Goal: Information Seeking & Learning: Learn about a topic

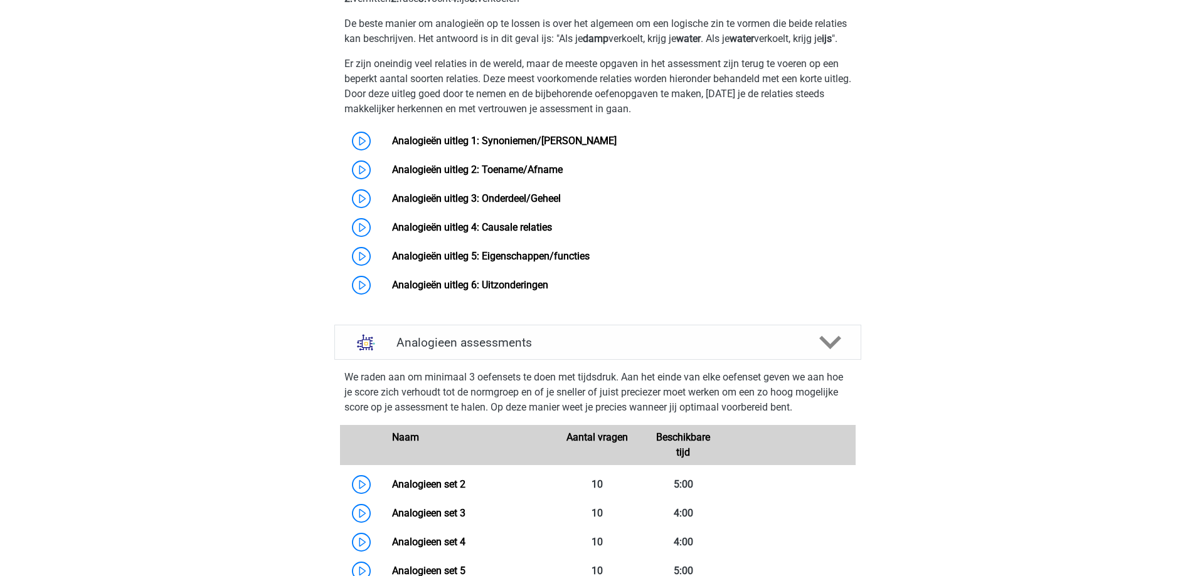
scroll to position [878, 0]
click at [487, 147] on link "Analogieën uitleg 1: Synoniemen/Antoniemen" at bounding box center [504, 141] width 225 height 12
click at [445, 176] on link "Analogieën uitleg 2: Toename/Afname" at bounding box center [477, 170] width 171 height 12
click at [437, 491] on link "Analogieen set 2" at bounding box center [428, 485] width 73 height 12
click at [501, 147] on link "Analogieën uitleg 1: Synoniemen/Antoniemen" at bounding box center [504, 141] width 225 height 12
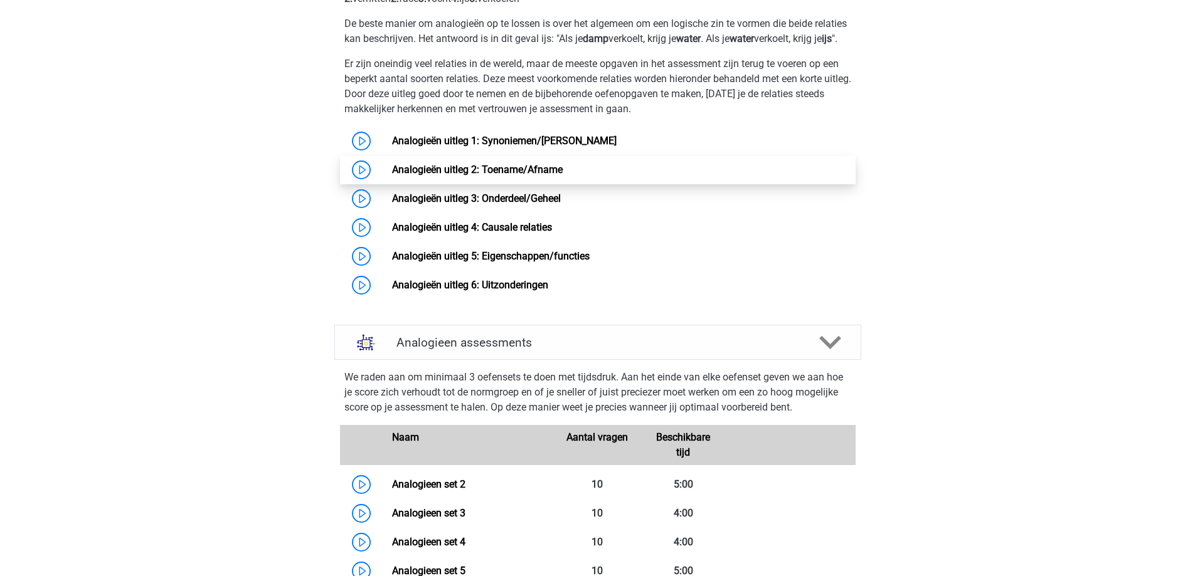
click at [427, 176] on link "Analogieën uitleg 2: Toename/Afname" at bounding box center [477, 170] width 171 height 12
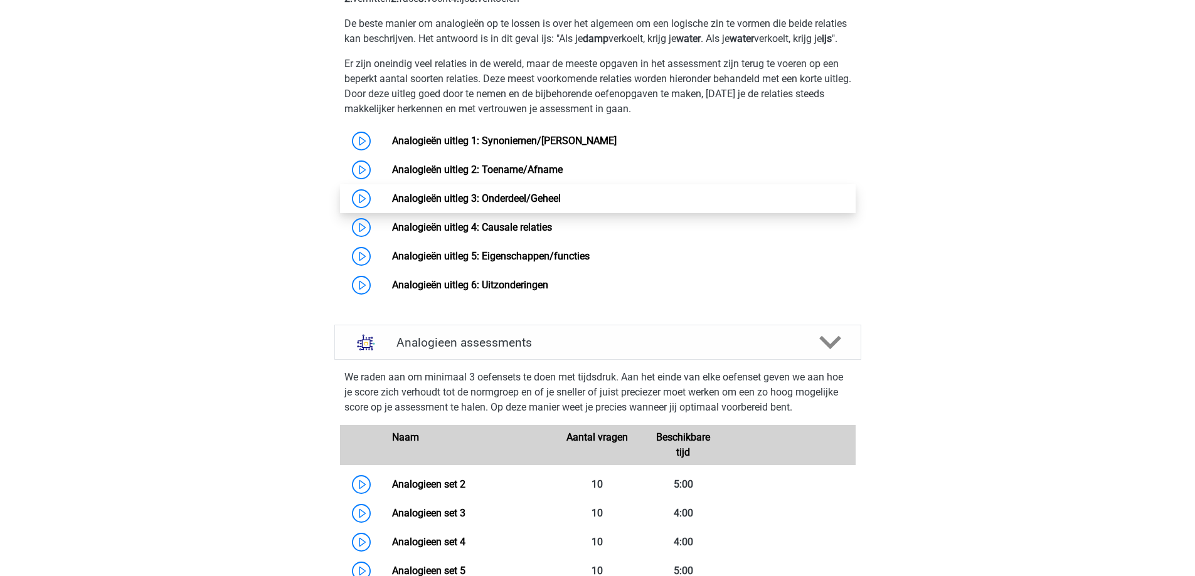
click at [441, 204] on link "Analogieën uitleg 3: Onderdeel/Geheel" at bounding box center [476, 199] width 169 height 12
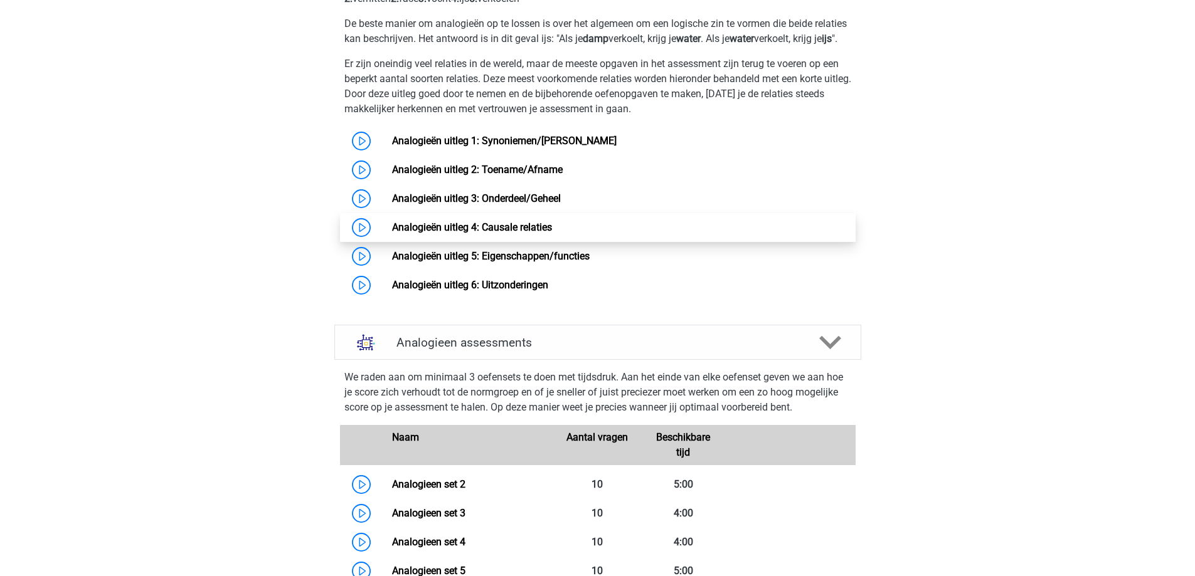
click at [489, 233] on link "Analogieën uitleg 4: Causale relaties" at bounding box center [472, 227] width 160 height 12
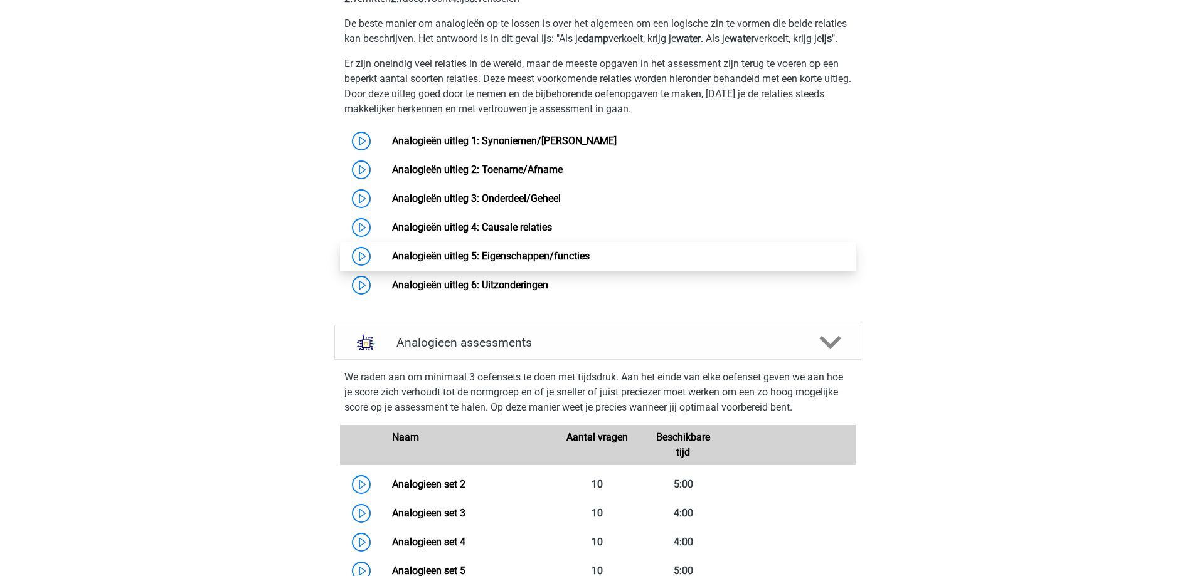
click at [509, 262] on link "Analogieën uitleg 5: Eigenschappen/functies" at bounding box center [491, 256] width 198 height 12
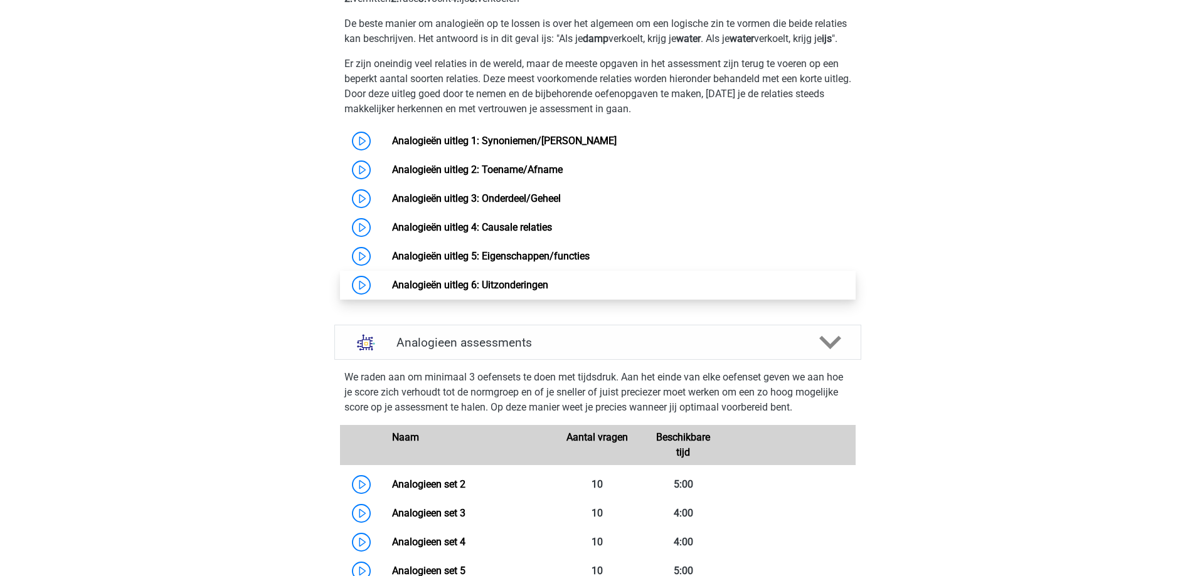
click at [435, 291] on link "Analogieën uitleg 6: Uitzonderingen" at bounding box center [470, 285] width 156 height 12
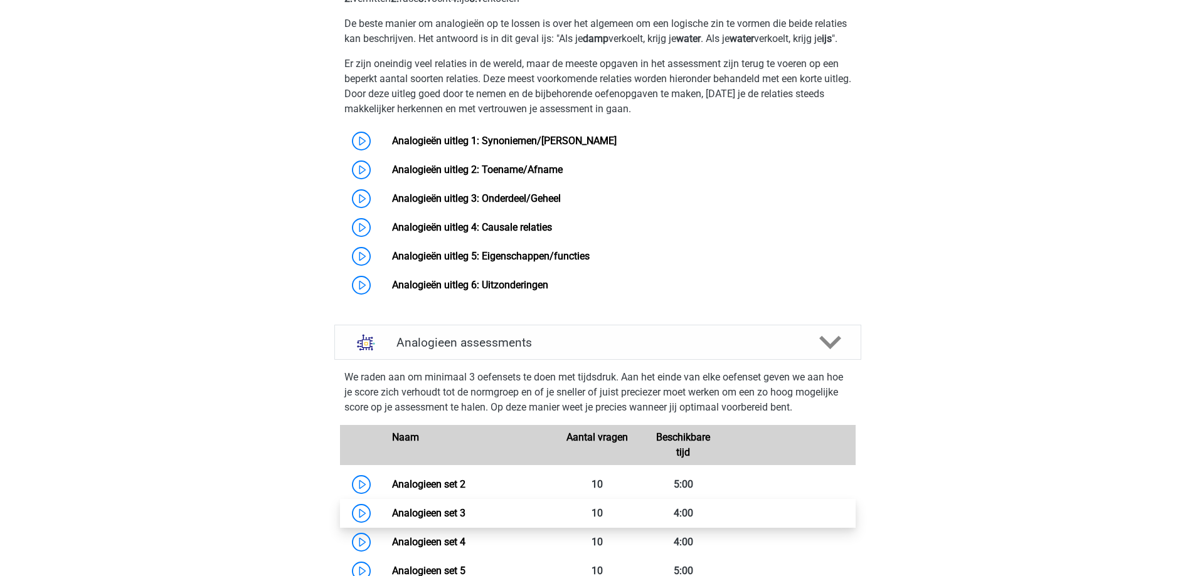
click at [416, 519] on link "Analogieen set 3" at bounding box center [428, 513] width 73 height 12
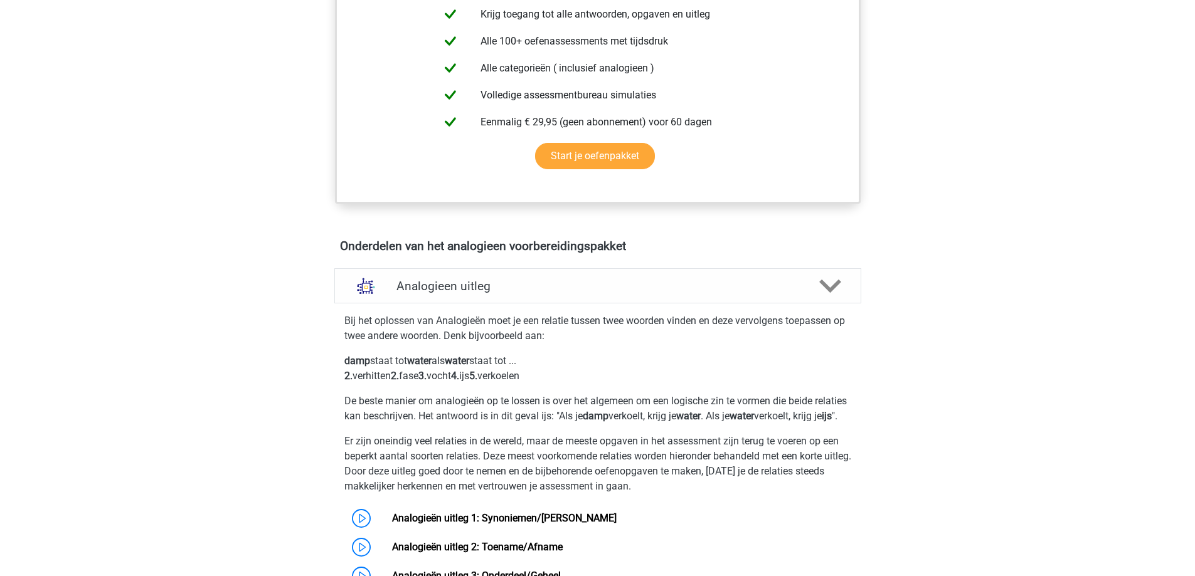
scroll to position [502, 0]
click at [825, 287] on polygon at bounding box center [830, 285] width 22 height 14
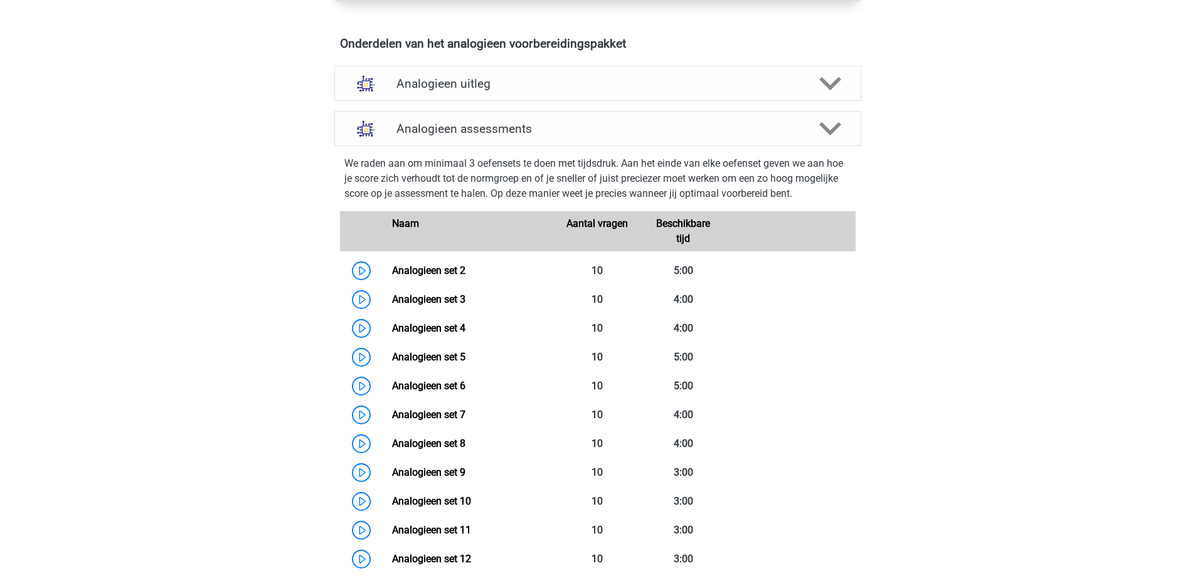
scroll to position [690, 0]
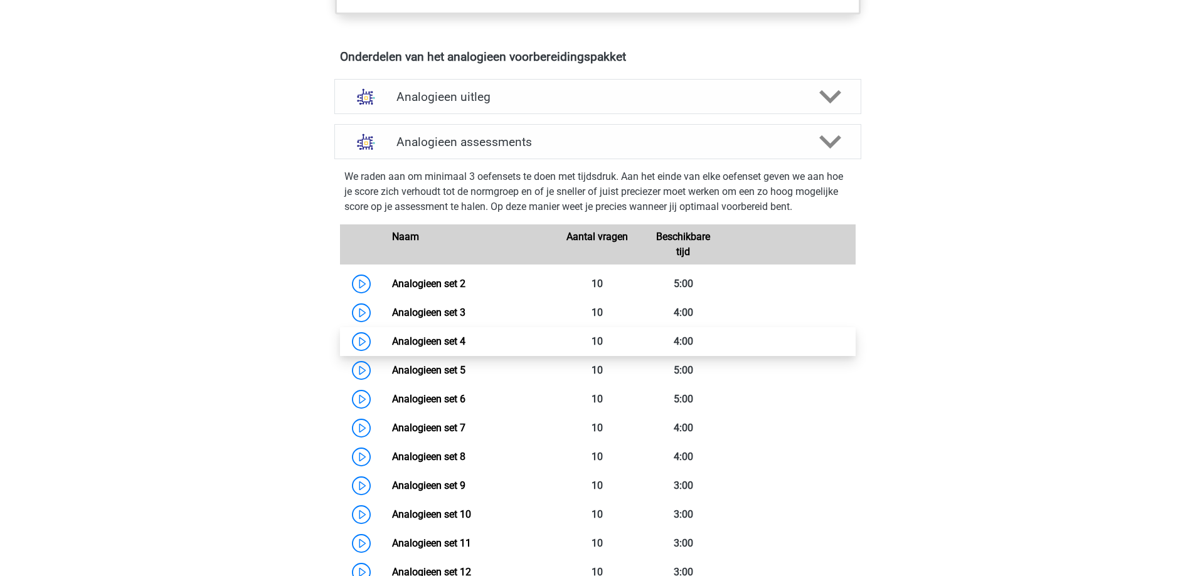
click at [444, 341] on link "Analogieen set 4" at bounding box center [428, 342] width 73 height 12
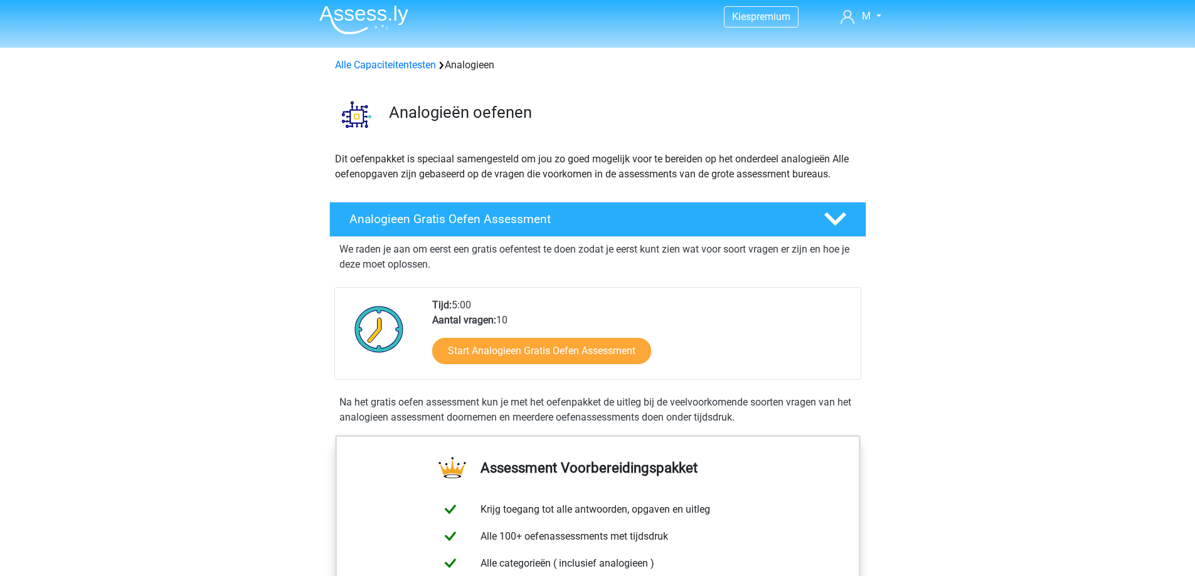
scroll to position [0, 0]
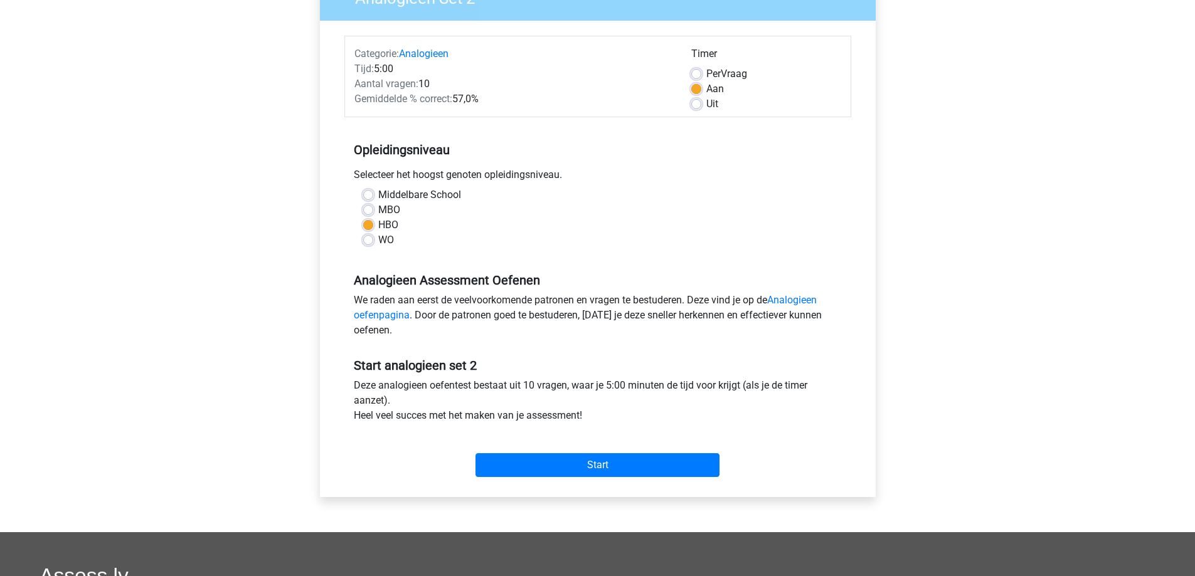
scroll to position [376, 0]
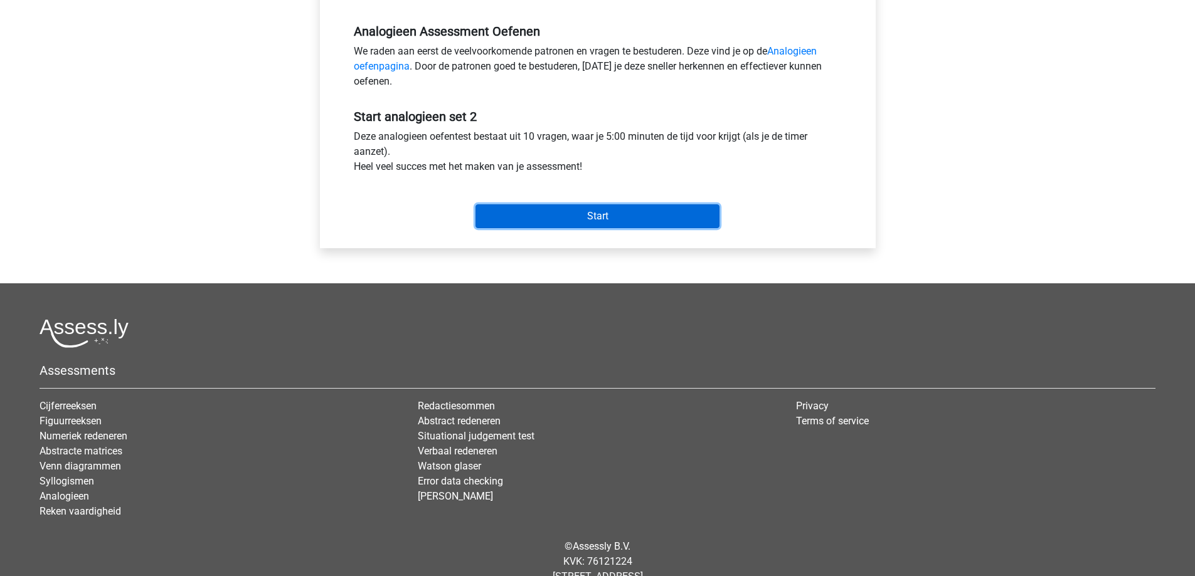
click at [628, 213] on input "Start" at bounding box center [597, 216] width 244 height 24
click at [608, 219] on input "Start" at bounding box center [597, 216] width 244 height 24
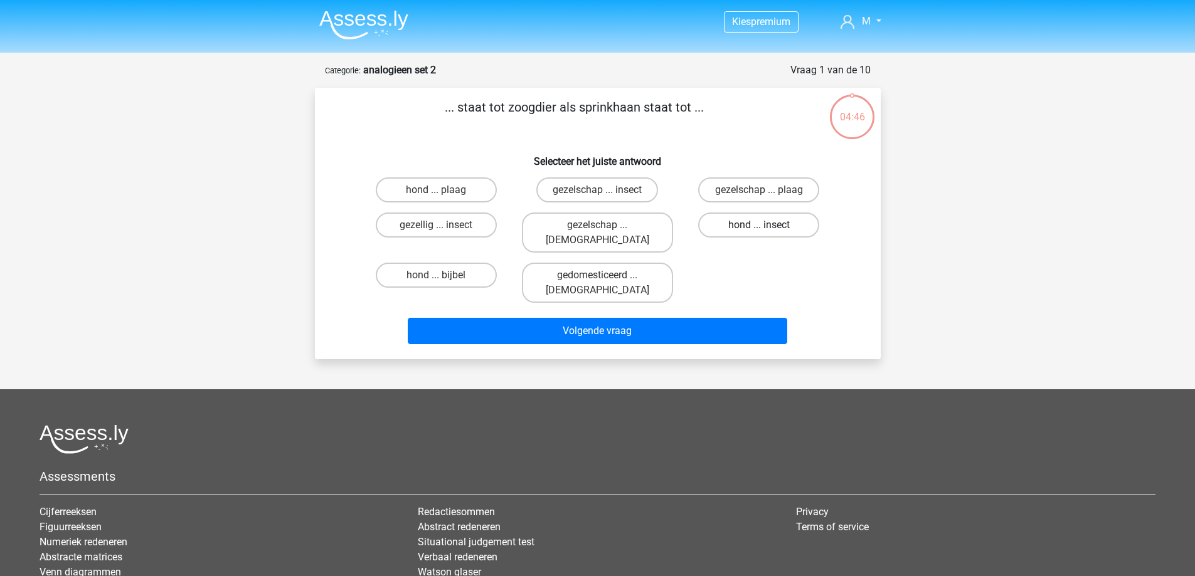
click at [779, 226] on label "hond ... insect" at bounding box center [758, 225] width 121 height 25
click at [767, 226] on input "hond ... insect" at bounding box center [763, 229] width 8 height 8
radio input "true"
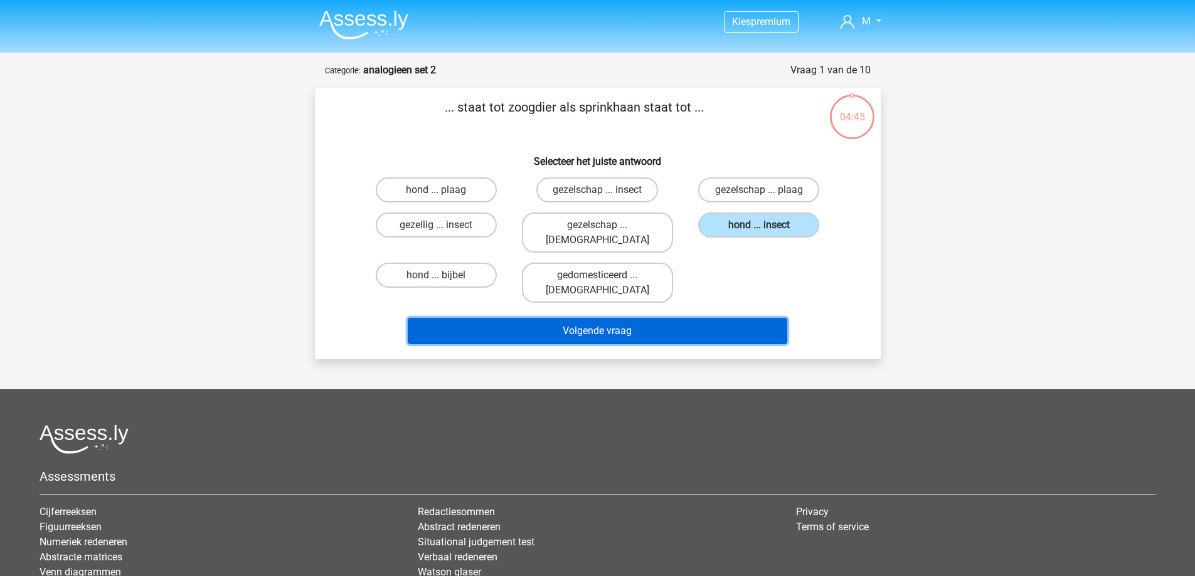
click at [678, 318] on button "Volgende vraag" at bounding box center [597, 331] width 379 height 26
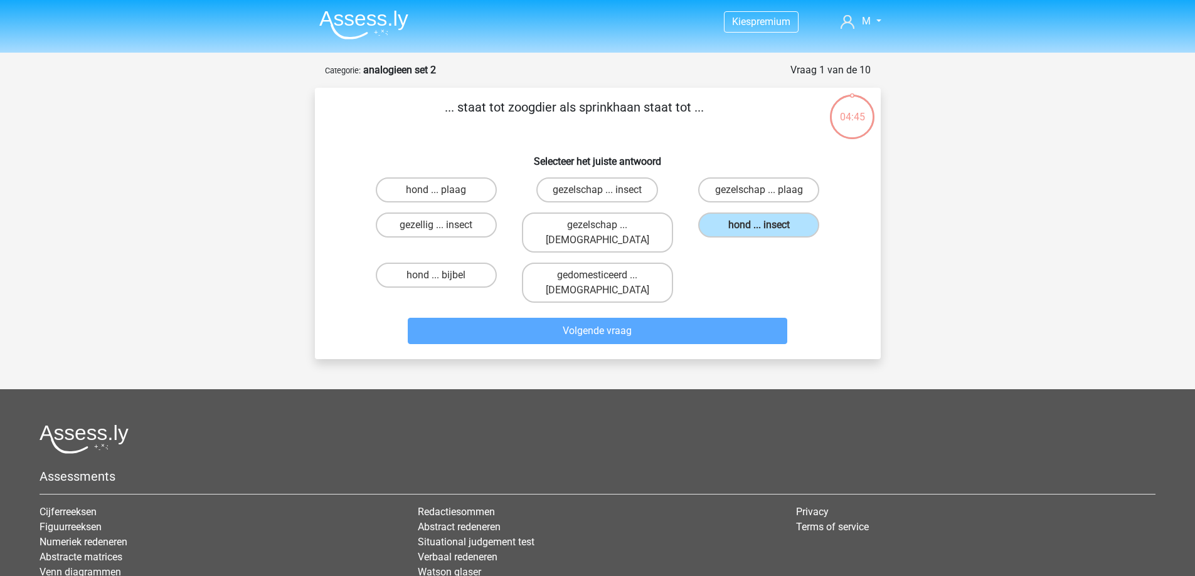
scroll to position [63, 0]
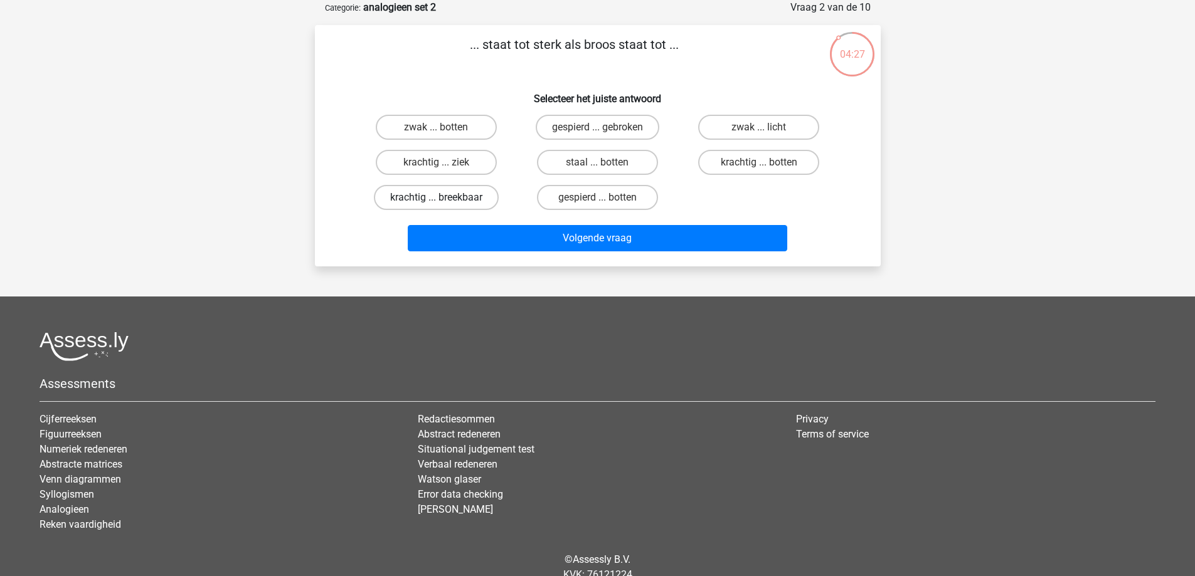
click at [462, 198] on label "krachtig ... breekbaar" at bounding box center [436, 197] width 125 height 25
click at [444, 198] on input "krachtig ... breekbaar" at bounding box center [440, 202] width 8 height 8
radio input "true"
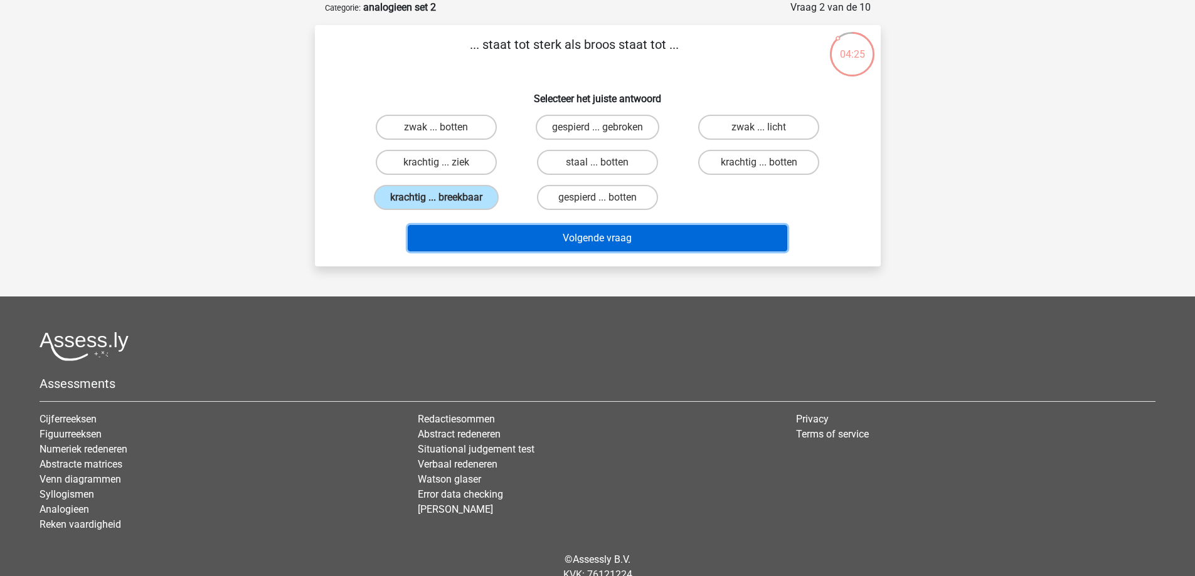
click at [504, 233] on button "Volgende vraag" at bounding box center [597, 238] width 379 height 26
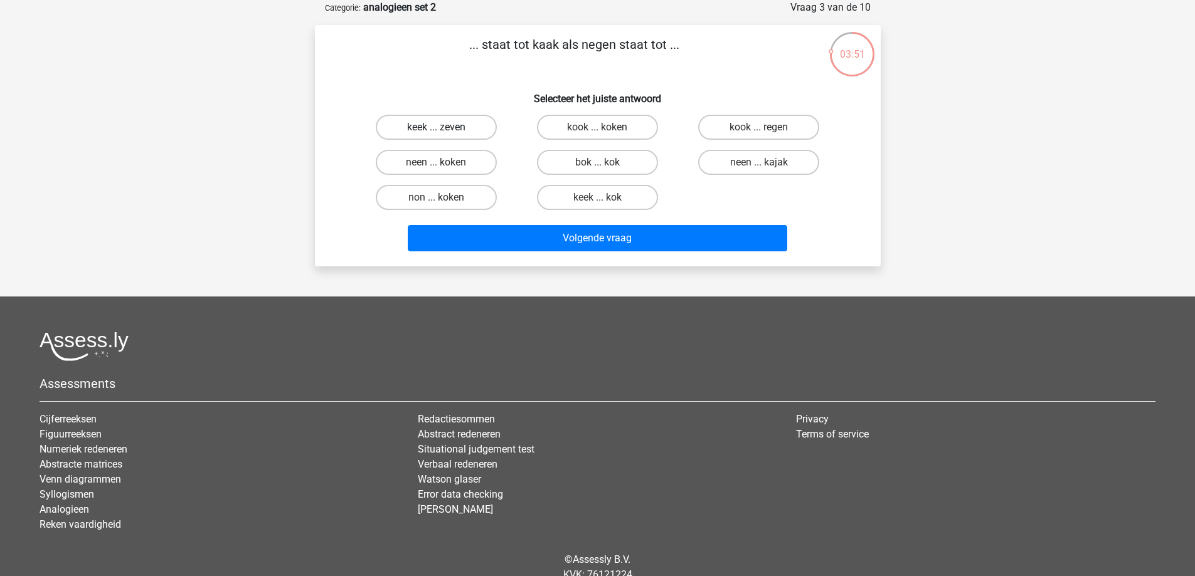
click at [469, 125] on label "keek ... zeven" at bounding box center [436, 127] width 121 height 25
click at [444, 127] on input "keek ... zeven" at bounding box center [440, 131] width 8 height 8
radio input "true"
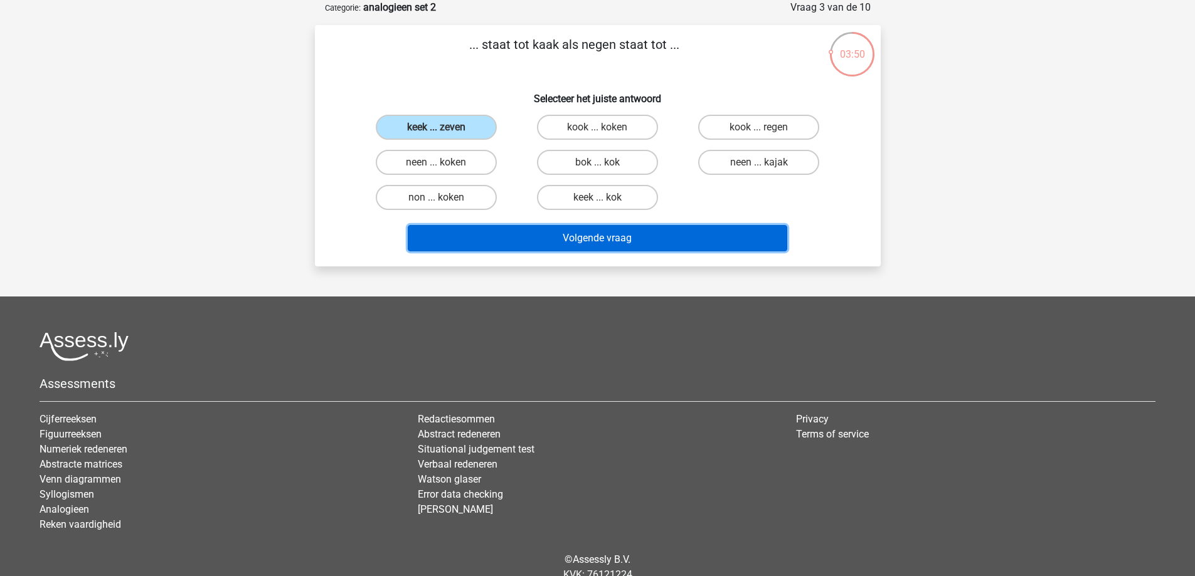
click at [509, 236] on button "Volgende vraag" at bounding box center [597, 238] width 379 height 26
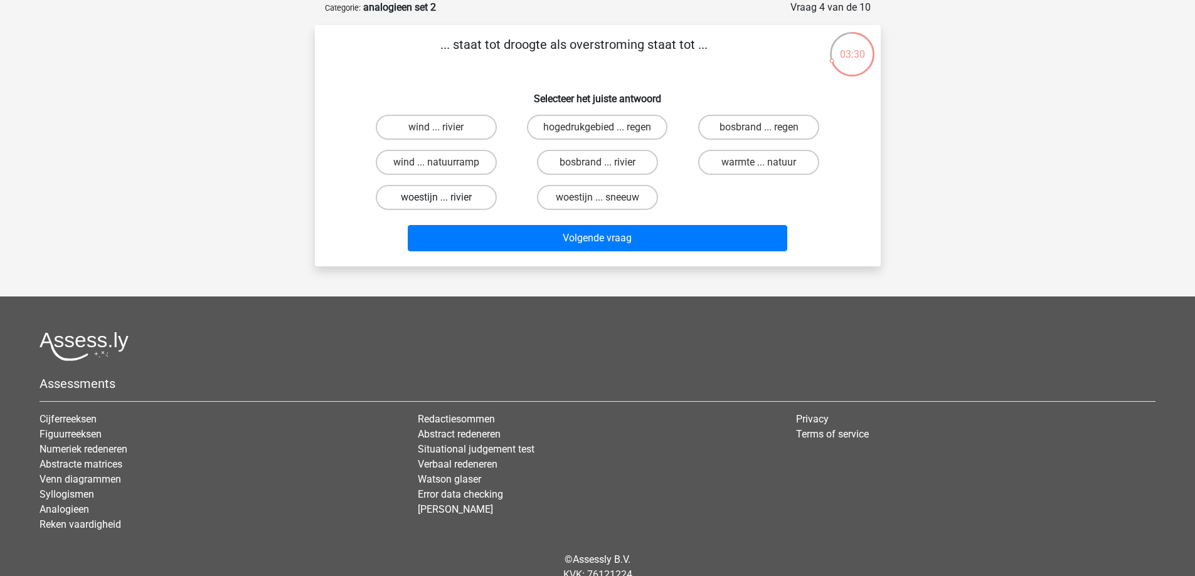
click at [465, 201] on label "woestijn ... rivier" at bounding box center [436, 197] width 121 height 25
click at [444, 201] on input "woestijn ... rivier" at bounding box center [440, 202] width 8 height 8
radio input "true"
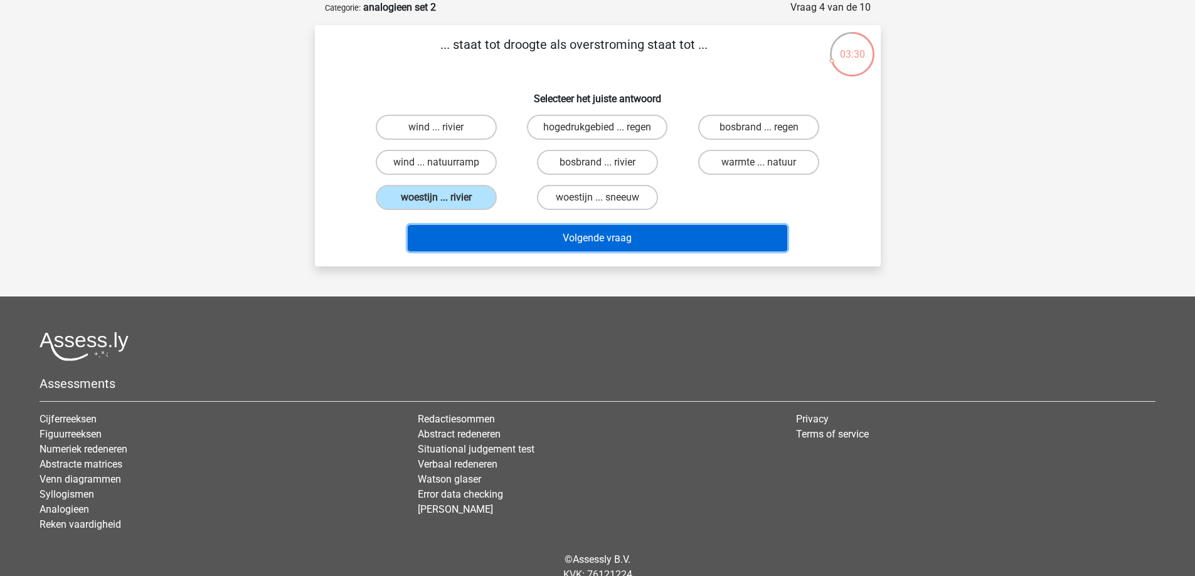
click at [537, 235] on button "Volgende vraag" at bounding box center [597, 238] width 379 height 26
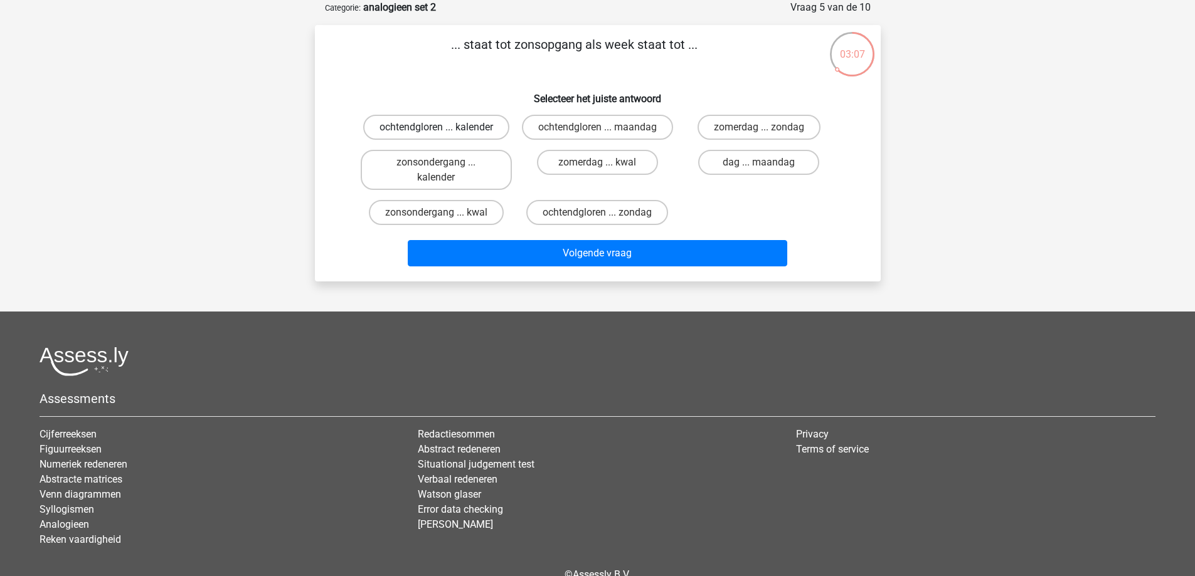
click at [486, 127] on label "ochtendgloren ... kalender" at bounding box center [436, 127] width 146 height 25
click at [444, 127] on input "ochtendgloren ... kalender" at bounding box center [440, 131] width 8 height 8
radio input "true"
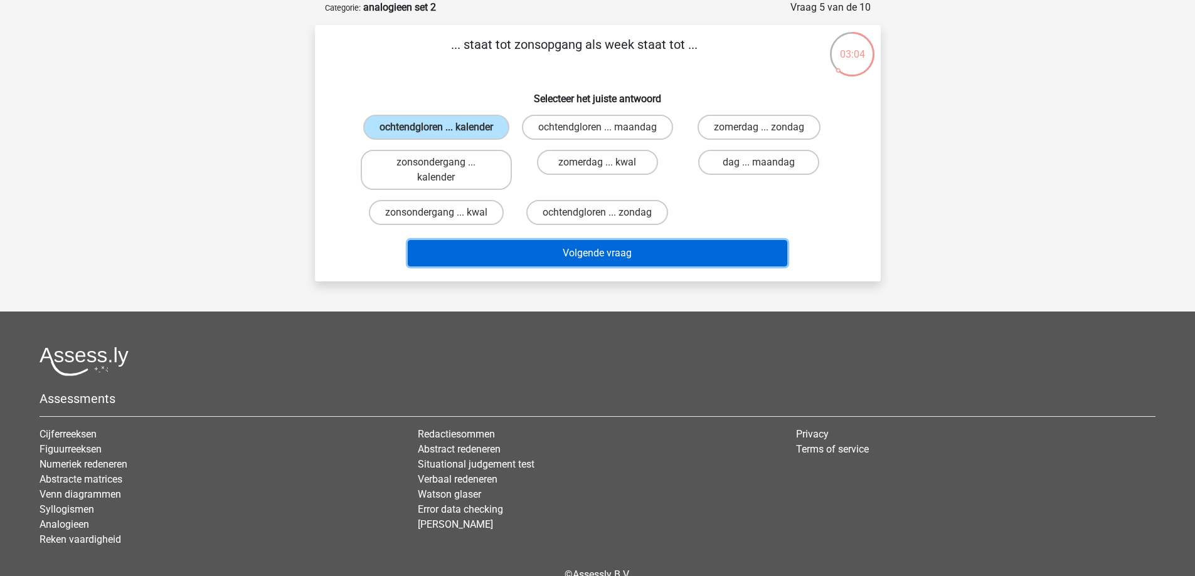
click at [531, 267] on button "Volgende vraag" at bounding box center [597, 253] width 379 height 26
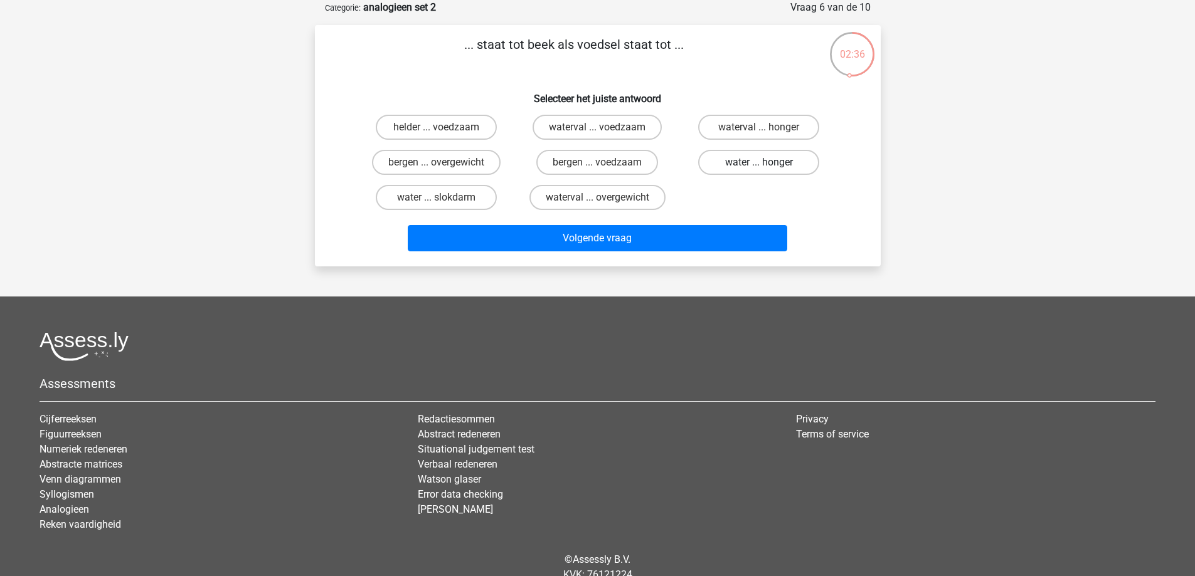
click at [728, 160] on label "water ... honger" at bounding box center [758, 162] width 121 height 25
click at [759, 162] on input "water ... honger" at bounding box center [763, 166] width 8 height 8
radio input "true"
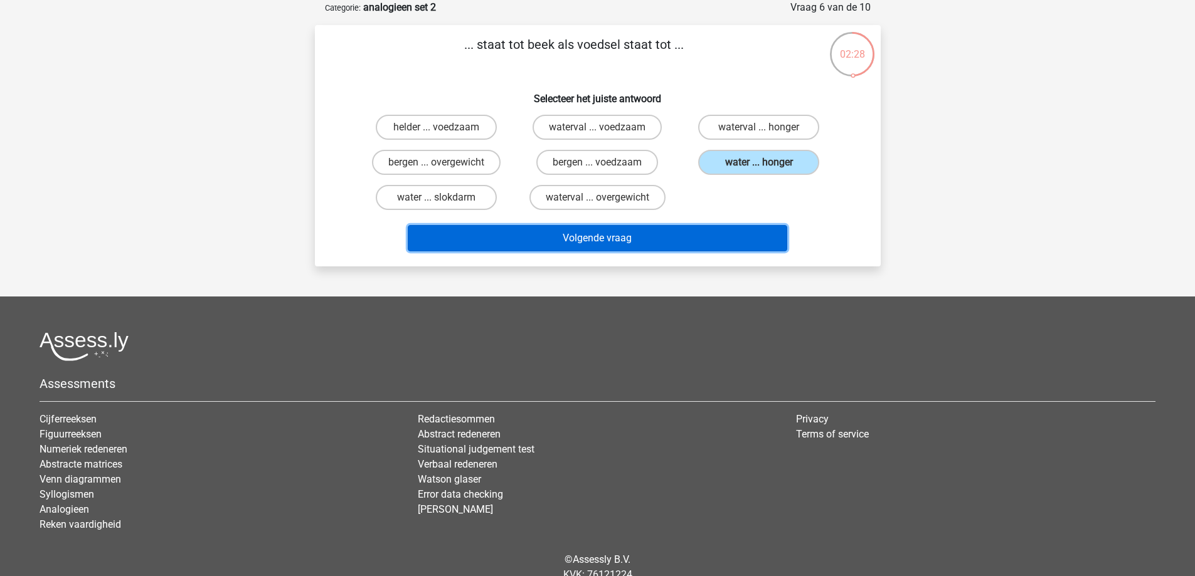
click at [640, 230] on button "Volgende vraag" at bounding box center [597, 238] width 379 height 26
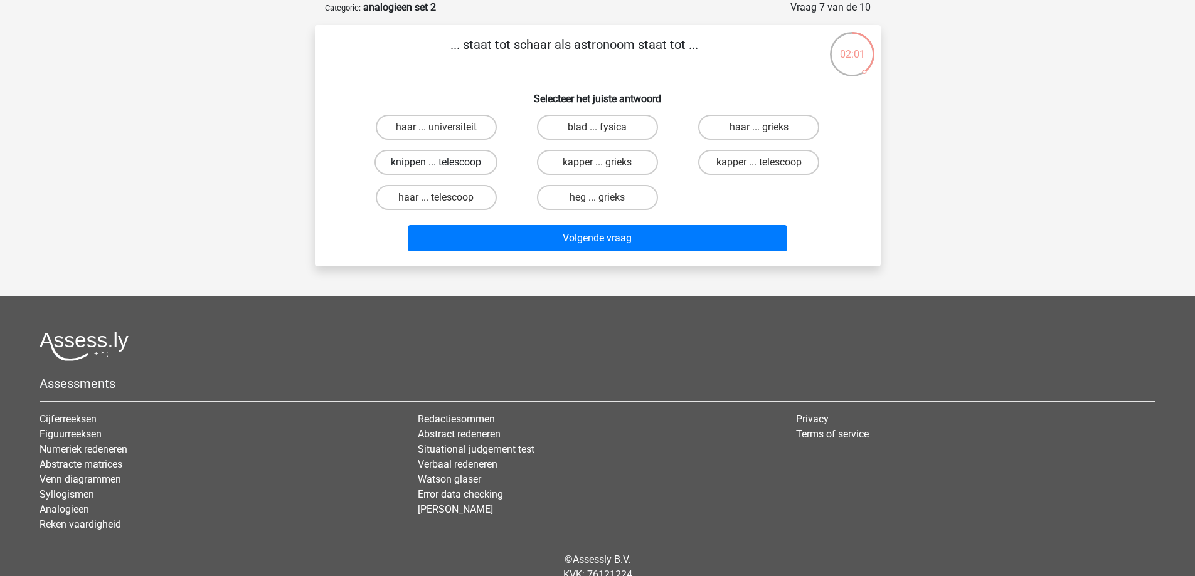
click at [467, 164] on label "knippen ... telescoop" at bounding box center [435, 162] width 123 height 25
click at [444, 164] on input "knippen ... telescoop" at bounding box center [440, 166] width 8 height 8
radio input "true"
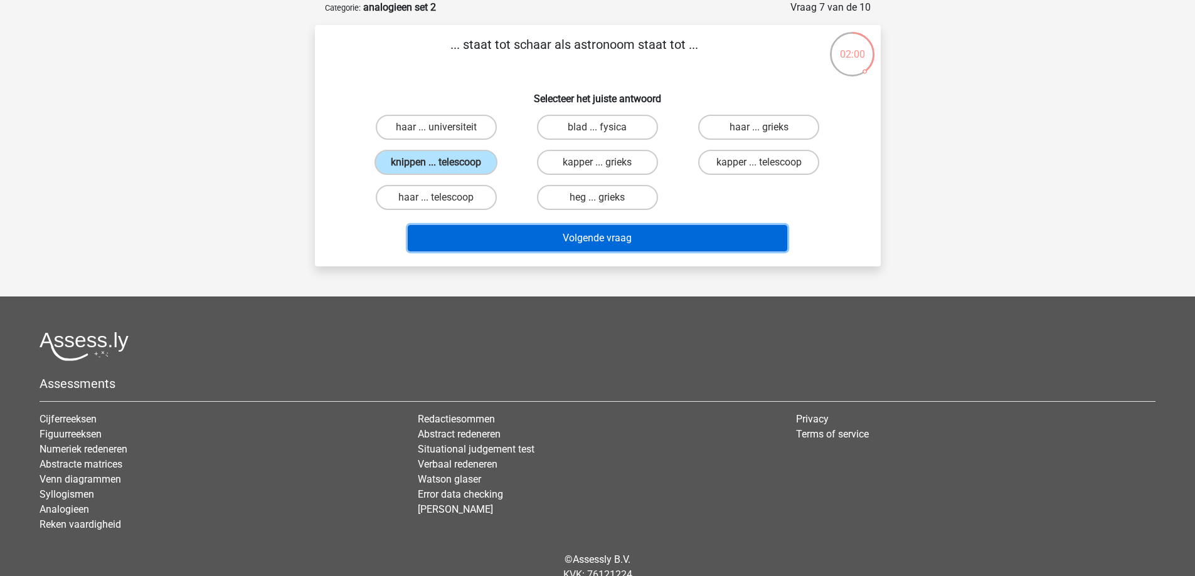
click at [494, 238] on button "Volgende vraag" at bounding box center [597, 238] width 379 height 26
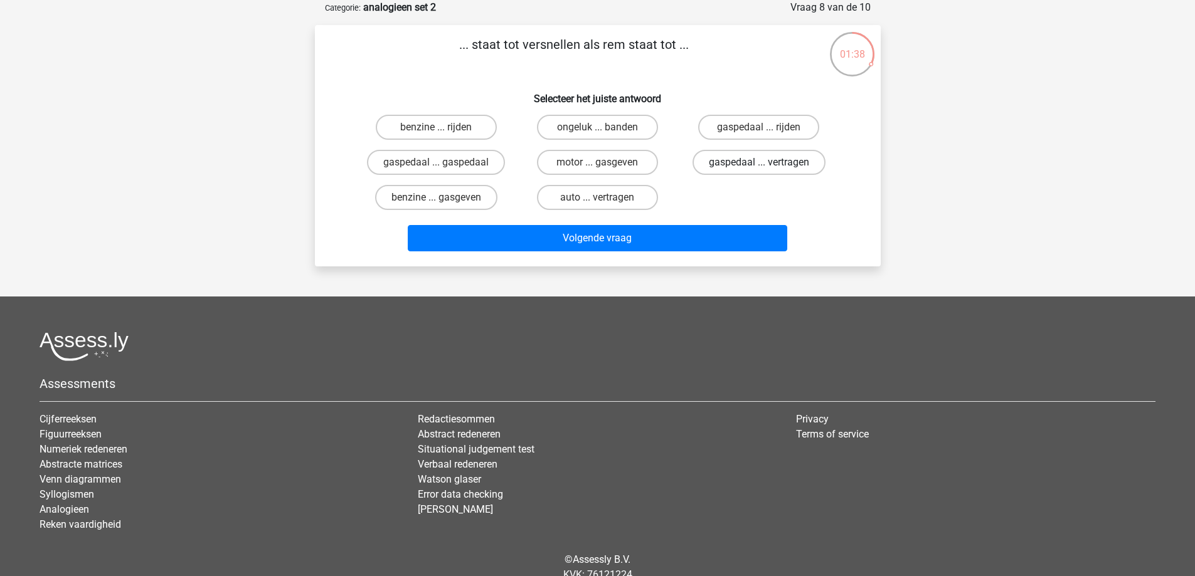
click at [721, 163] on label "gaspedaal ... vertragen" at bounding box center [758, 162] width 133 height 25
click at [759, 163] on input "gaspedaal ... vertragen" at bounding box center [763, 166] width 8 height 8
radio input "true"
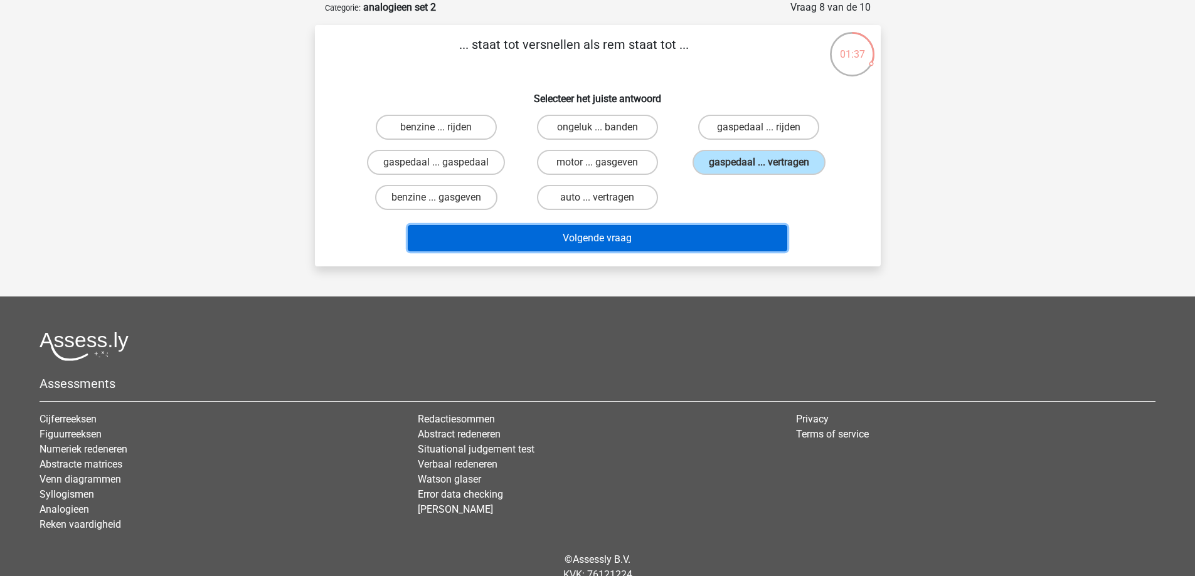
click at [655, 240] on button "Volgende vraag" at bounding box center [597, 238] width 379 height 26
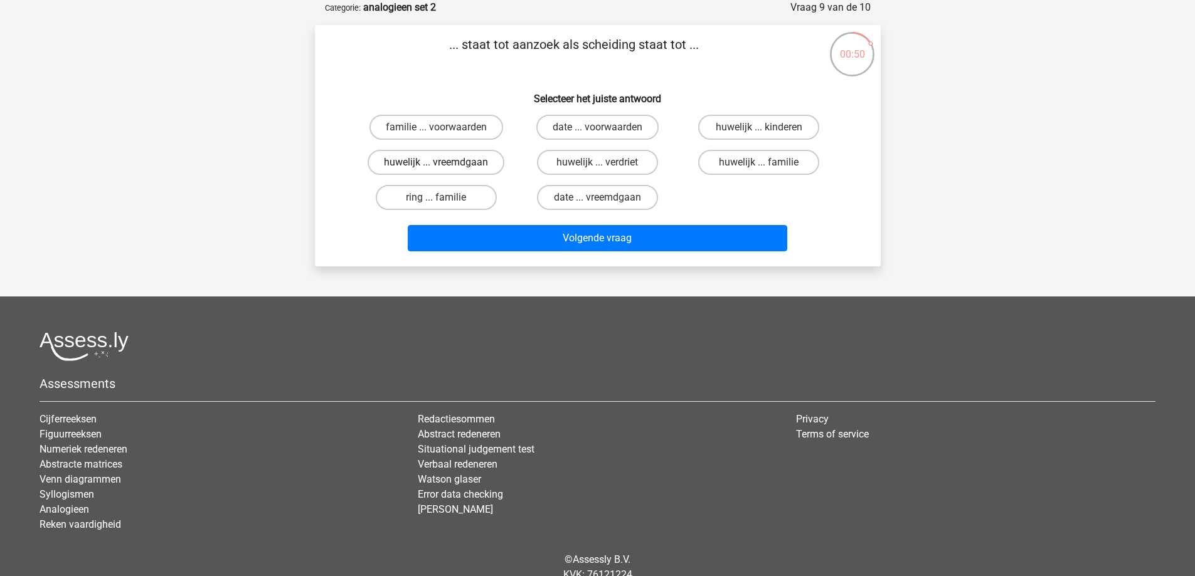
click at [477, 163] on label "huwelijk ... vreemdgaan" at bounding box center [436, 162] width 137 height 25
click at [444, 163] on input "huwelijk ... vreemdgaan" at bounding box center [440, 166] width 8 height 8
radio input "true"
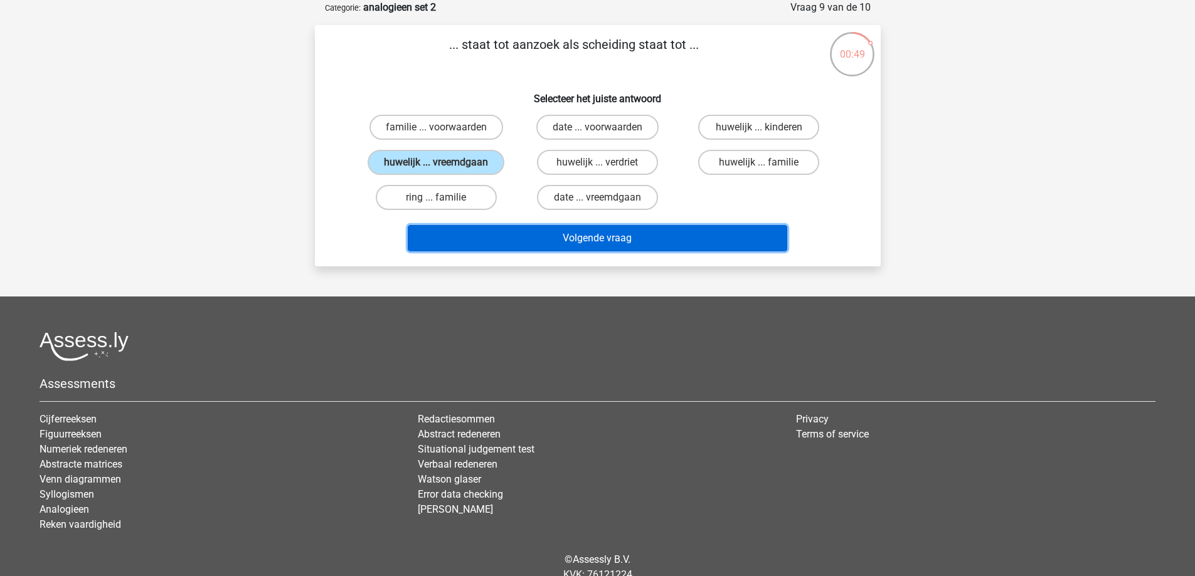
click at [523, 241] on button "Volgende vraag" at bounding box center [597, 238] width 379 height 26
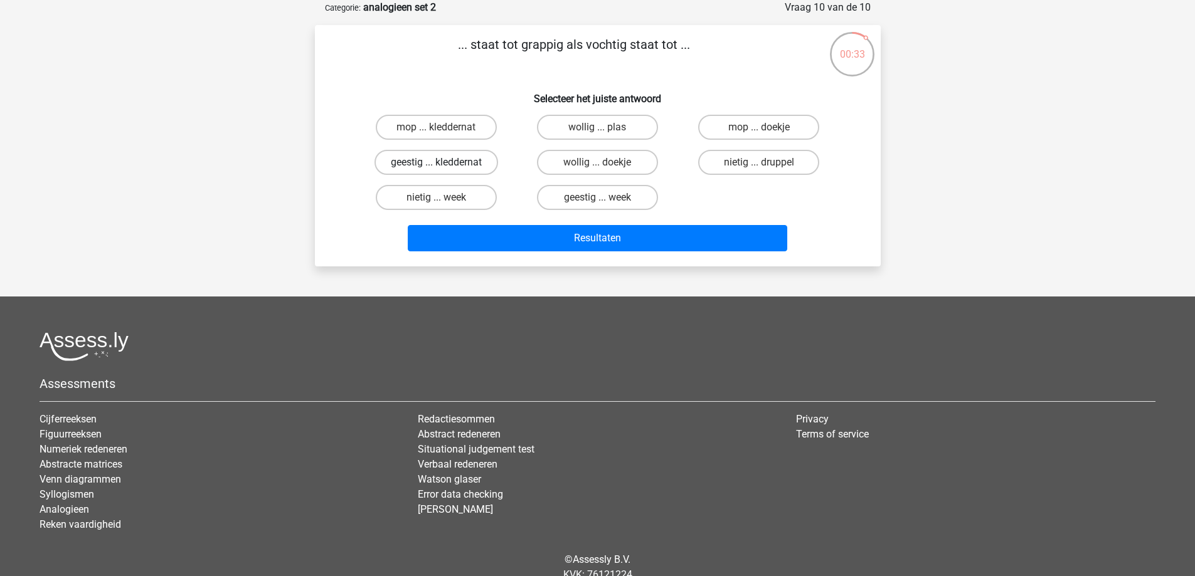
click at [485, 166] on label "geestig ... kleddernat" at bounding box center [436, 162] width 124 height 25
click at [444, 166] on input "geestig ... kleddernat" at bounding box center [440, 166] width 8 height 8
radio input "true"
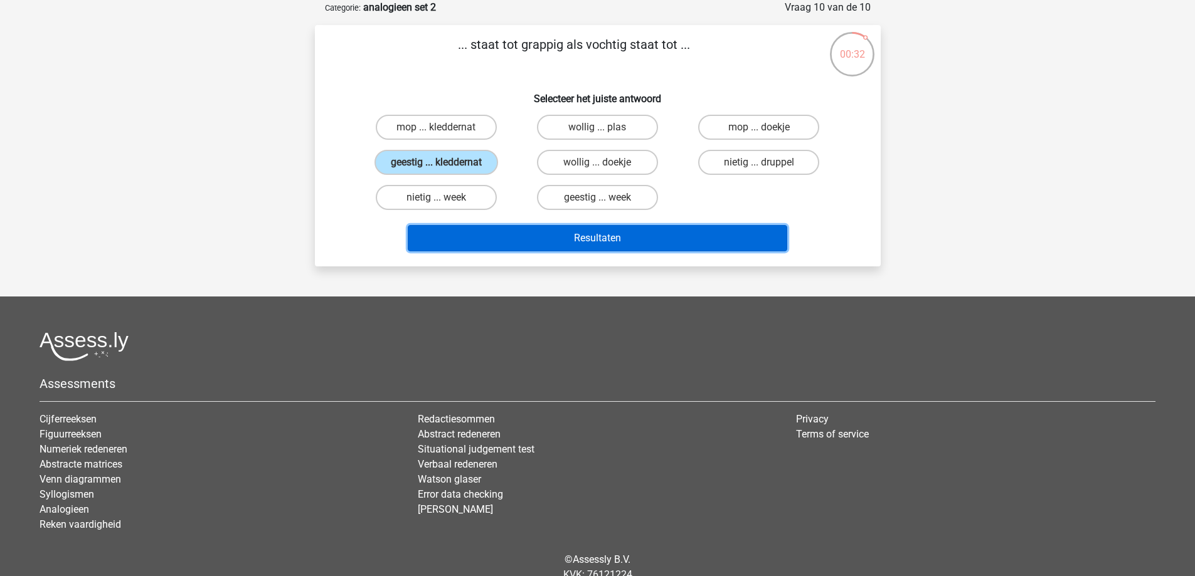
click at [543, 244] on button "Resultaten" at bounding box center [597, 238] width 379 height 26
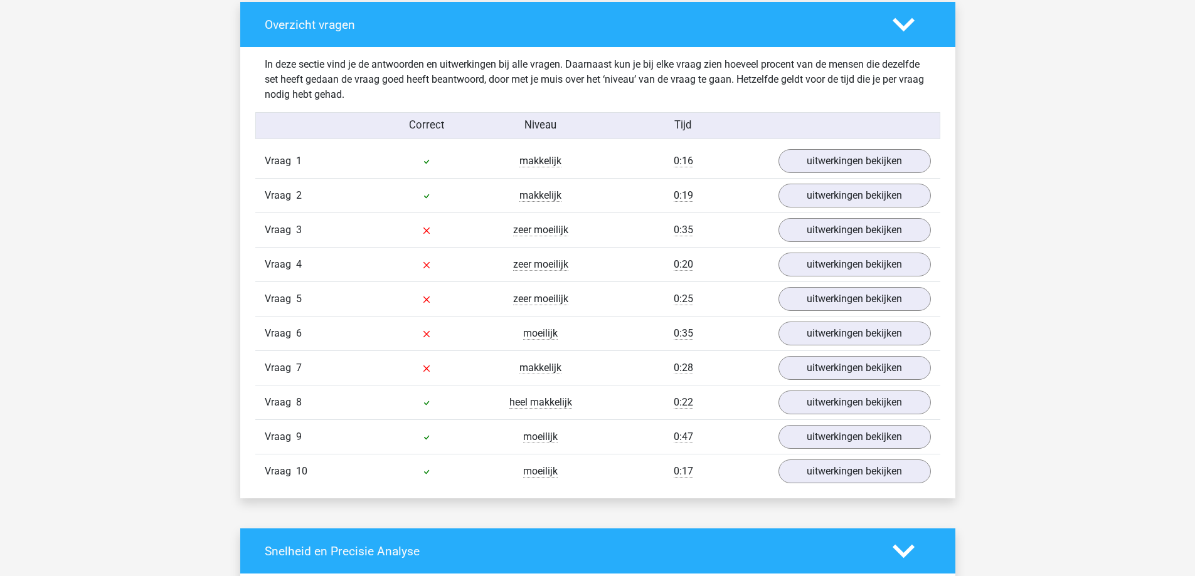
scroll to position [941, 0]
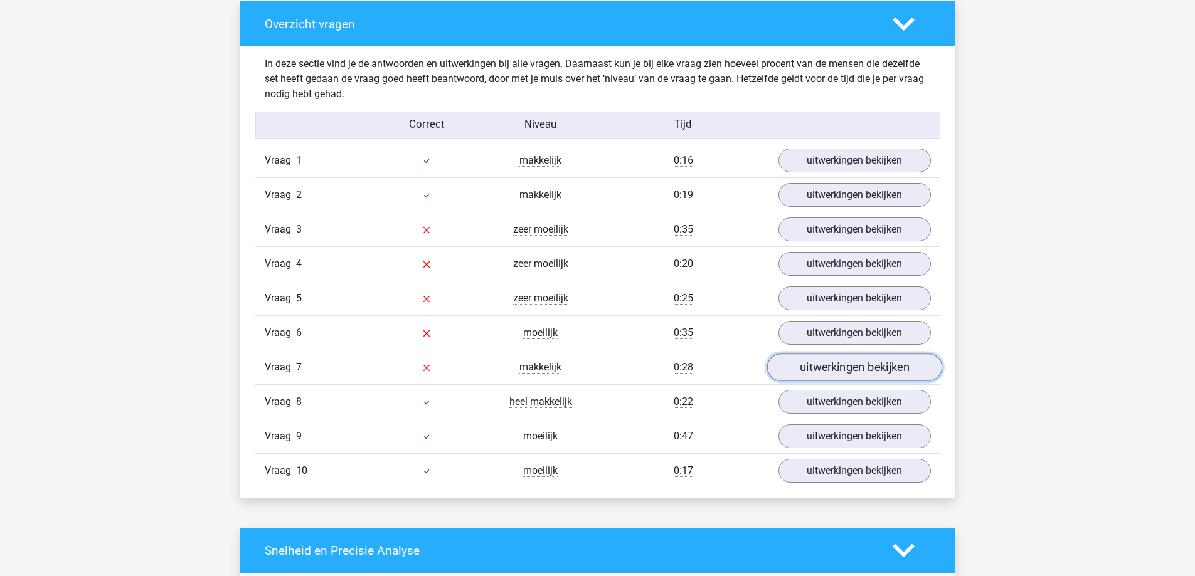
click at [807, 369] on link "uitwerkingen bekijken" at bounding box center [854, 368] width 175 height 28
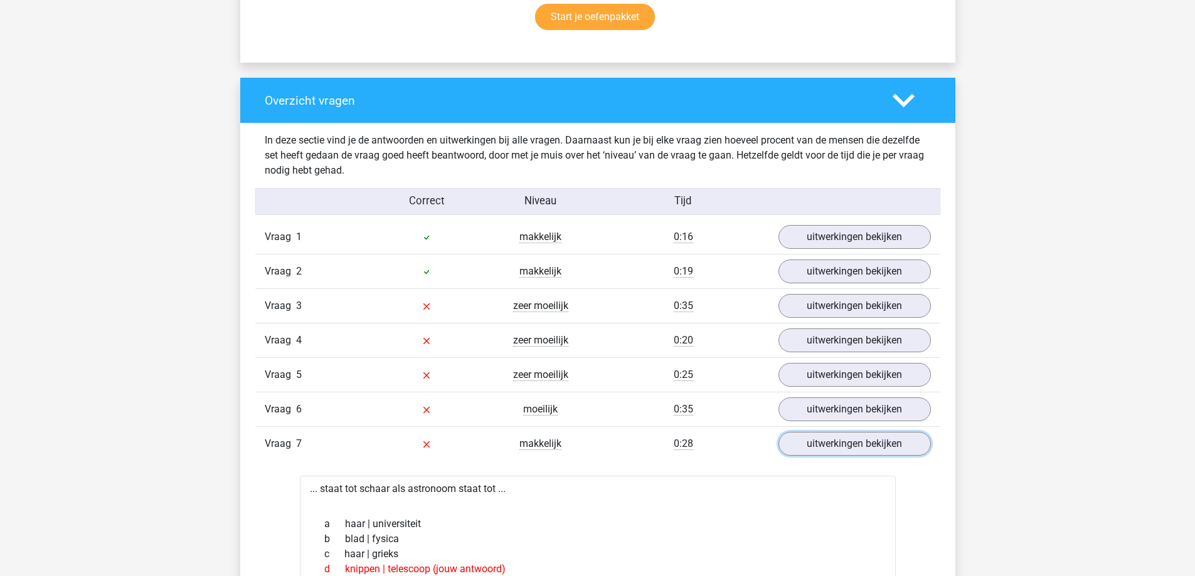
scroll to position [690, 0]
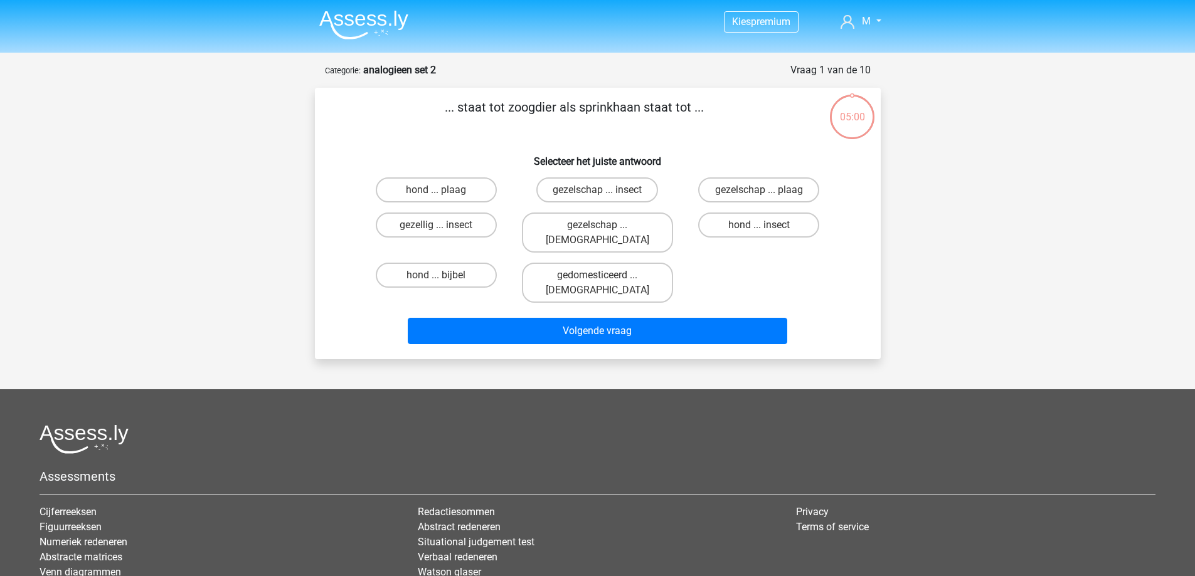
scroll to position [63, 0]
click at [739, 229] on label "hond ... insect" at bounding box center [758, 225] width 121 height 25
click at [759, 229] on input "hond ... insect" at bounding box center [763, 229] width 8 height 8
radio input "true"
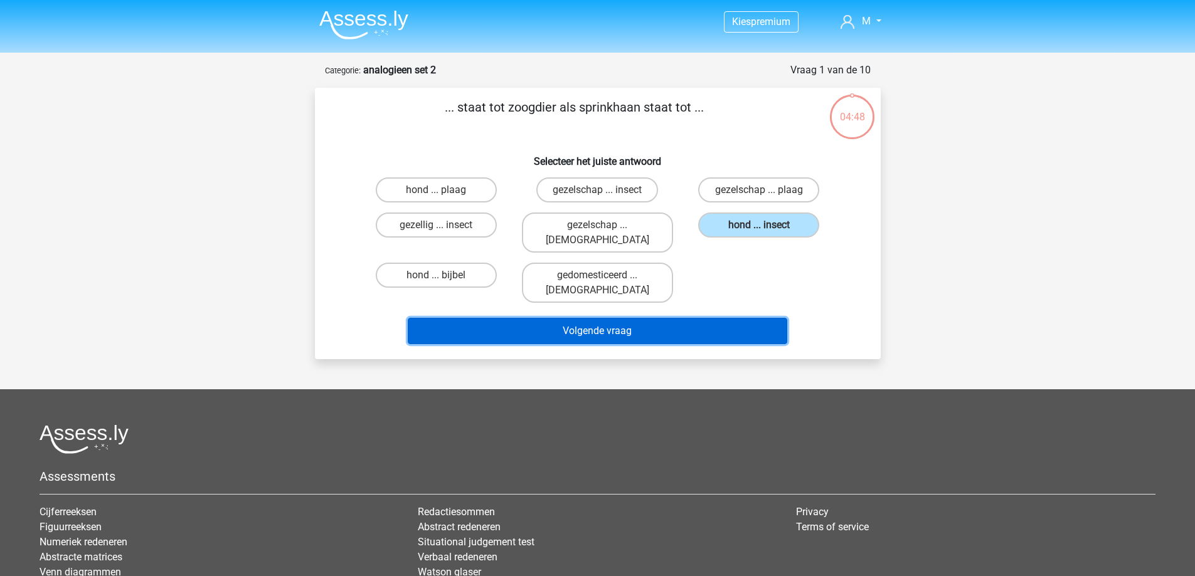
click at [713, 318] on button "Volgende vraag" at bounding box center [597, 331] width 379 height 26
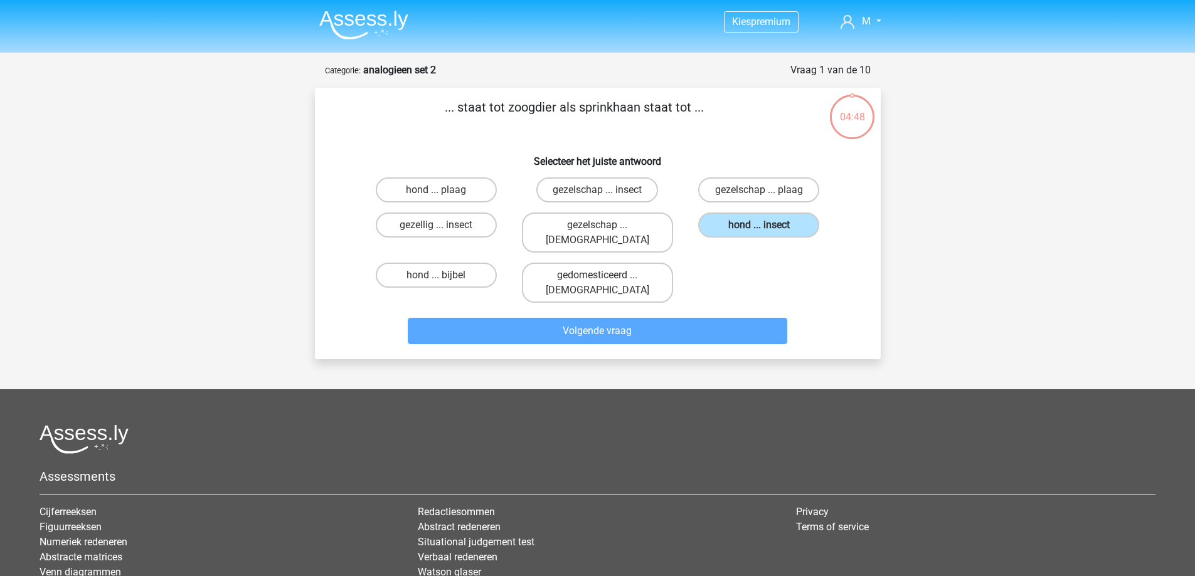
scroll to position [63, 0]
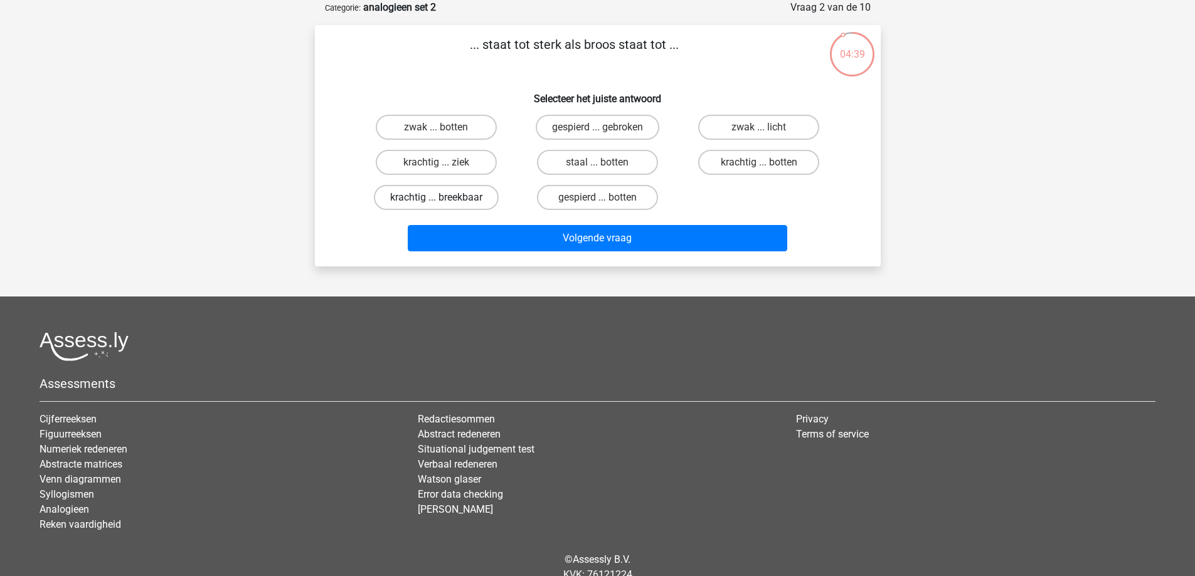
click at [445, 199] on label "krachtig ... breekbaar" at bounding box center [436, 197] width 125 height 25
click at [444, 199] on input "krachtig ... breekbaar" at bounding box center [440, 202] width 8 height 8
radio input "true"
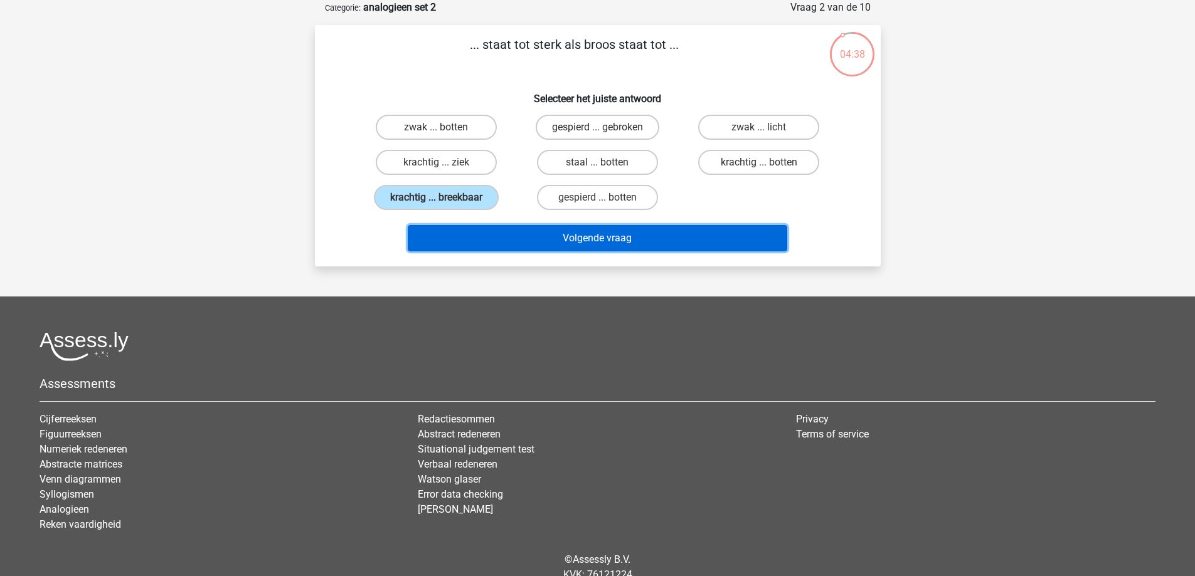
click at [460, 232] on button "Volgende vraag" at bounding box center [597, 238] width 379 height 26
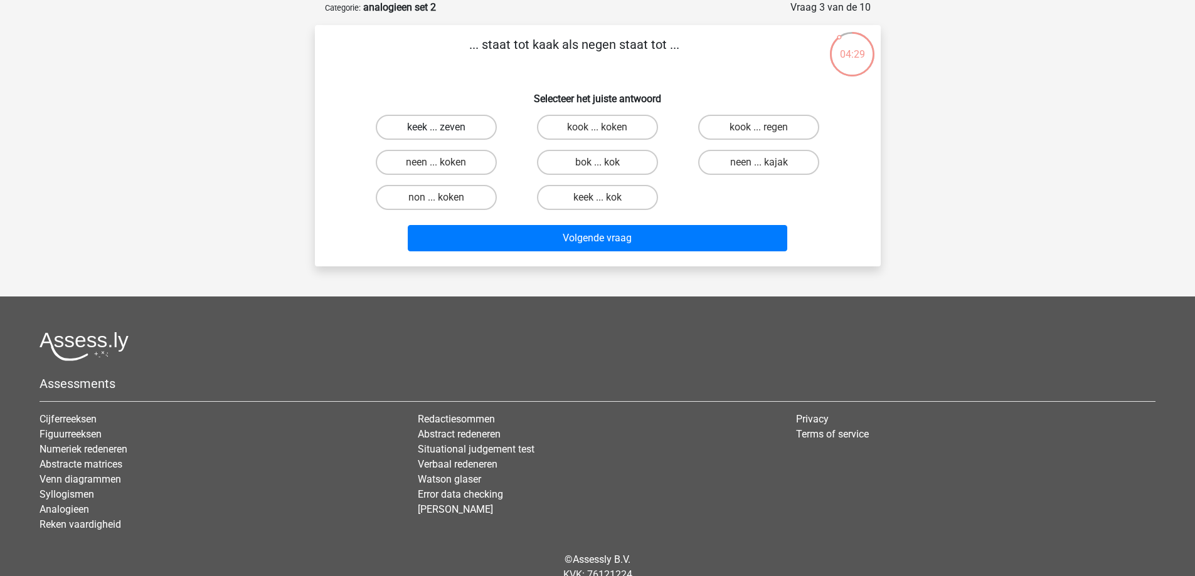
click at [454, 120] on label "keek ... zeven" at bounding box center [436, 127] width 121 height 25
click at [444, 127] on input "keek ... zeven" at bounding box center [440, 131] width 8 height 8
radio input "true"
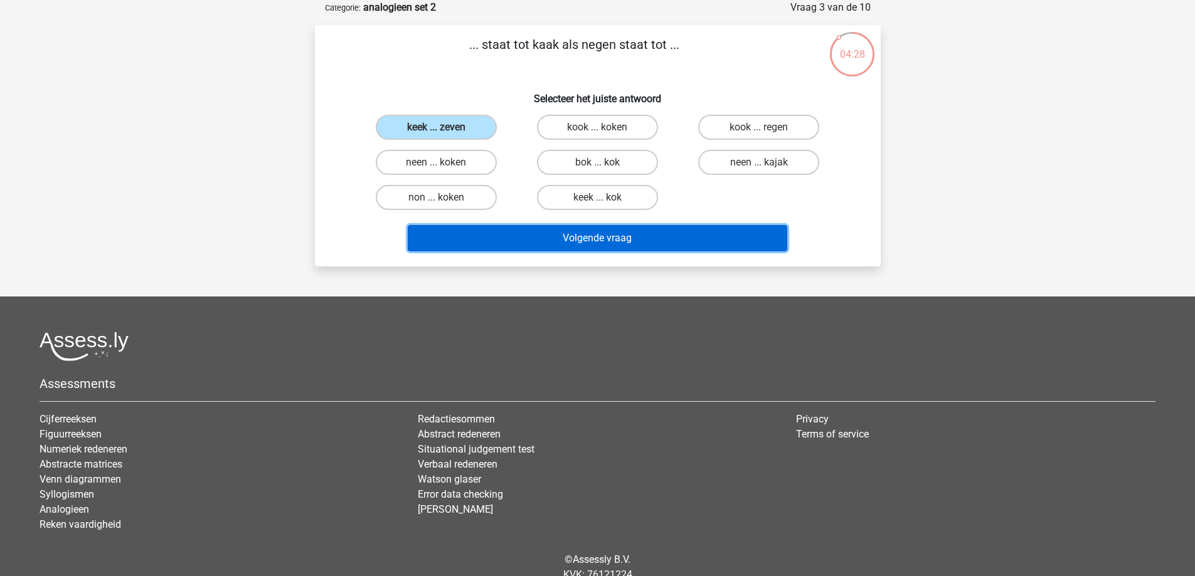
click at [583, 240] on button "Volgende vraag" at bounding box center [597, 238] width 379 height 26
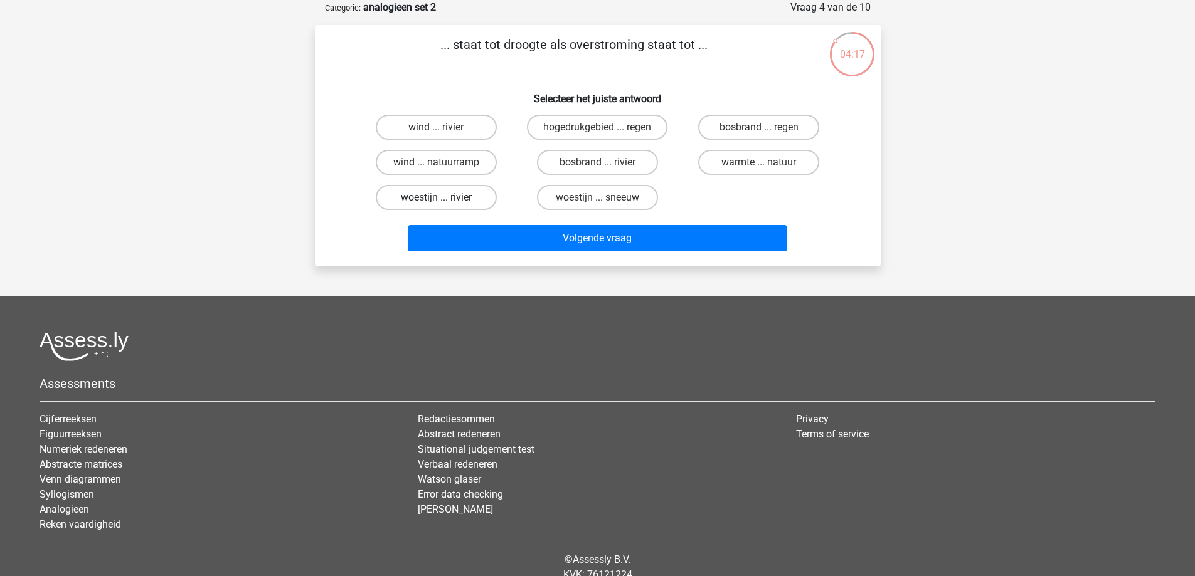
click at [459, 203] on label "woestijn ... rivier" at bounding box center [436, 197] width 121 height 25
click at [444, 203] on input "woestijn ... rivier" at bounding box center [440, 202] width 8 height 8
radio input "true"
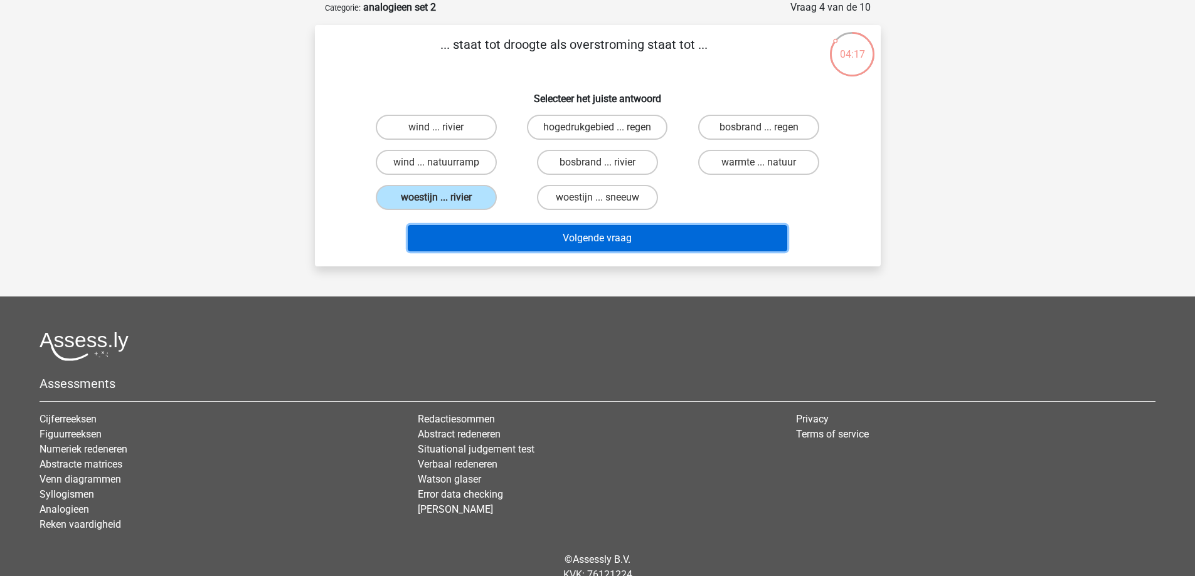
click at [499, 245] on button "Volgende vraag" at bounding box center [597, 238] width 379 height 26
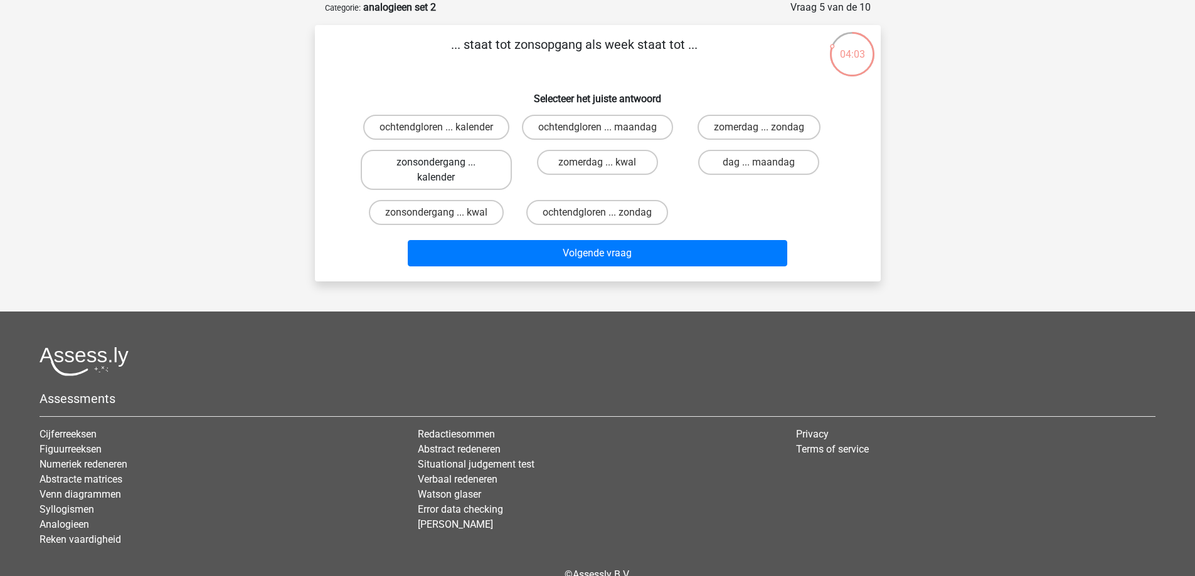
click at [470, 189] on label "zonsondergang ... kalender" at bounding box center [436, 170] width 151 height 40
click at [444, 171] on input "zonsondergang ... kalender" at bounding box center [440, 166] width 8 height 8
radio input "true"
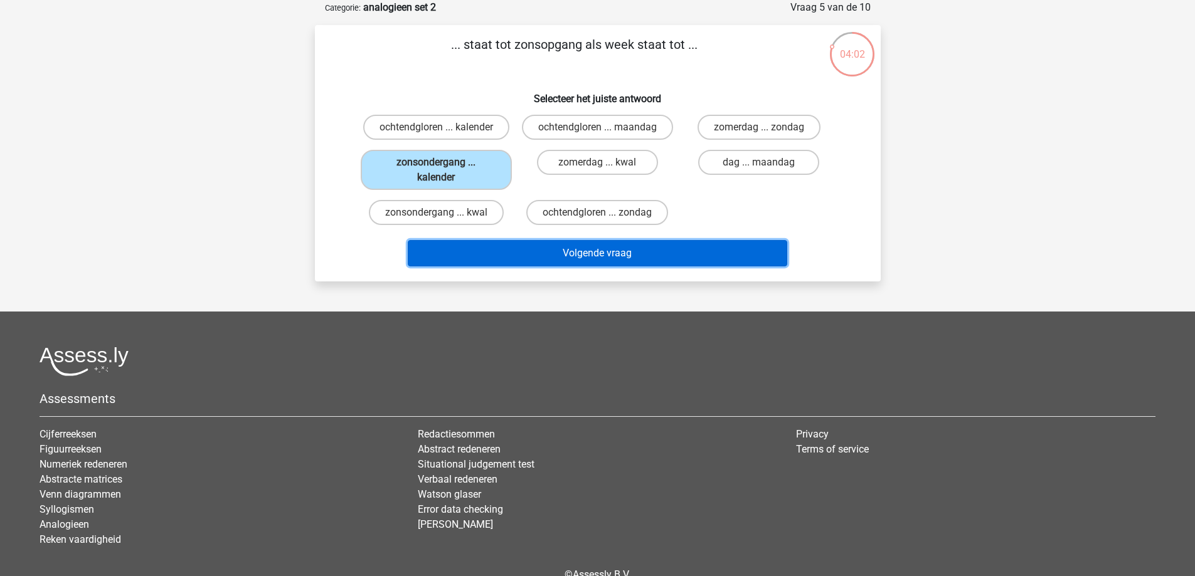
click at [536, 267] on button "Volgende vraag" at bounding box center [597, 253] width 379 height 26
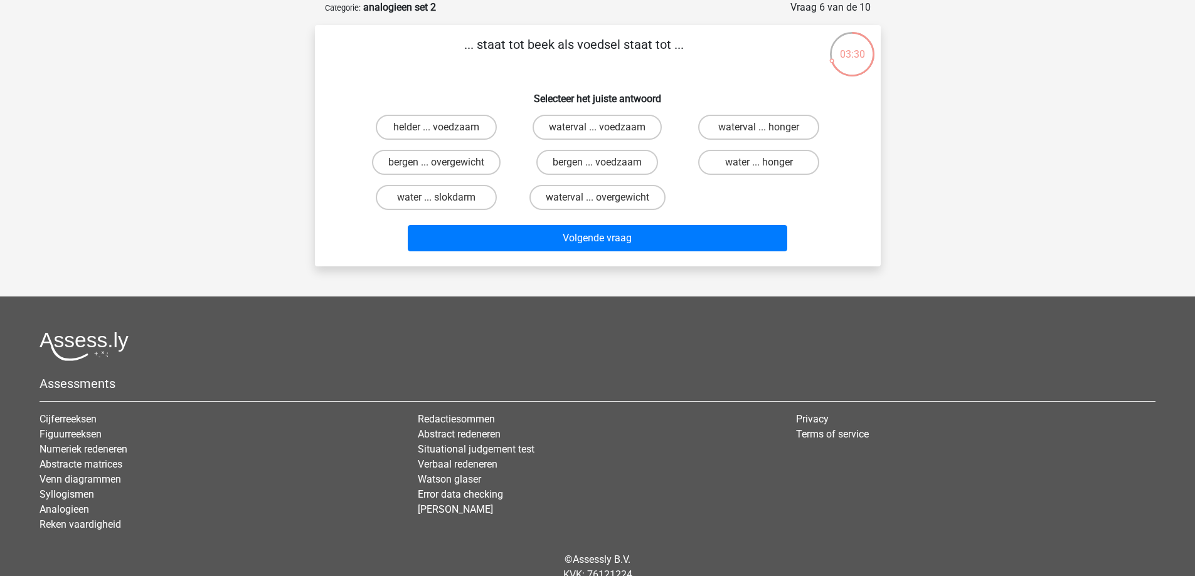
click at [443, 201] on input "water ... slokdarm" at bounding box center [440, 202] width 8 height 8
radio input "true"
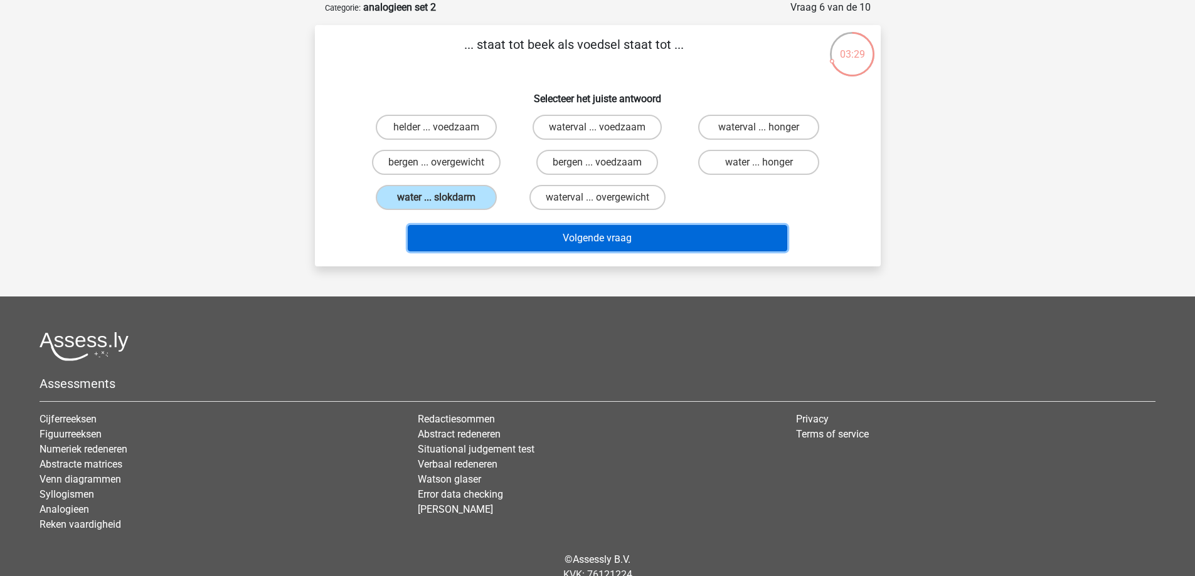
click at [544, 250] on button "Volgende vraag" at bounding box center [597, 238] width 379 height 26
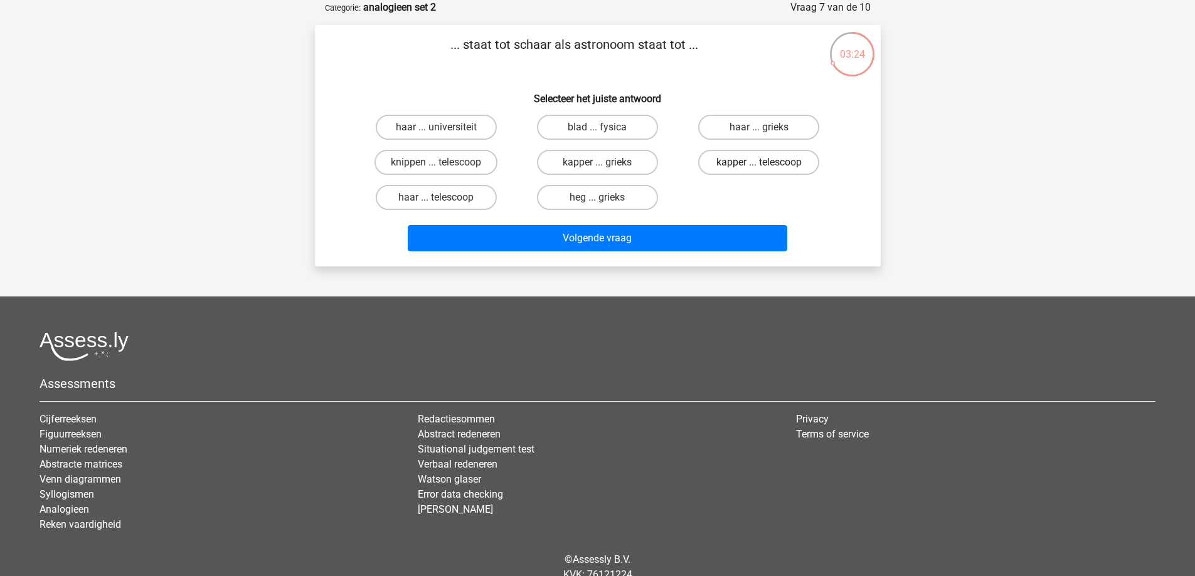
click at [778, 159] on label "kapper ... telescoop" at bounding box center [758, 162] width 121 height 25
click at [767, 162] on input "kapper ... telescoop" at bounding box center [763, 166] width 8 height 8
radio input "true"
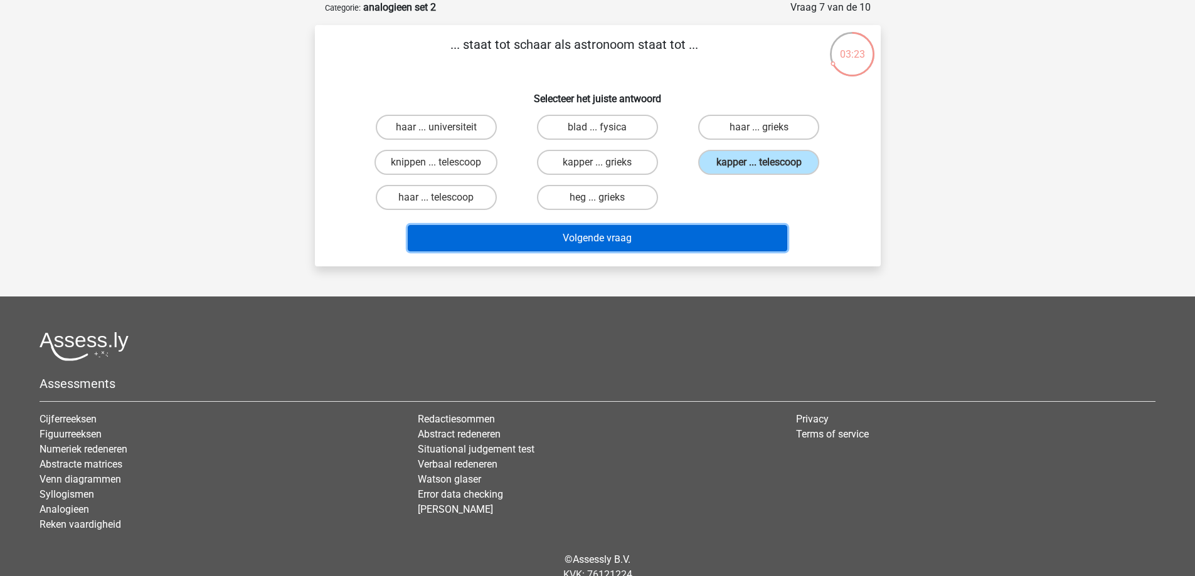
click at [708, 242] on button "Volgende vraag" at bounding box center [597, 238] width 379 height 26
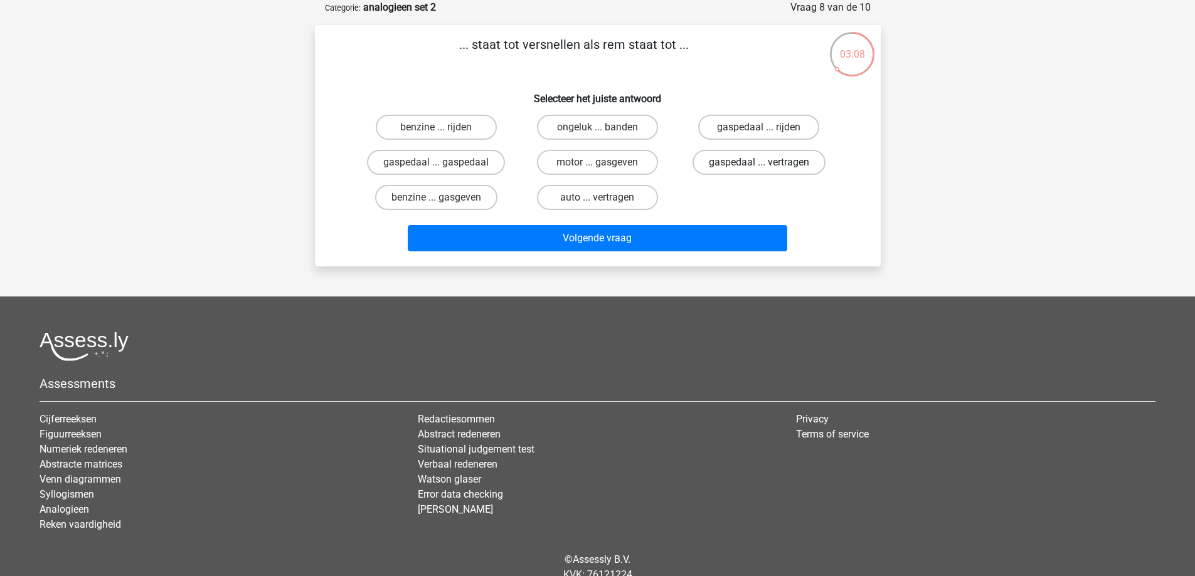
click at [735, 159] on label "gaspedaal ... vertragen" at bounding box center [758, 162] width 133 height 25
click at [759, 162] on input "gaspedaal ... vertragen" at bounding box center [763, 166] width 8 height 8
radio input "true"
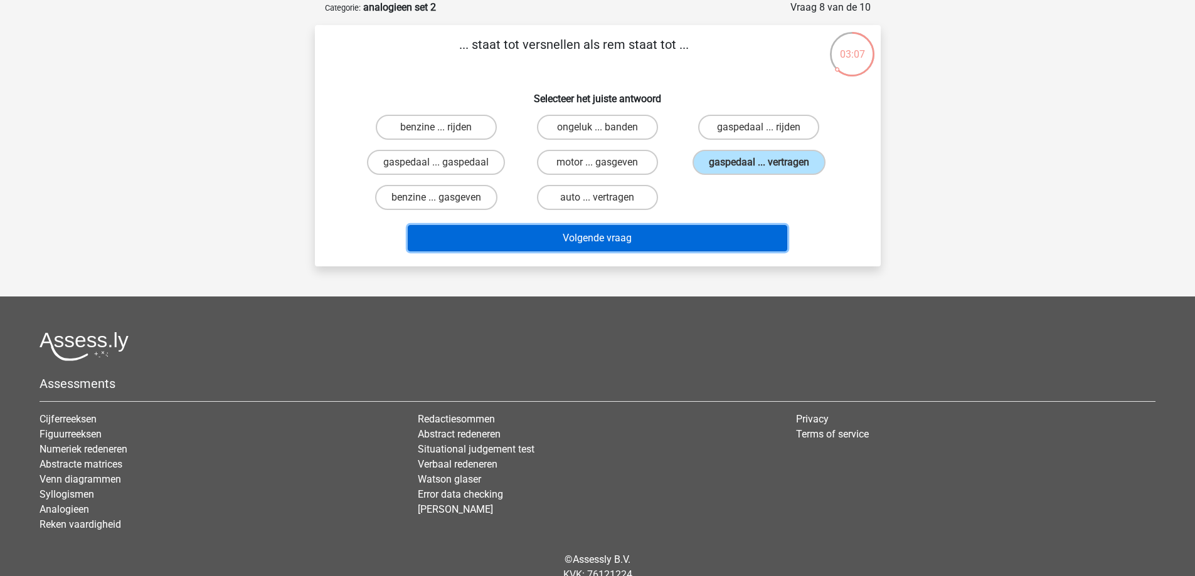
click at [627, 232] on button "Volgende vraag" at bounding box center [597, 238] width 379 height 26
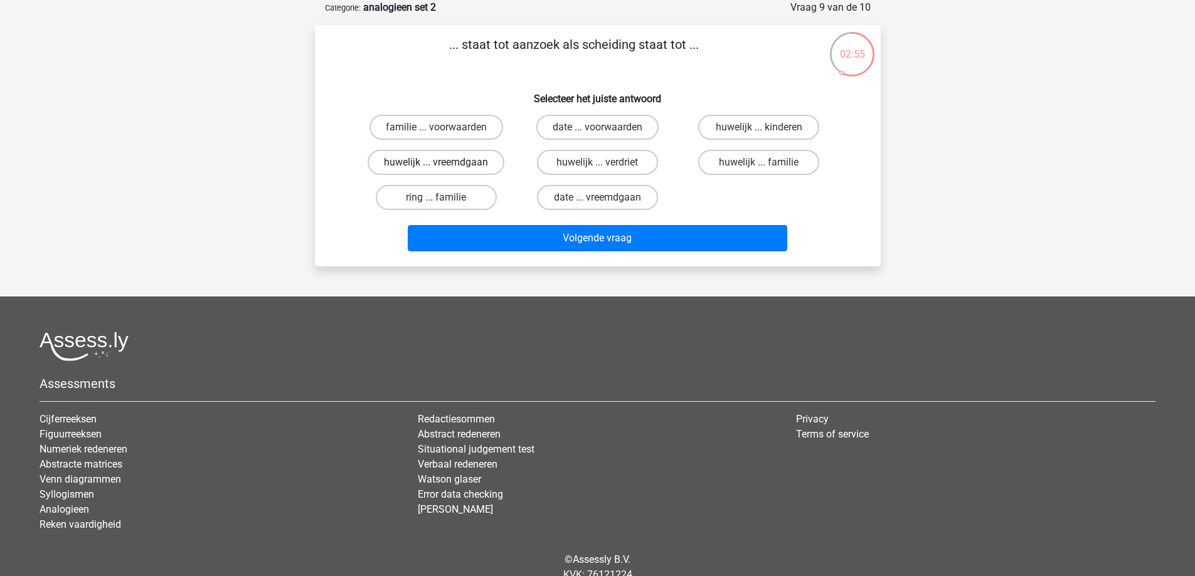
click at [482, 158] on label "huwelijk ... vreemdgaan" at bounding box center [436, 162] width 137 height 25
click at [444, 162] on input "huwelijk ... vreemdgaan" at bounding box center [440, 166] width 8 height 8
radio input "true"
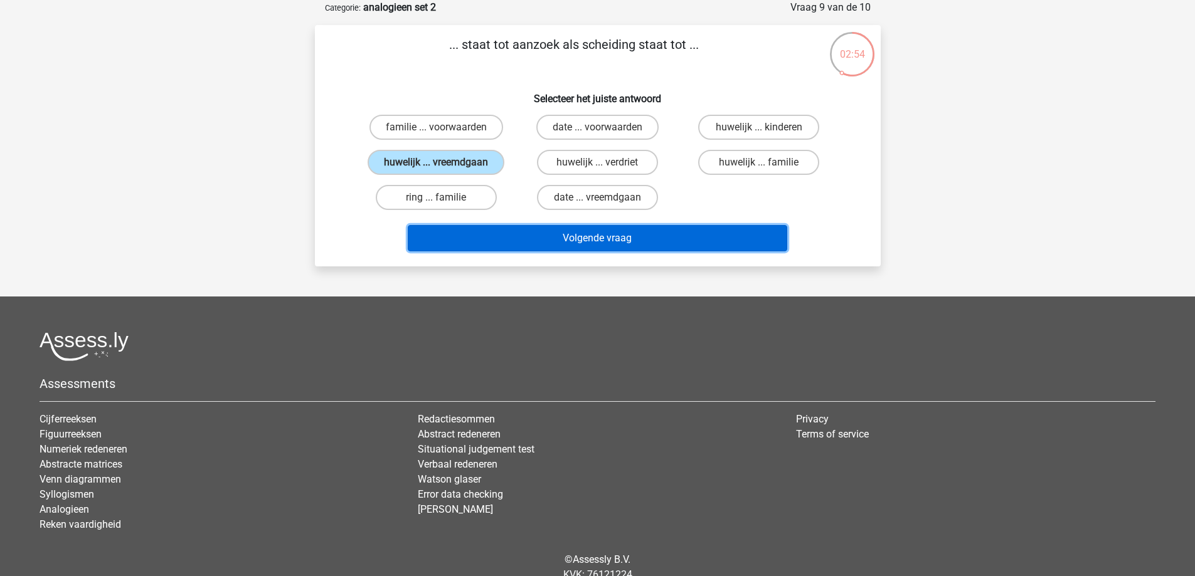
click at [511, 241] on button "Volgende vraag" at bounding box center [597, 238] width 379 height 26
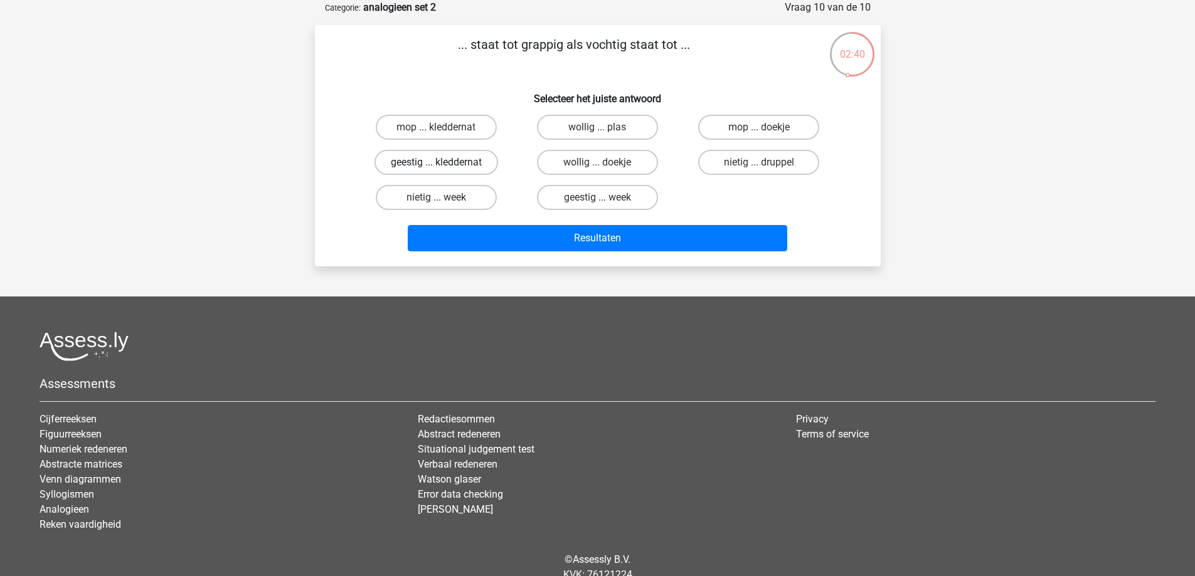
click at [468, 157] on label "geestig ... kleddernat" at bounding box center [436, 162] width 124 height 25
click at [444, 162] on input "geestig ... kleddernat" at bounding box center [440, 166] width 8 height 8
radio input "true"
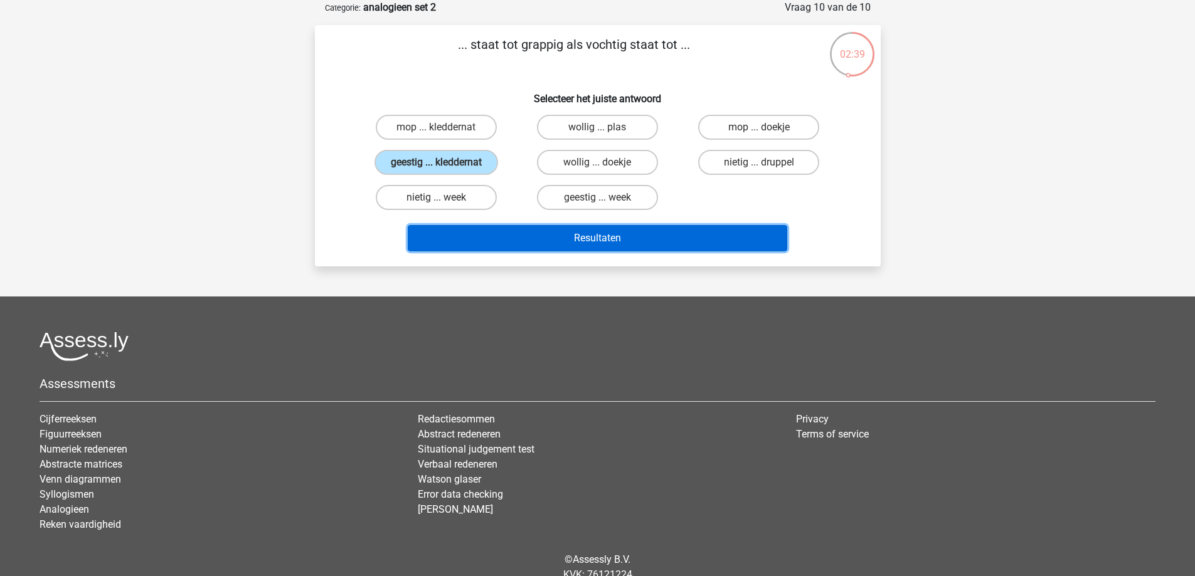
click at [561, 247] on button "Resultaten" at bounding box center [597, 238] width 379 height 26
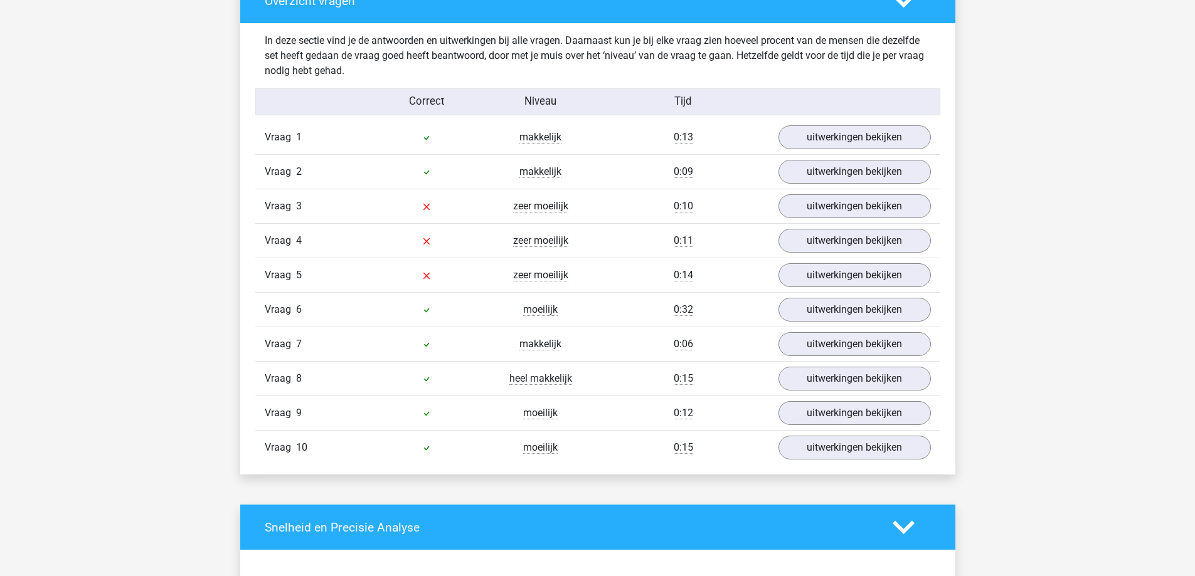
scroll to position [1004, 0]
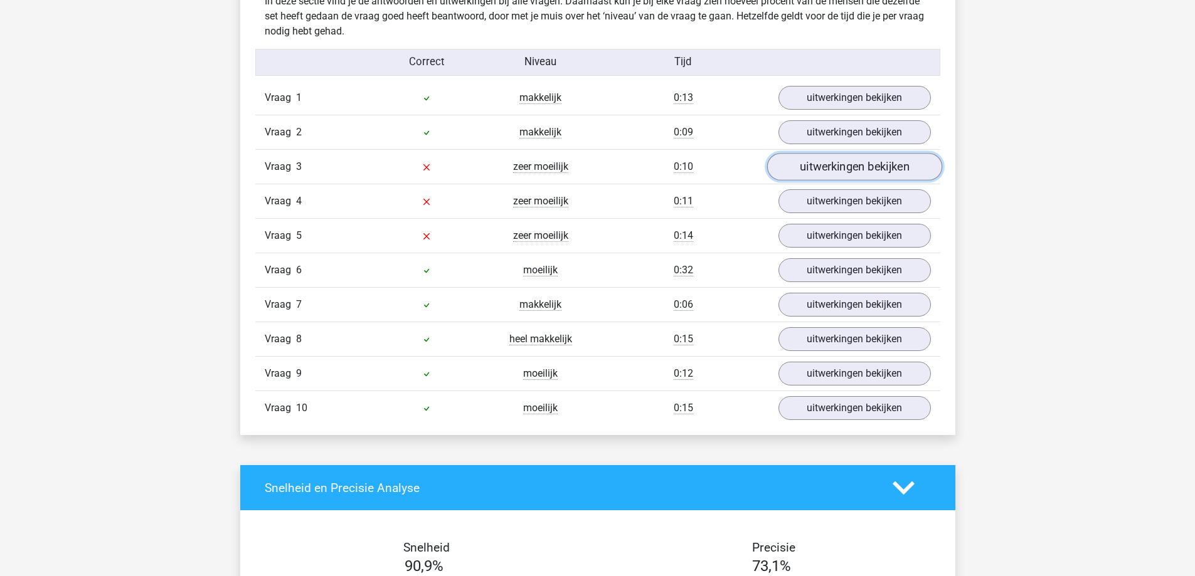
click at [808, 161] on link "uitwerkingen bekijken" at bounding box center [854, 168] width 175 height 28
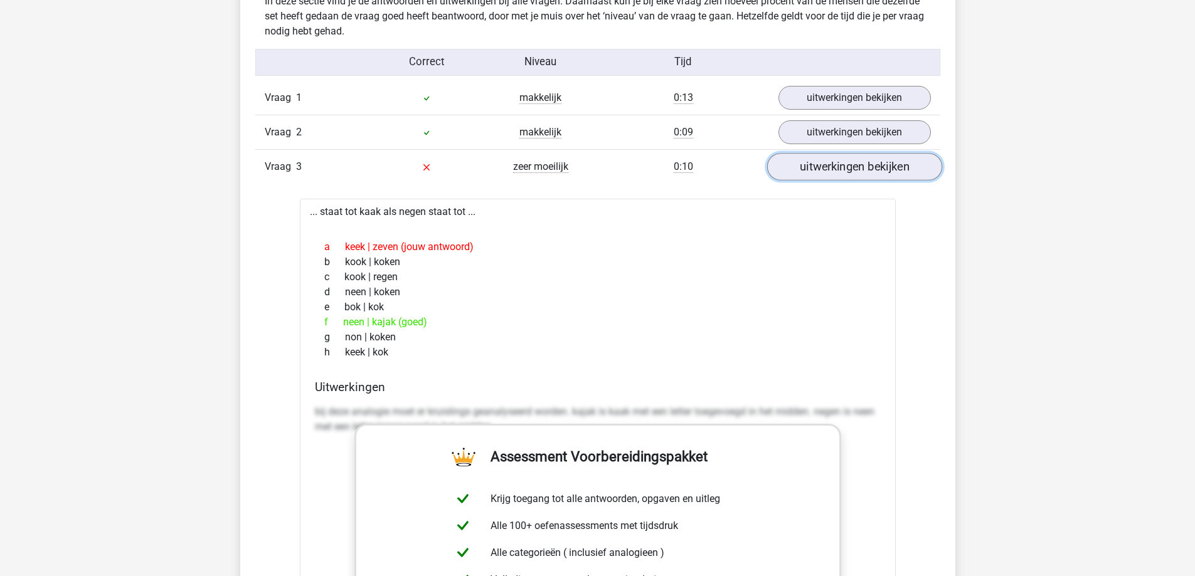
click at [808, 161] on link "uitwerkingen bekijken" at bounding box center [854, 168] width 175 height 28
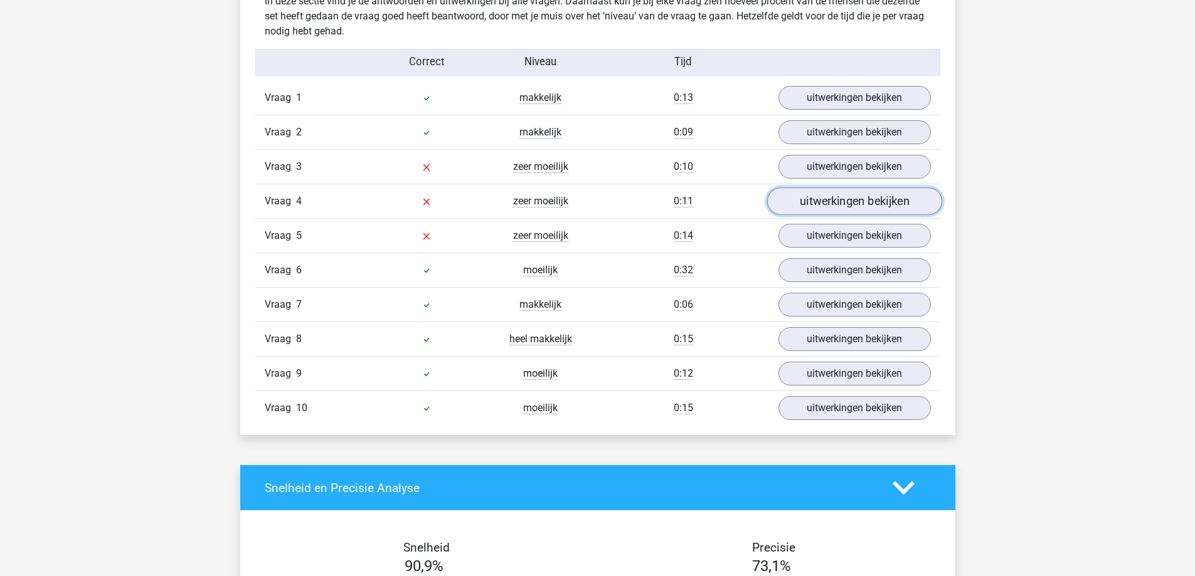
click at [802, 204] on link "uitwerkingen bekijken" at bounding box center [854, 202] width 175 height 28
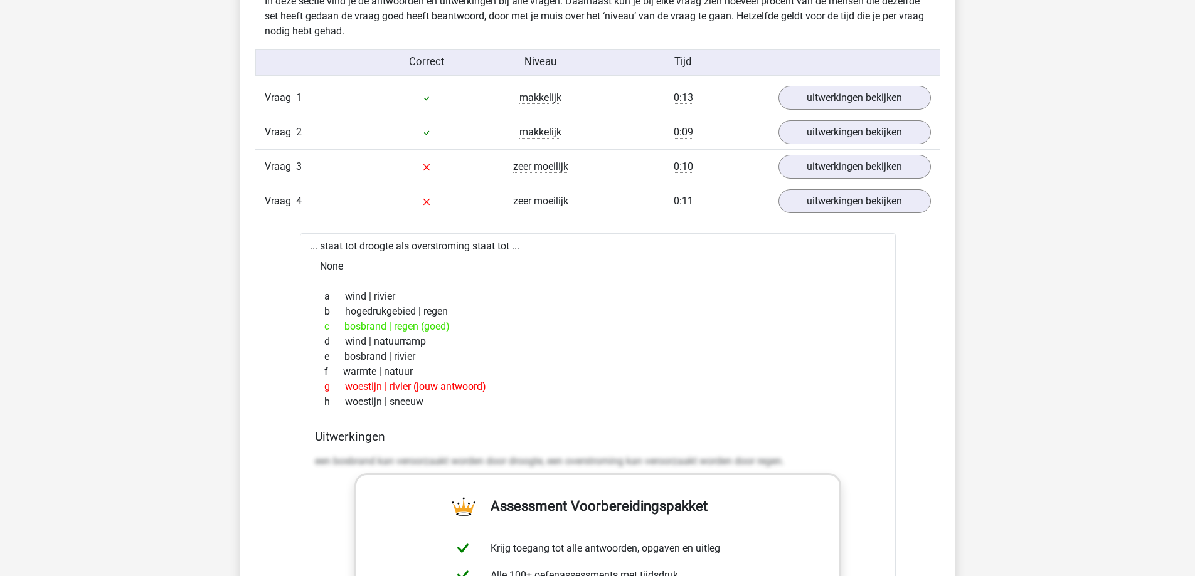
click at [793, 181] on div "Vraag 3 zeer moeilijk 0:10 uitwerkingen bekijken" at bounding box center [597, 166] width 685 height 34
click at [802, 196] on link "uitwerkingen bekijken" at bounding box center [854, 202] width 175 height 28
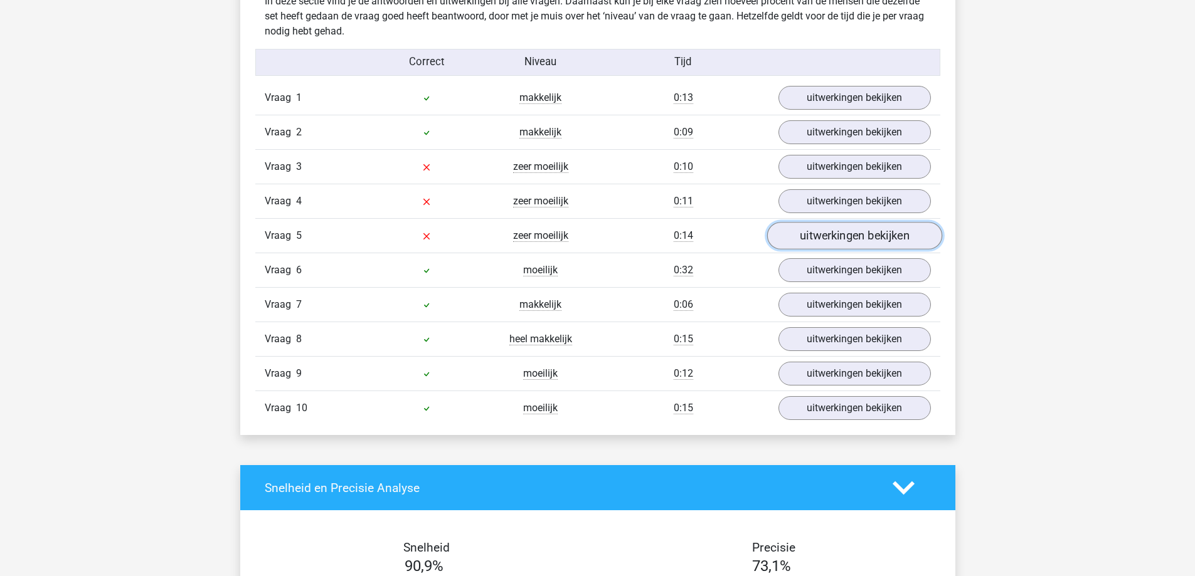
click at [793, 234] on link "uitwerkingen bekijken" at bounding box center [854, 237] width 175 height 28
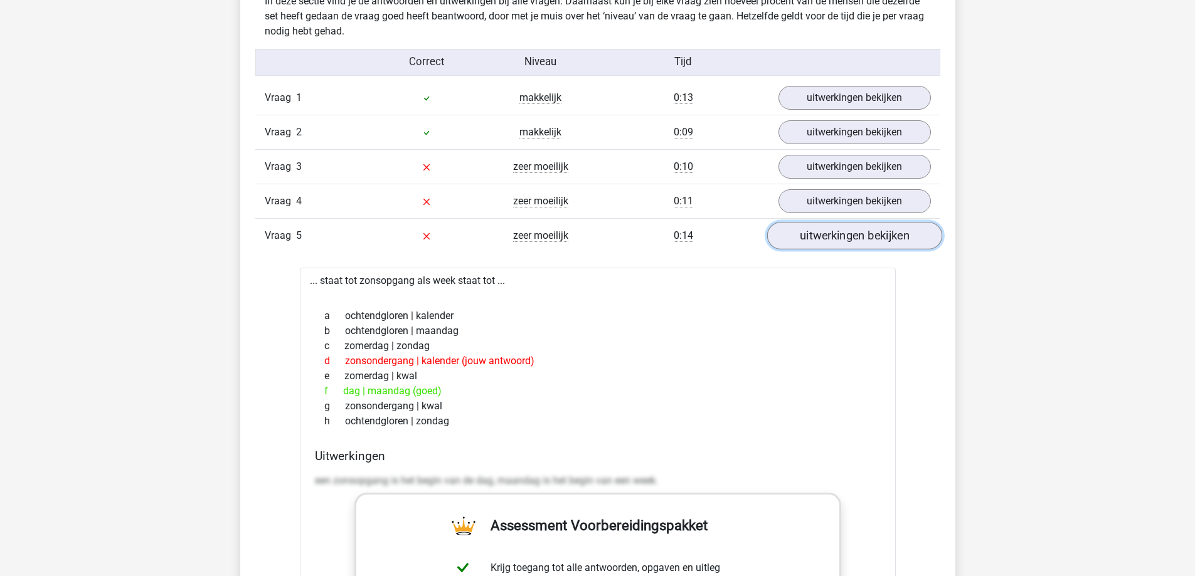
click at [793, 234] on link "uitwerkingen bekijken" at bounding box center [854, 237] width 175 height 28
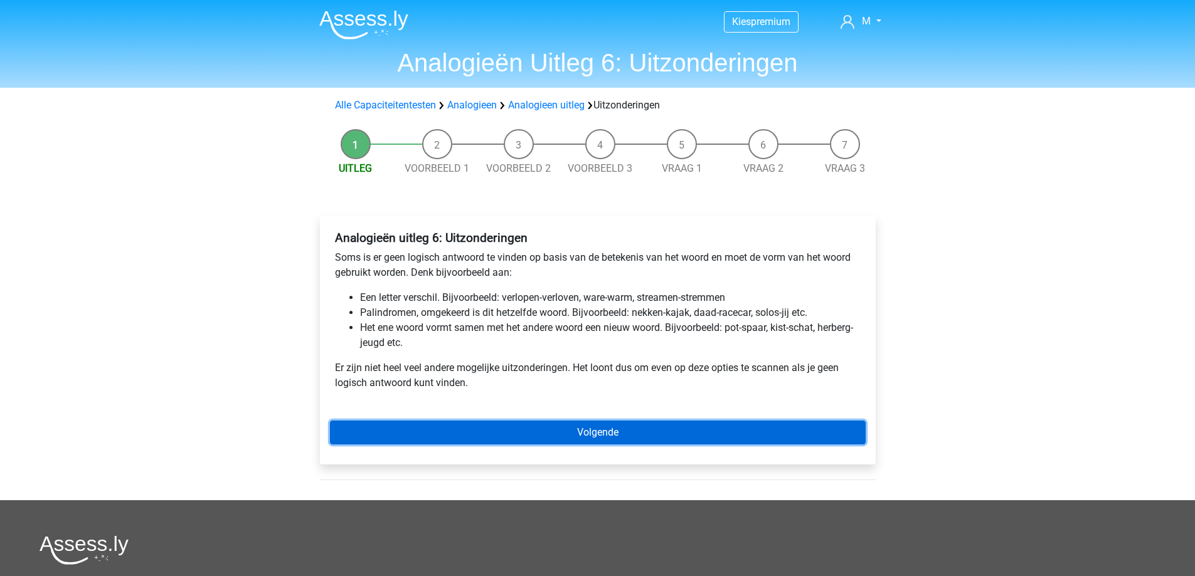
click at [479, 440] on link "Volgende" at bounding box center [598, 433] width 536 height 24
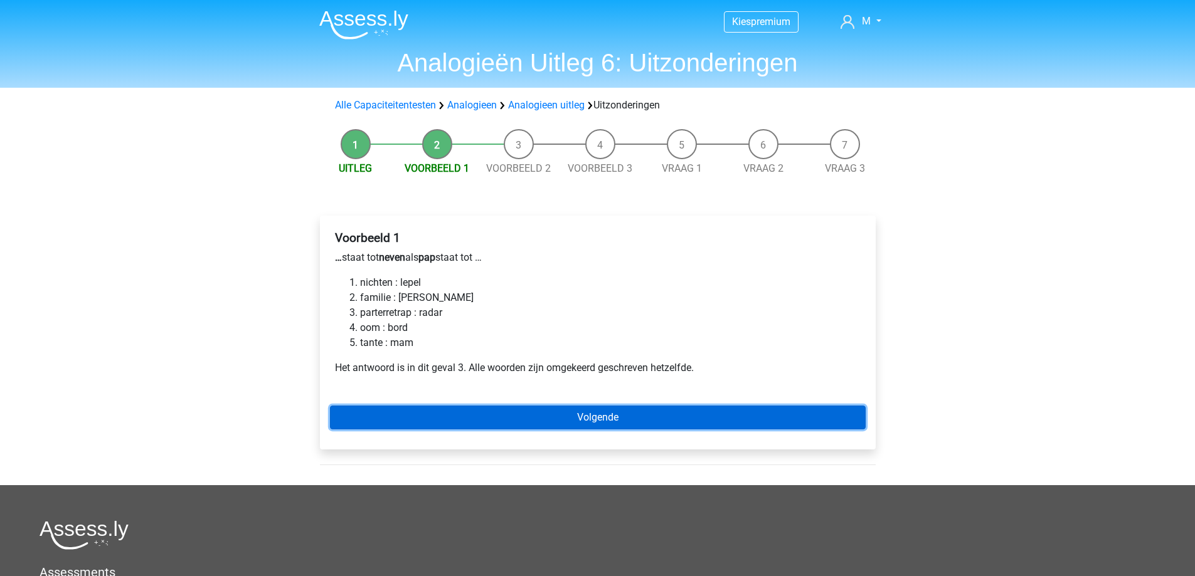
click at [583, 419] on link "Volgende" at bounding box center [598, 418] width 536 height 24
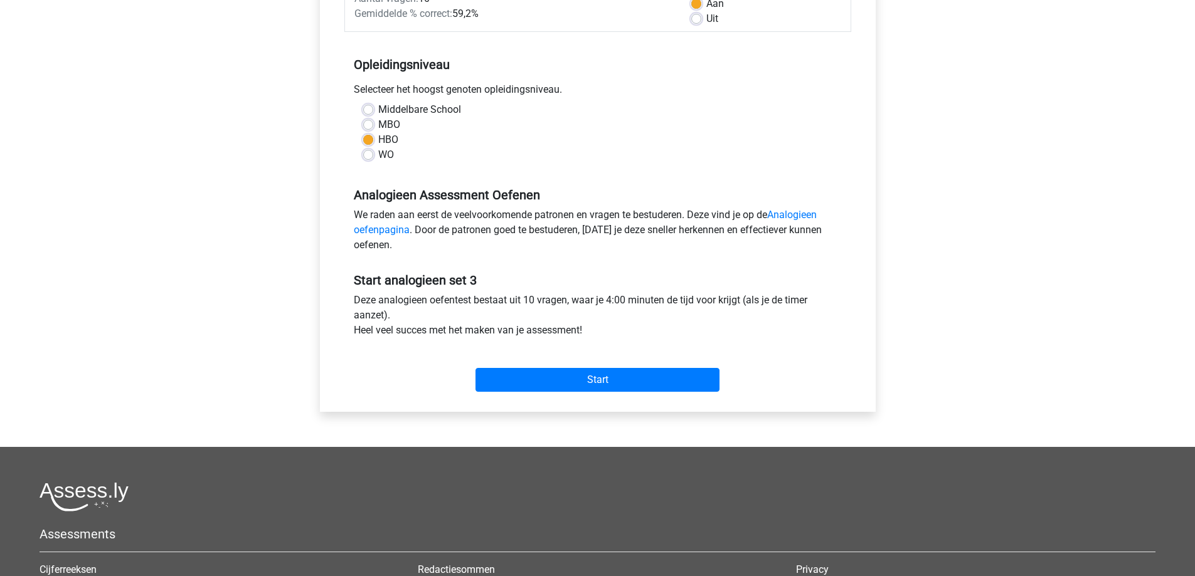
scroll to position [376, 0]
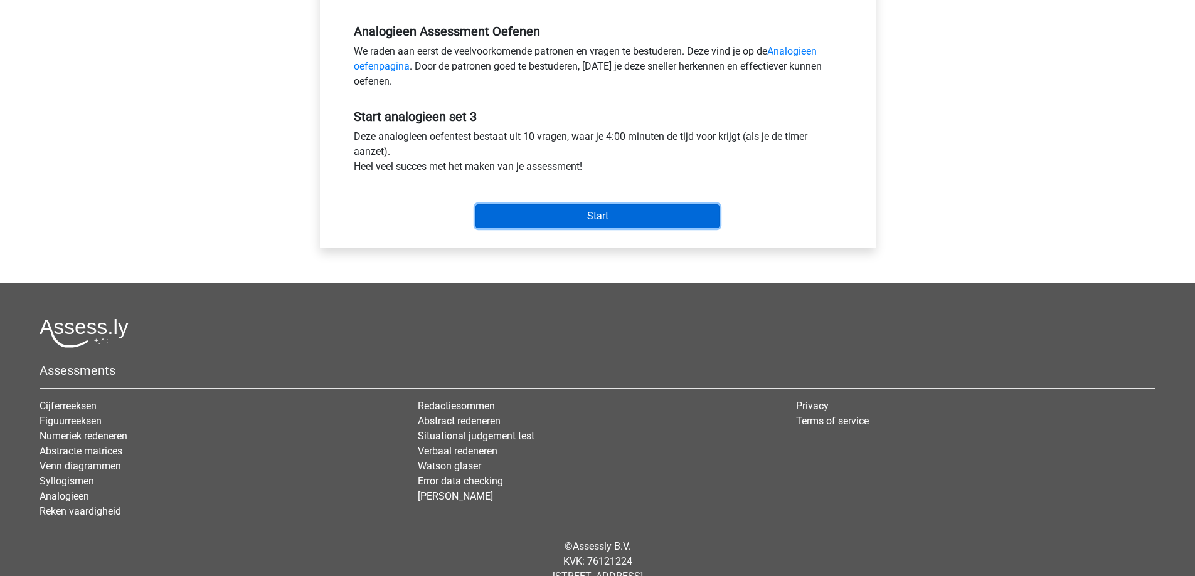
click at [613, 214] on input "Start" at bounding box center [597, 216] width 244 height 24
click at [553, 220] on input "Start" at bounding box center [597, 216] width 244 height 24
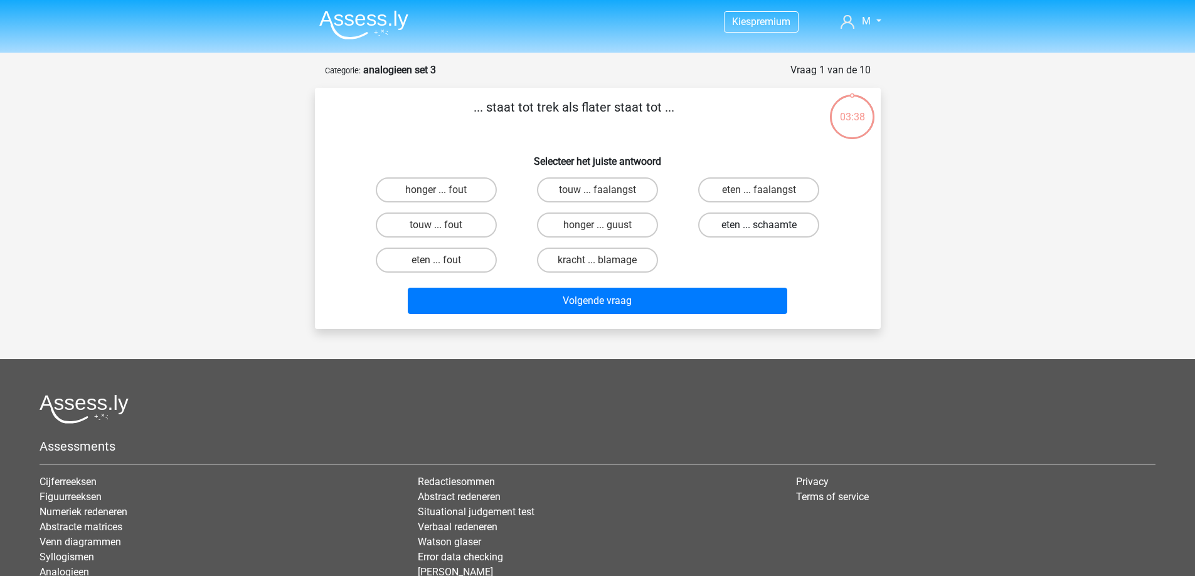
click at [733, 225] on label "eten ... schaamte" at bounding box center [758, 225] width 121 height 25
click at [759, 225] on input "eten ... schaamte" at bounding box center [763, 229] width 8 height 8
radio input "true"
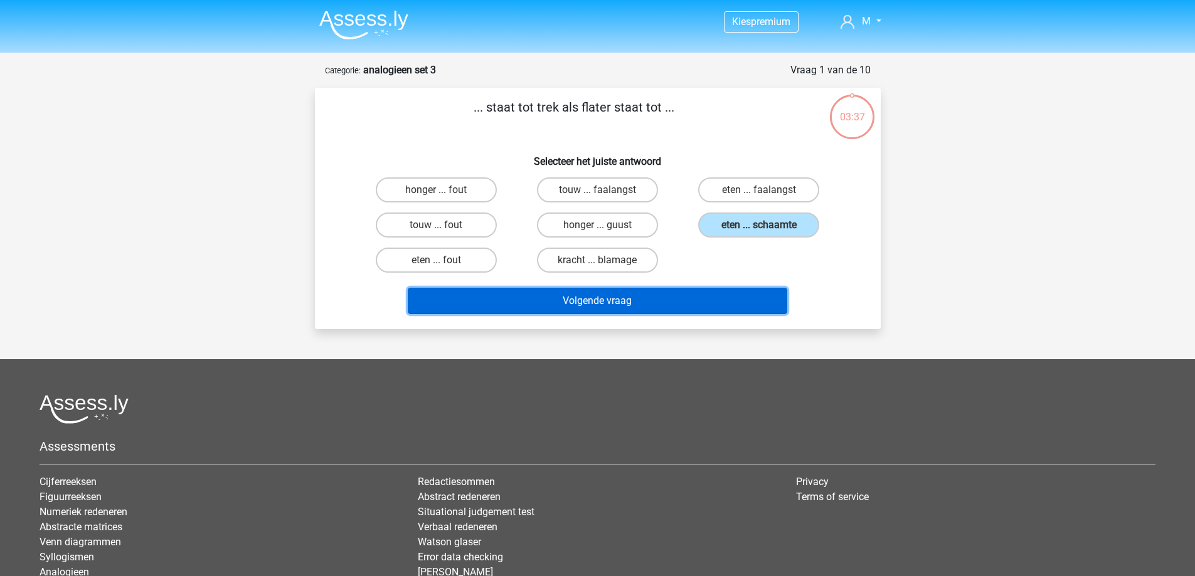
click at [626, 305] on button "Volgende vraag" at bounding box center [597, 301] width 379 height 26
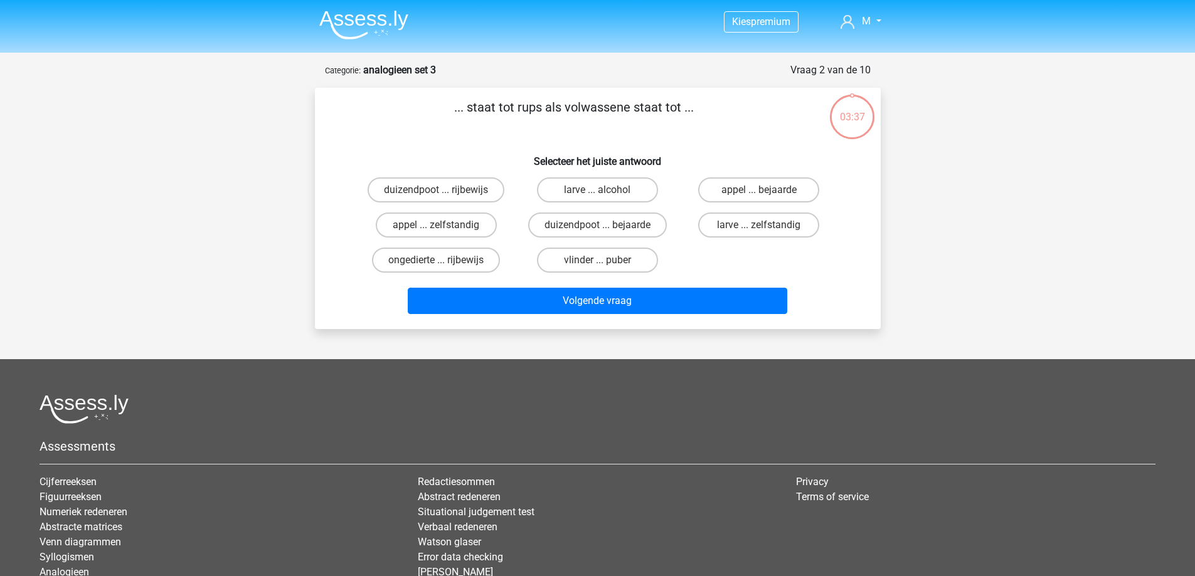
scroll to position [63, 0]
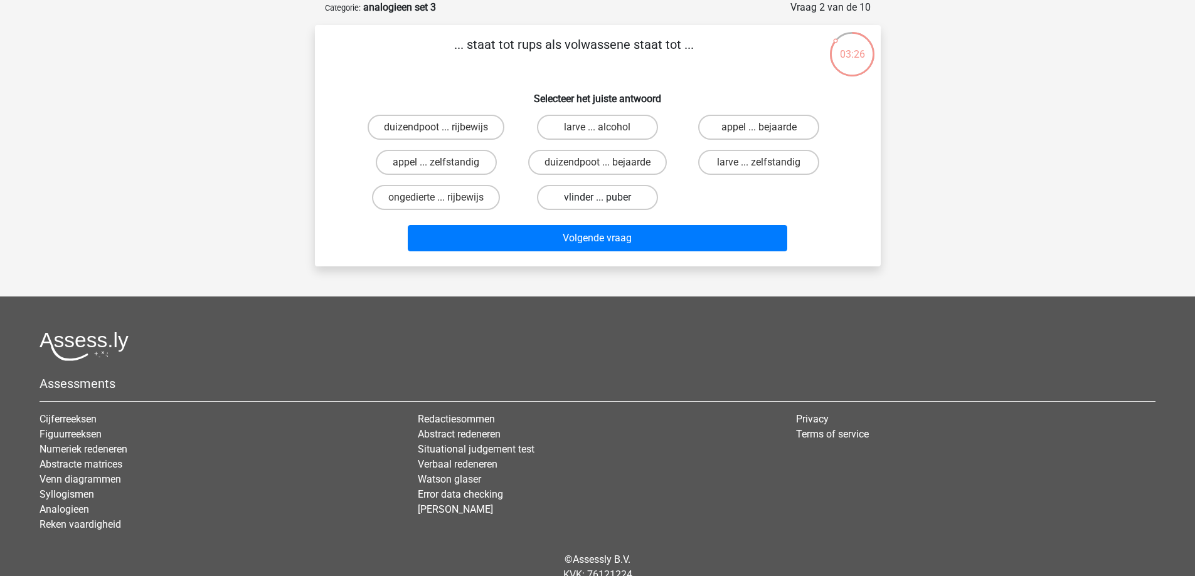
click at [612, 199] on label "vlinder ... puber" at bounding box center [597, 197] width 121 height 25
click at [605, 199] on input "vlinder ... puber" at bounding box center [601, 202] width 8 height 8
radio input "true"
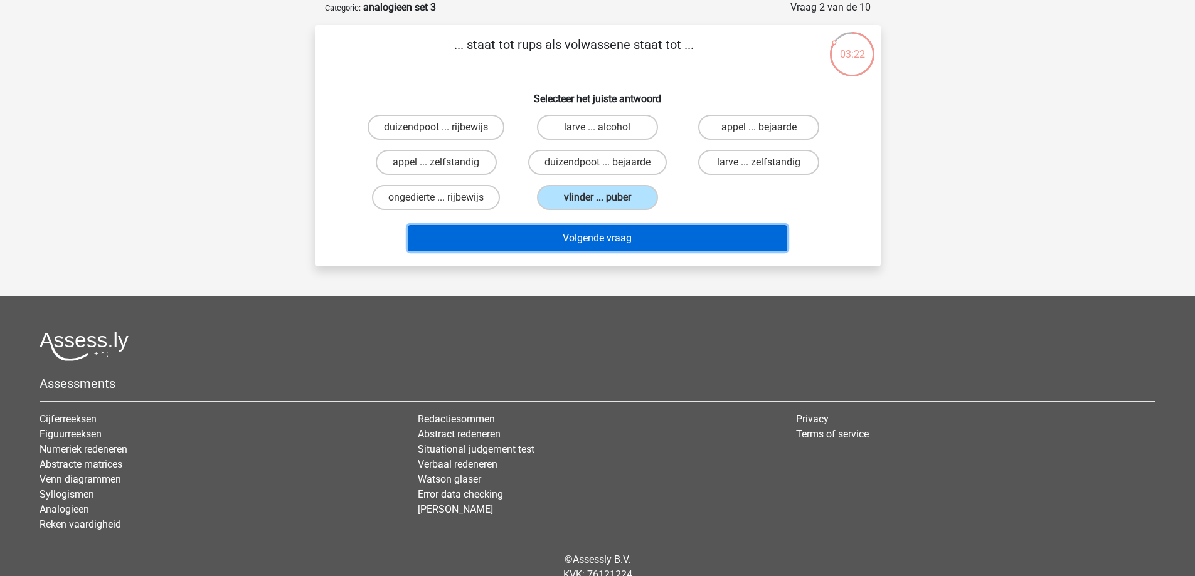
click at [598, 236] on button "Volgende vraag" at bounding box center [597, 238] width 379 height 26
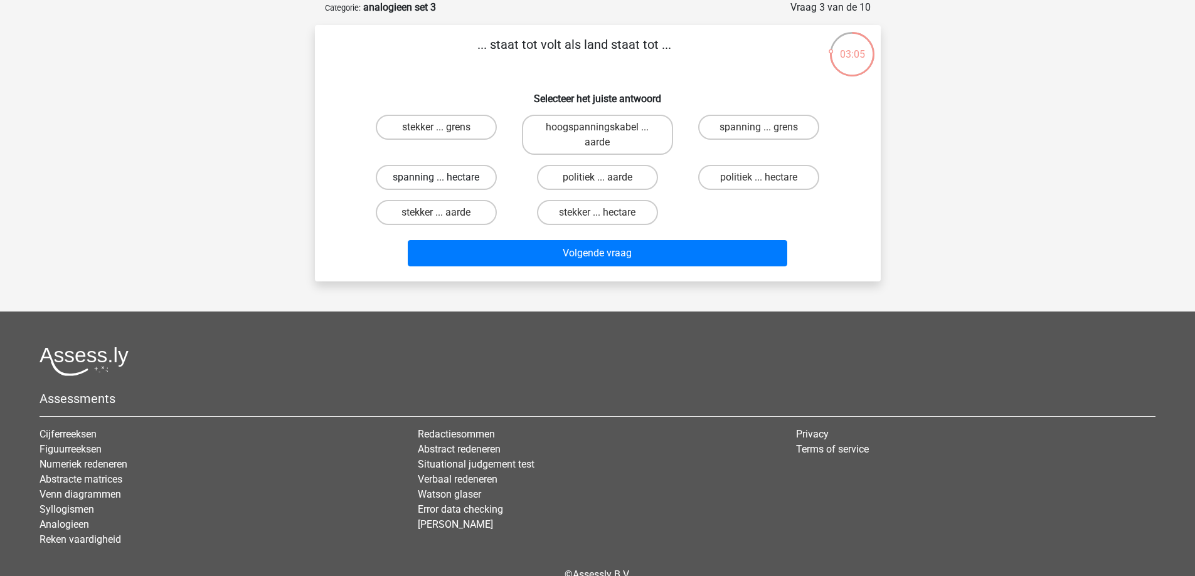
click at [458, 183] on label "spanning ... hectare" at bounding box center [436, 177] width 121 height 25
click at [444, 183] on input "spanning ... hectare" at bounding box center [440, 182] width 8 height 8
radio input "true"
click at [736, 123] on label "spanning ... grens" at bounding box center [758, 127] width 121 height 25
click at [759, 127] on input "spanning ... grens" at bounding box center [763, 131] width 8 height 8
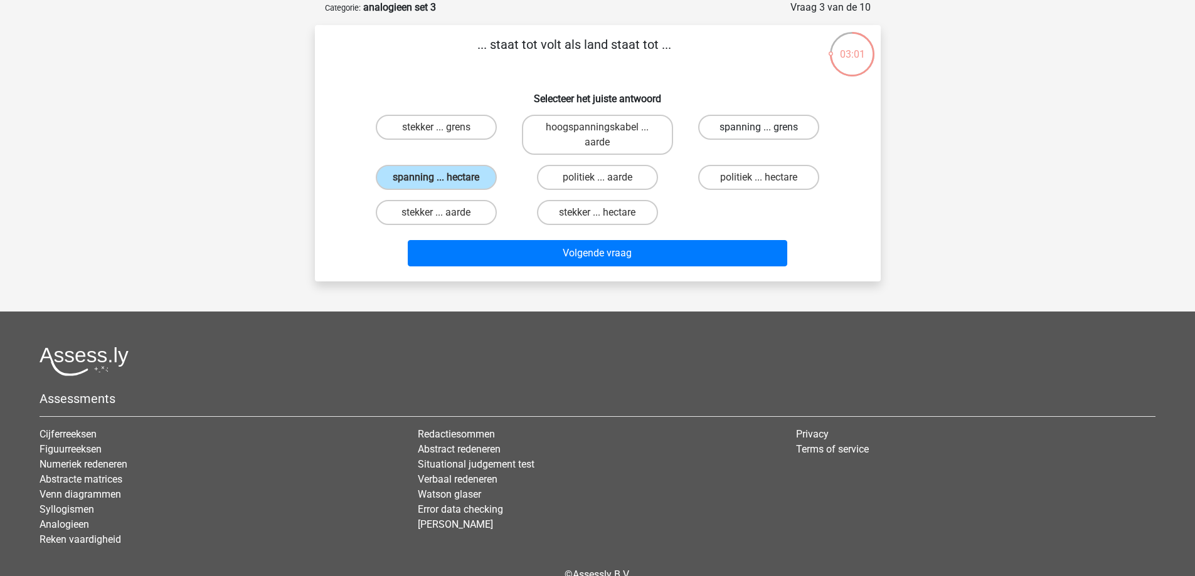
radio input "true"
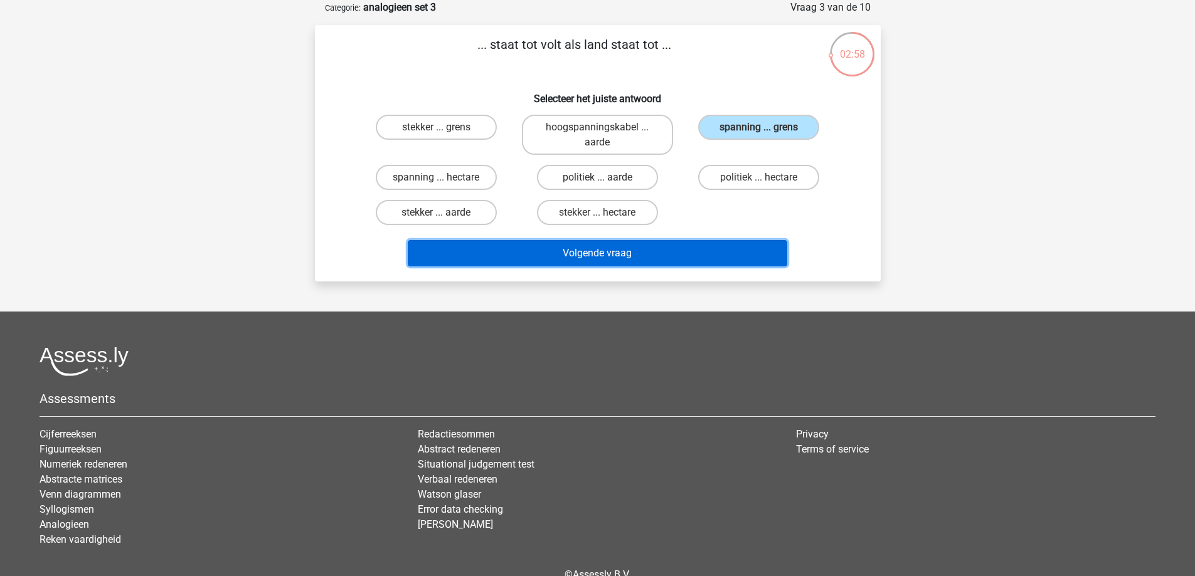
click at [558, 257] on button "Volgende vraag" at bounding box center [597, 253] width 379 height 26
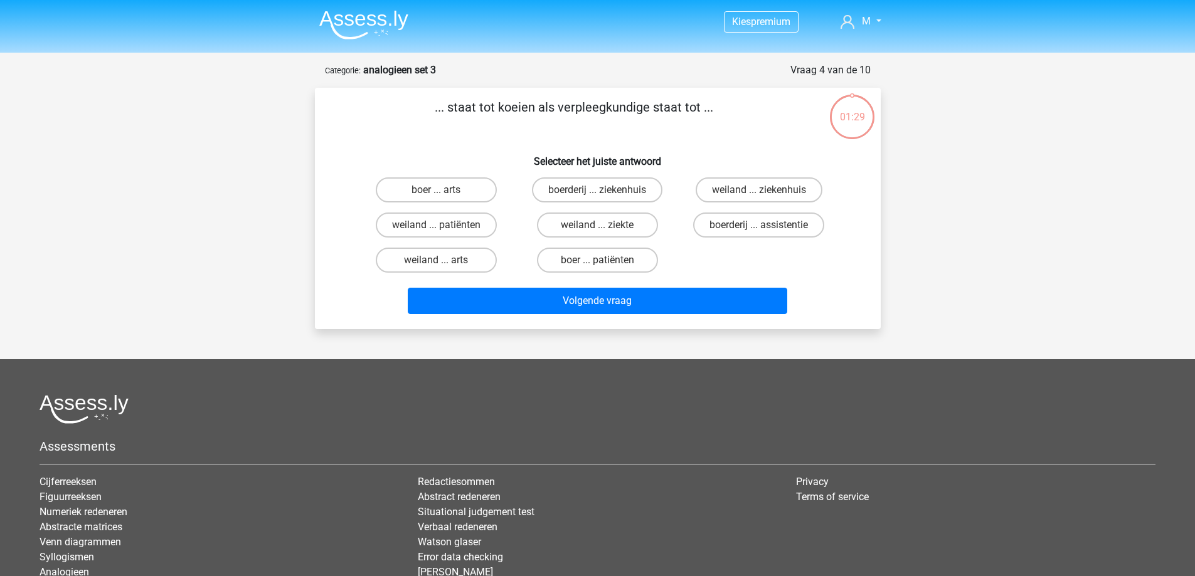
click at [605, 196] on input "boerderij ... ziekenhuis" at bounding box center [601, 194] width 8 height 8
radio input "true"
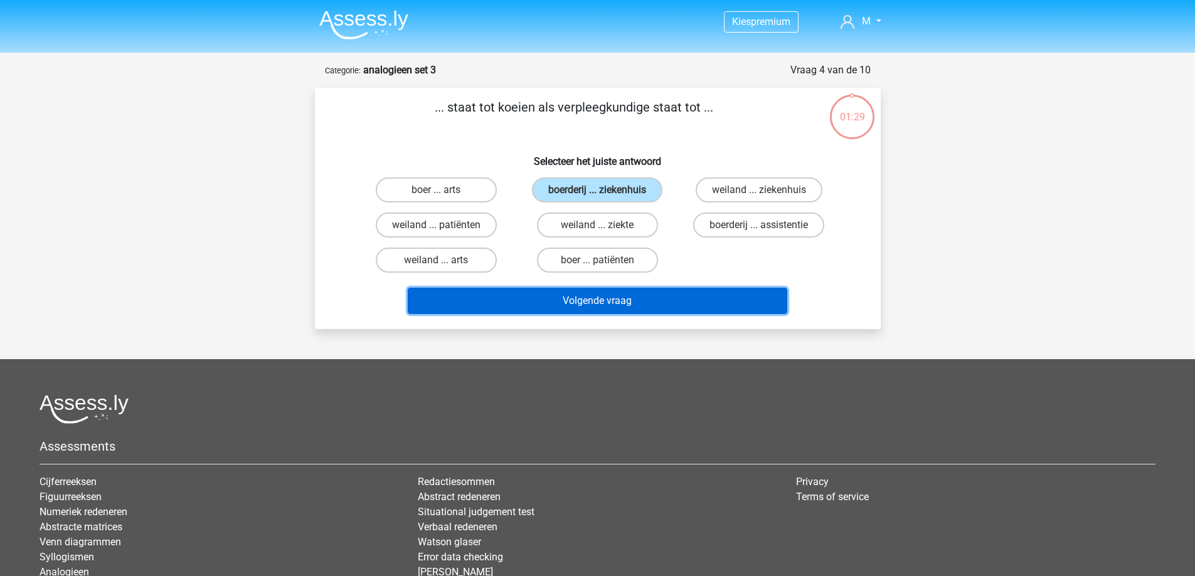
click at [598, 309] on button "Volgende vraag" at bounding box center [597, 301] width 379 height 26
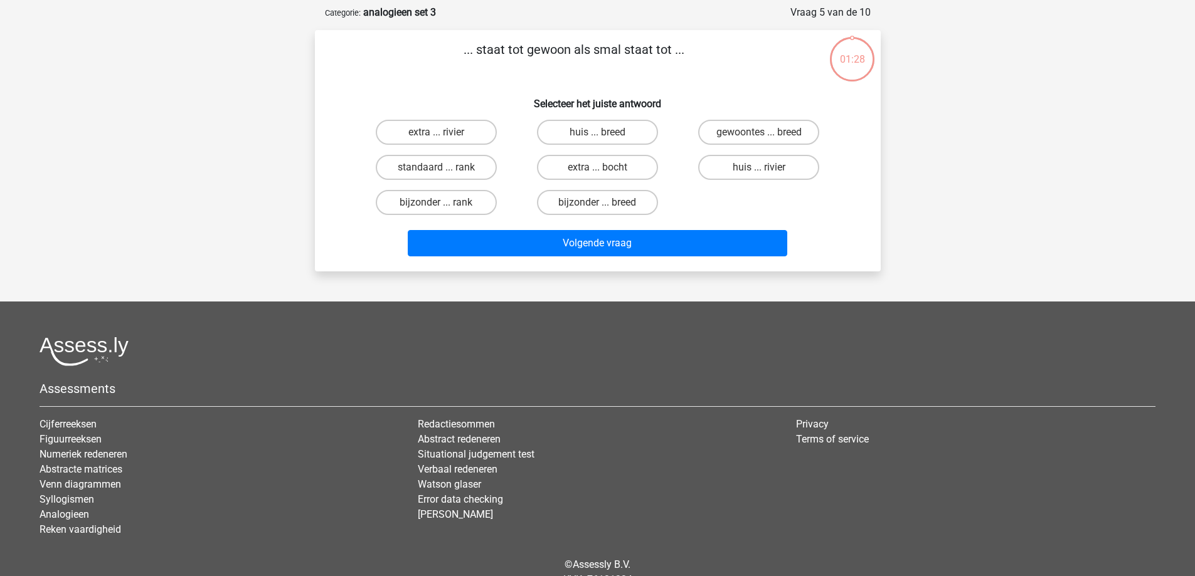
scroll to position [63, 0]
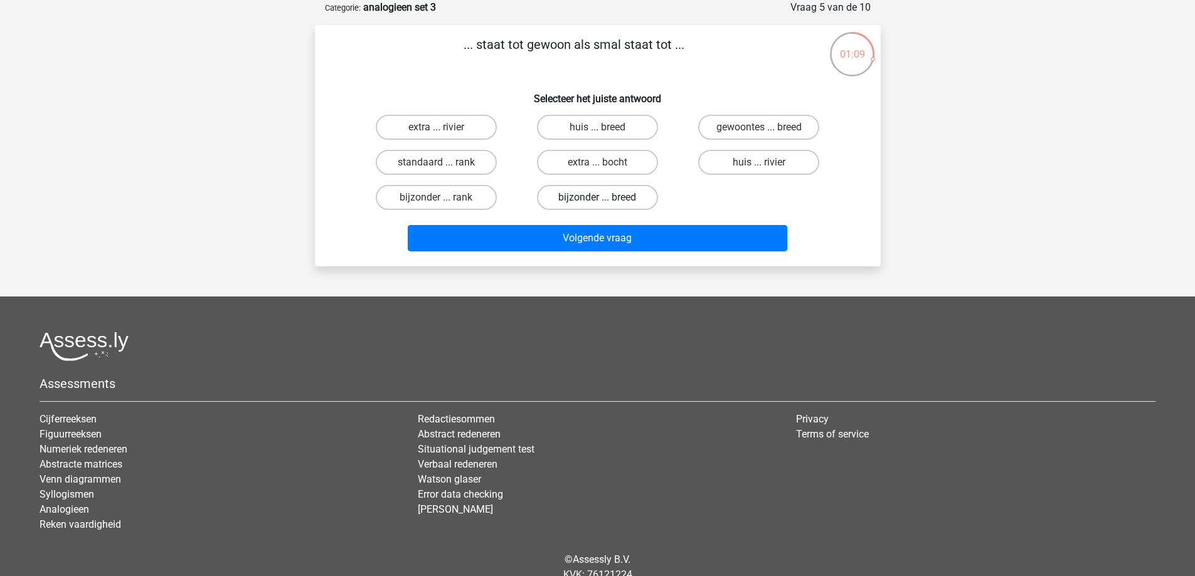
click at [605, 194] on label "bijzonder ... breed" at bounding box center [597, 197] width 121 height 25
click at [605, 198] on input "bijzonder ... breed" at bounding box center [601, 202] width 8 height 8
radio input "true"
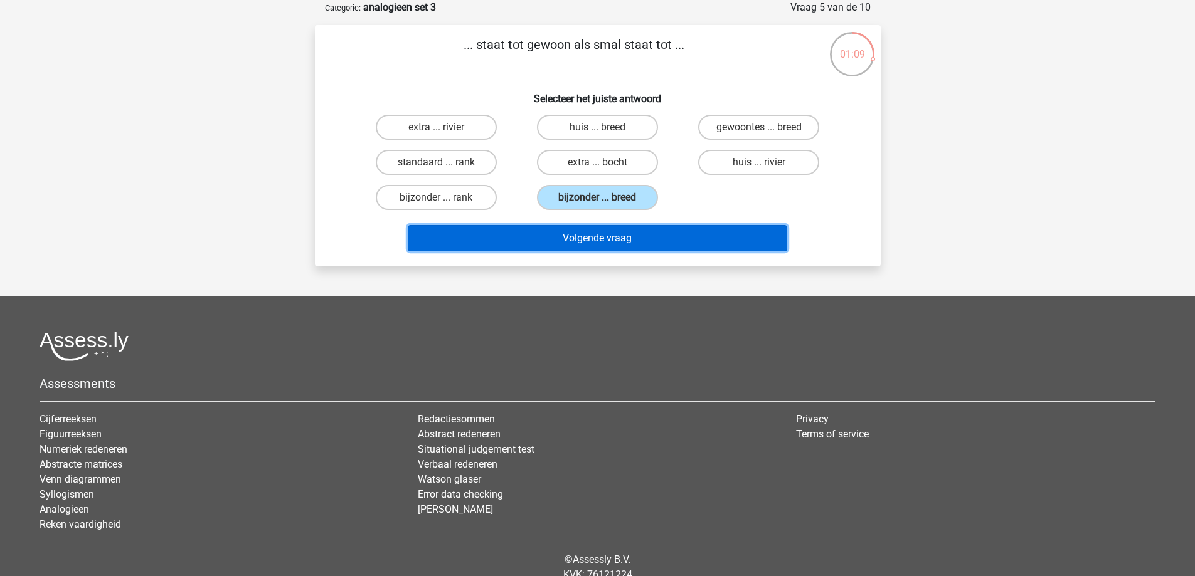
click at [608, 247] on button "Volgende vraag" at bounding box center [597, 238] width 379 height 26
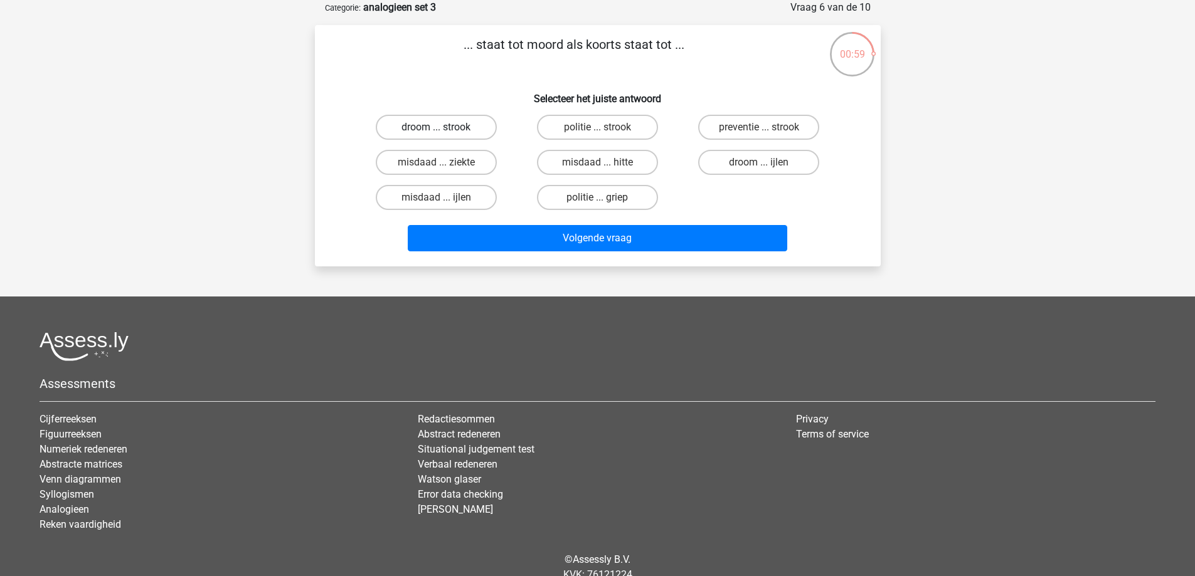
click at [448, 121] on label "droom ... strook" at bounding box center [436, 127] width 121 height 25
click at [444, 127] on input "droom ... strook" at bounding box center [440, 131] width 8 height 8
radio input "true"
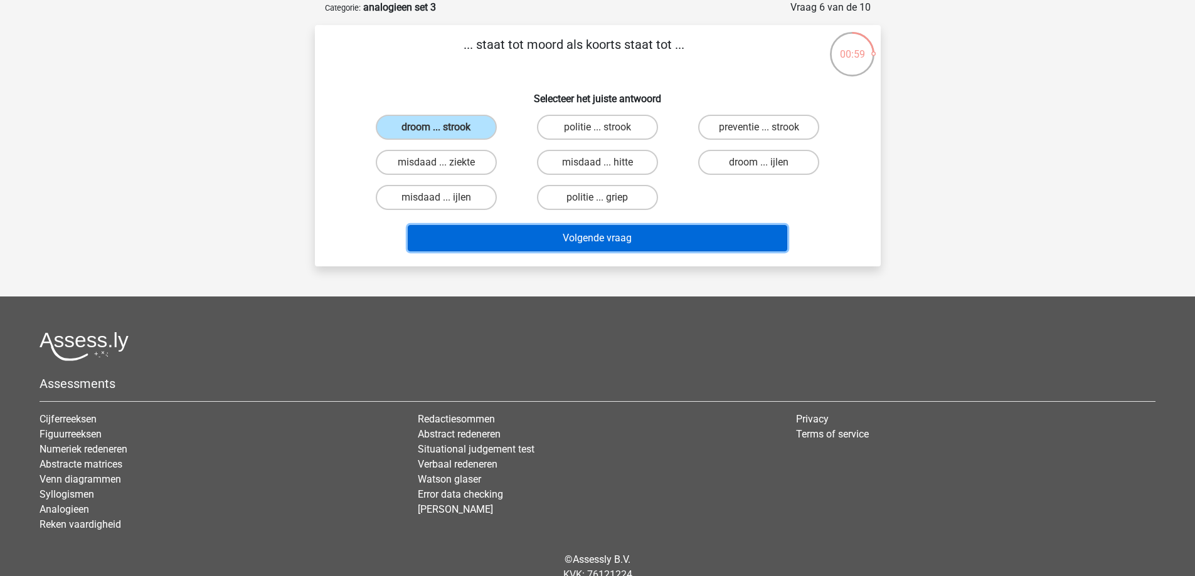
click at [598, 231] on button "Volgende vraag" at bounding box center [597, 238] width 379 height 26
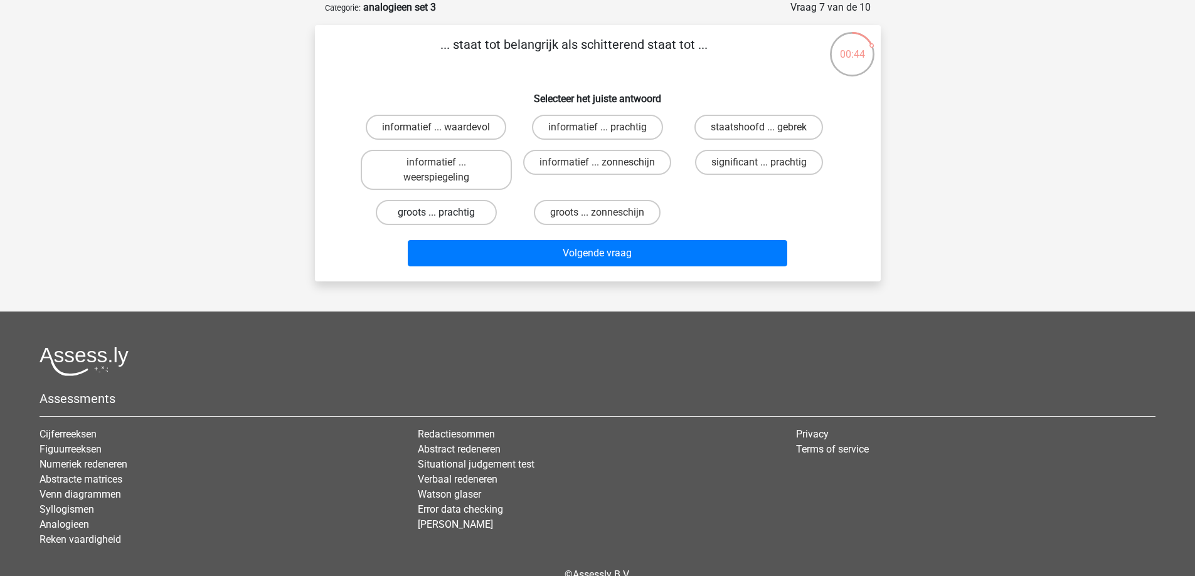
click at [479, 210] on label "groots ... prachtig" at bounding box center [436, 212] width 121 height 25
click at [444, 213] on input "groots ... prachtig" at bounding box center [440, 217] width 8 height 8
radio input "true"
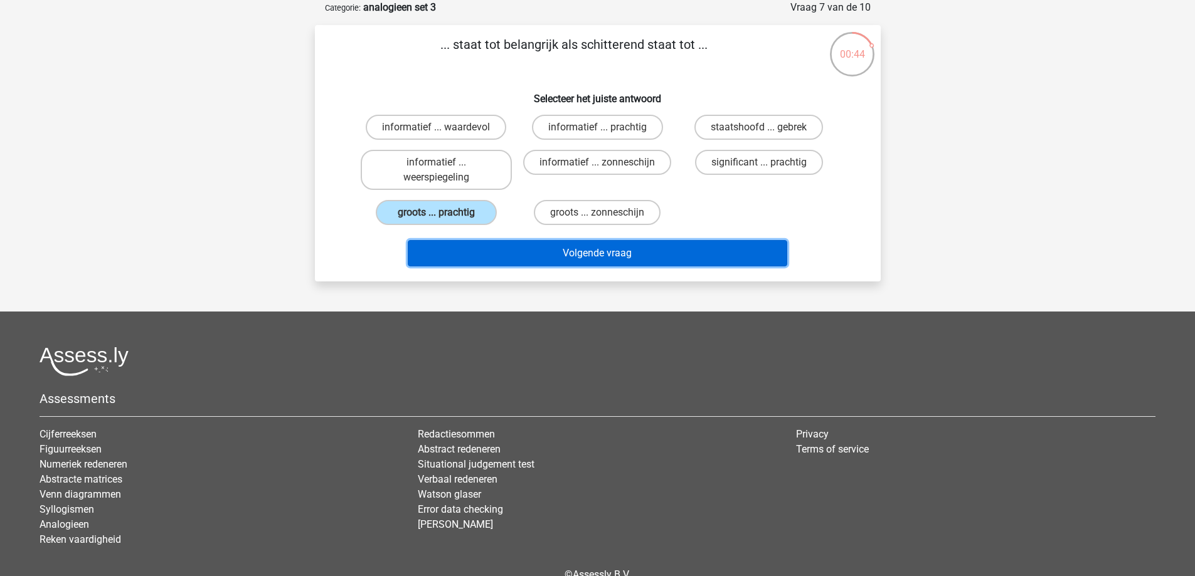
click at [589, 258] on button "Volgende vraag" at bounding box center [597, 253] width 379 height 26
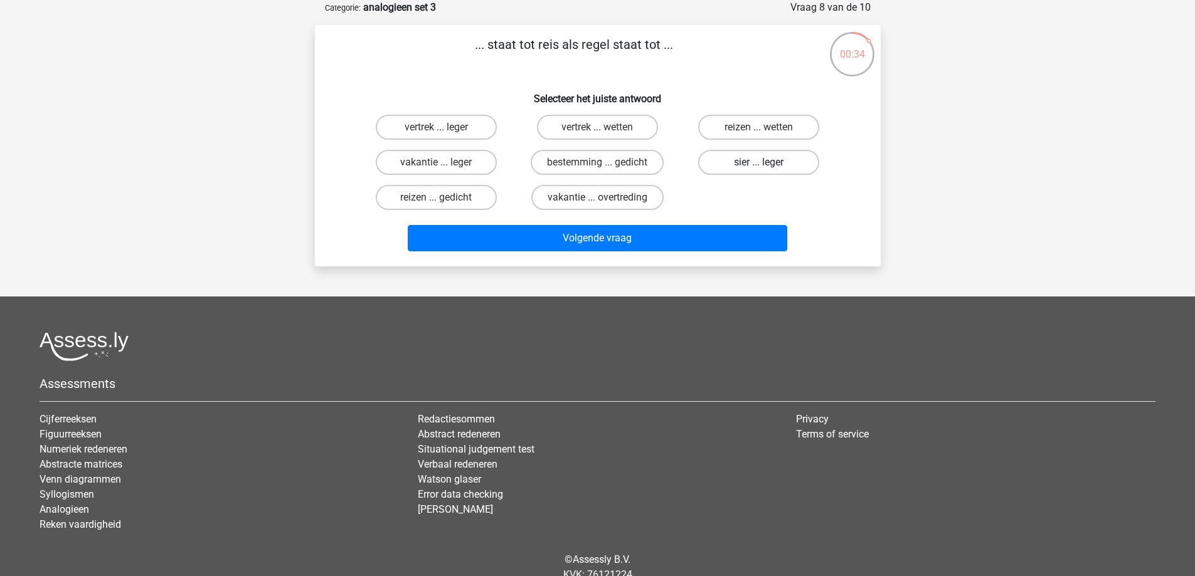
click at [789, 157] on label "sier ... leger" at bounding box center [758, 162] width 121 height 25
click at [767, 162] on input "sier ... leger" at bounding box center [763, 166] width 8 height 8
radio input "true"
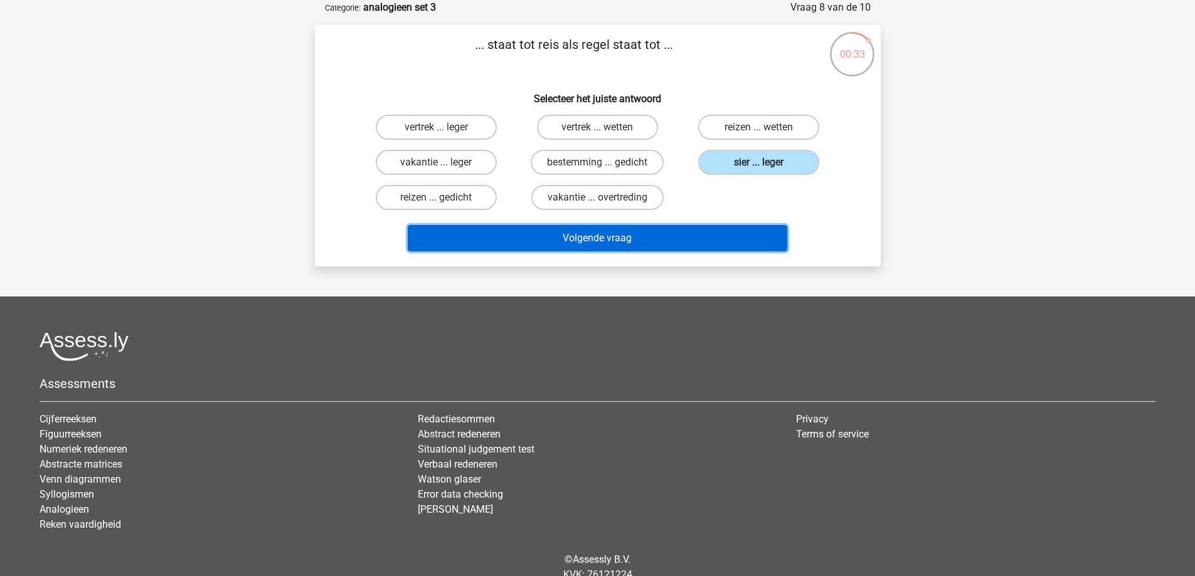
click at [667, 238] on button "Volgende vraag" at bounding box center [597, 238] width 379 height 26
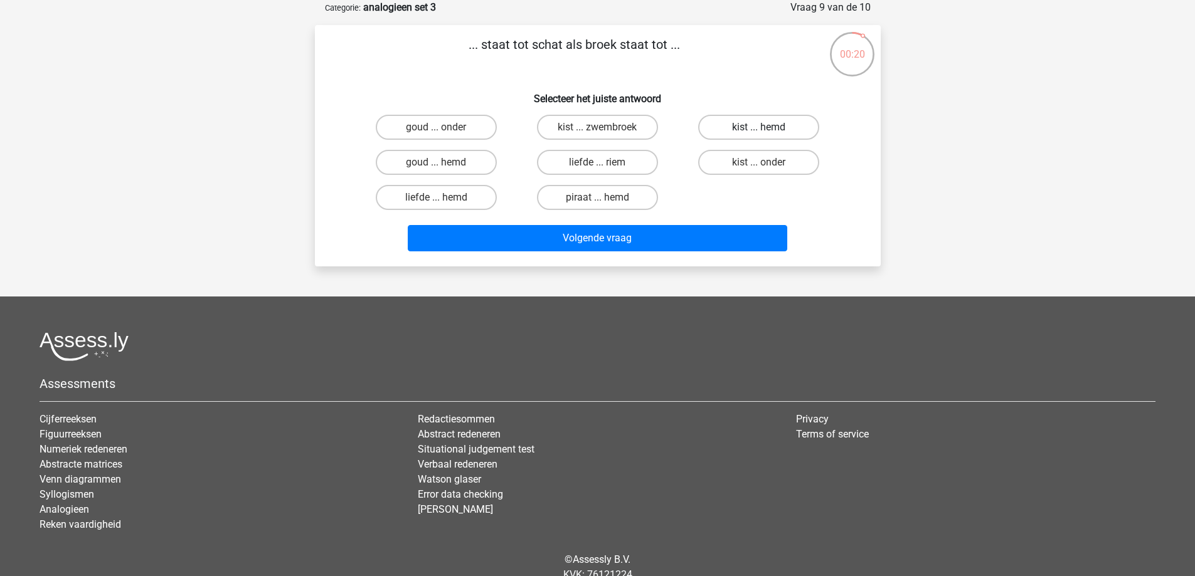
click at [732, 130] on label "kist ... hemd" at bounding box center [758, 127] width 121 height 25
click at [759, 130] on input "kist ... hemd" at bounding box center [763, 131] width 8 height 8
radio input "true"
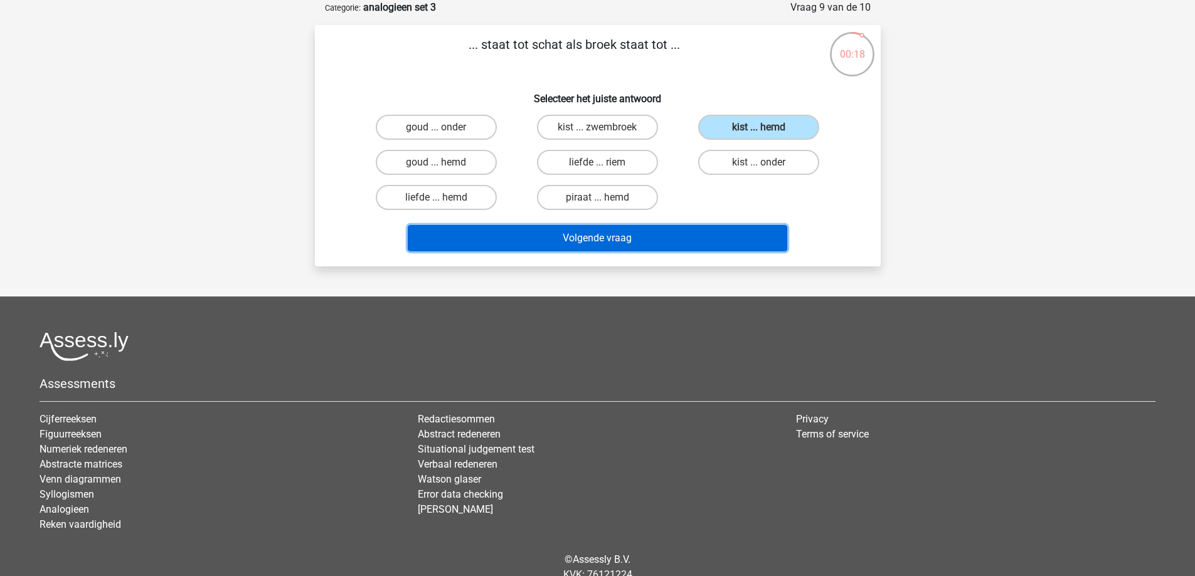
click at [597, 245] on button "Volgende vraag" at bounding box center [597, 238] width 379 height 26
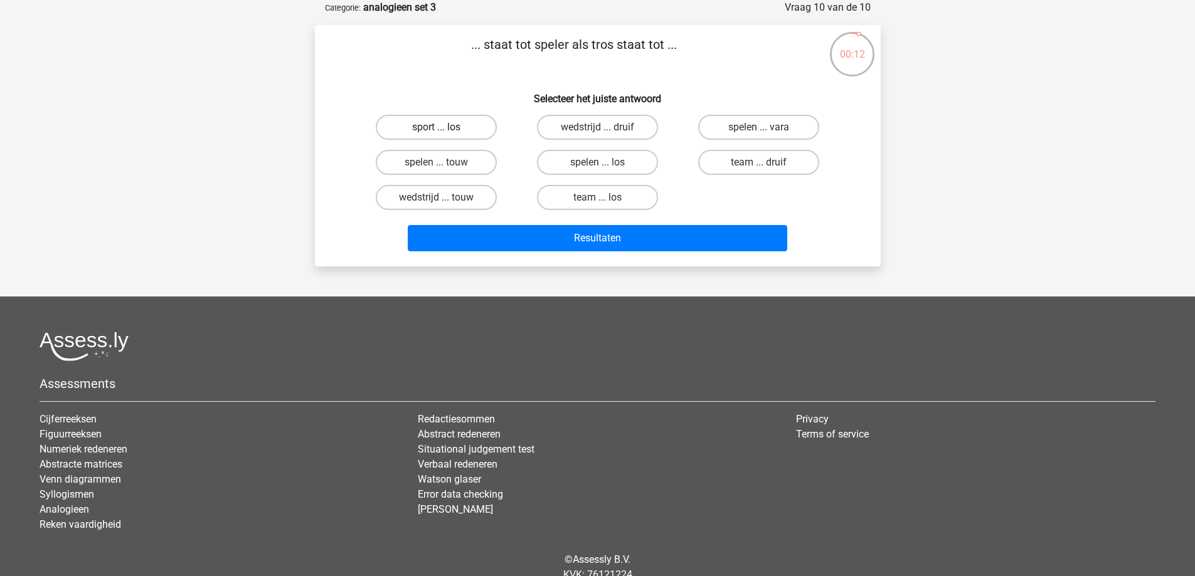
click at [464, 127] on label "sport ... los" at bounding box center [436, 127] width 121 height 25
click at [444, 127] on input "sport ... los" at bounding box center [440, 131] width 8 height 8
radio input "true"
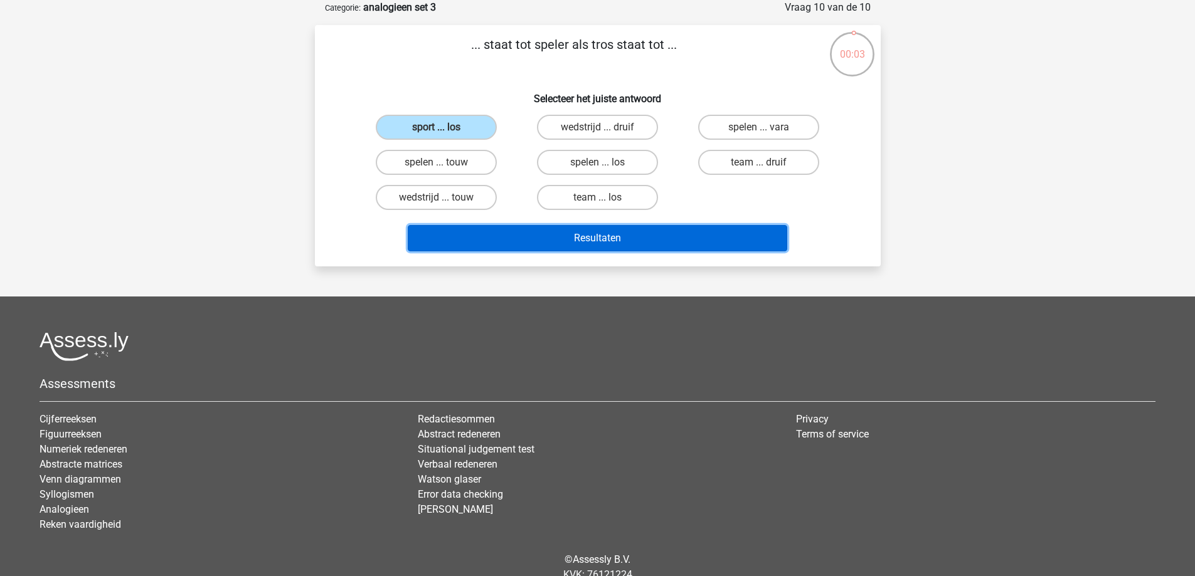
click at [617, 238] on button "Resultaten" at bounding box center [597, 238] width 379 height 26
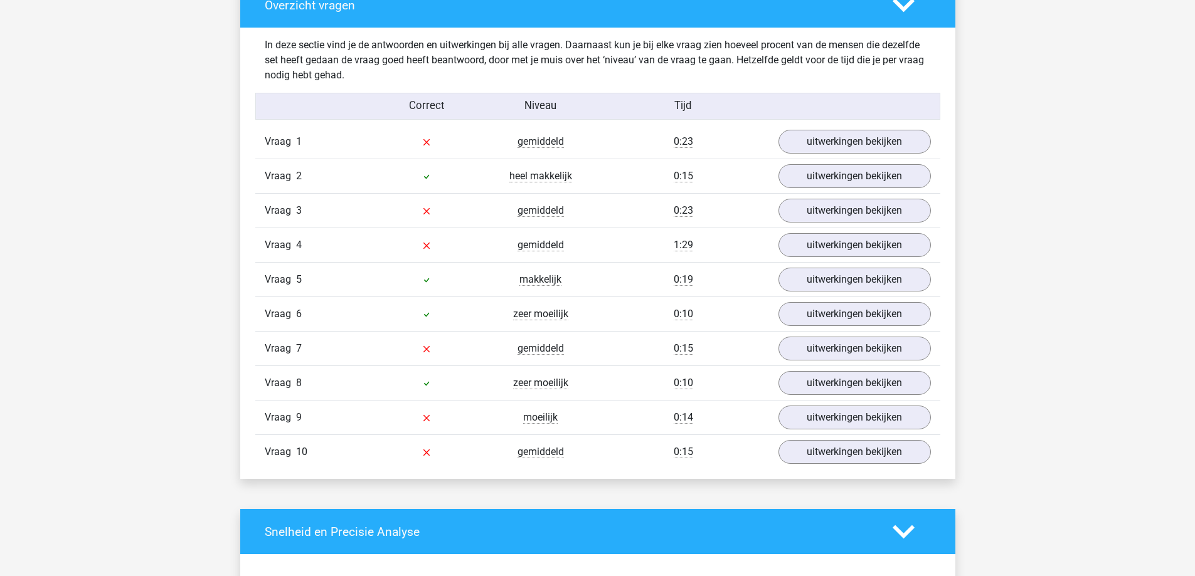
scroll to position [1004, 0]
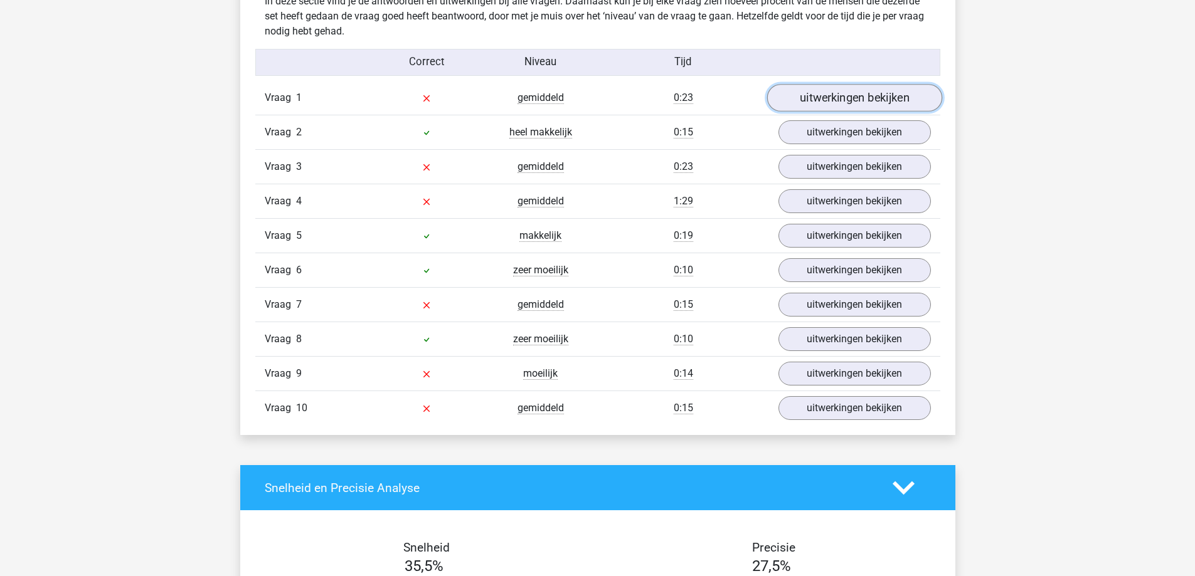
click at [844, 104] on link "uitwerkingen bekijken" at bounding box center [854, 99] width 175 height 28
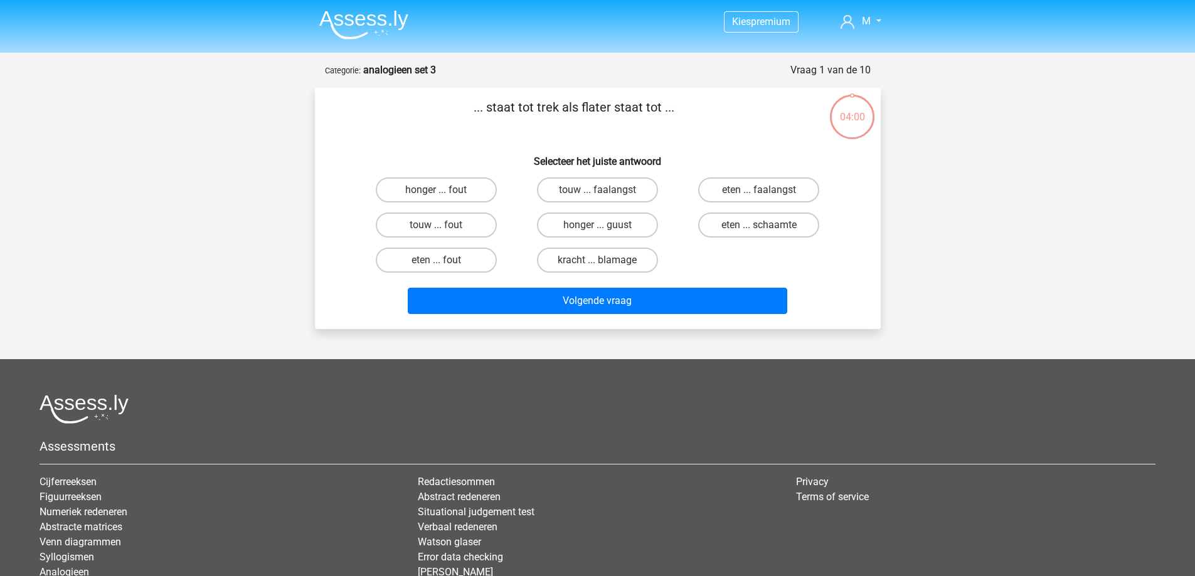
scroll to position [63, 0]
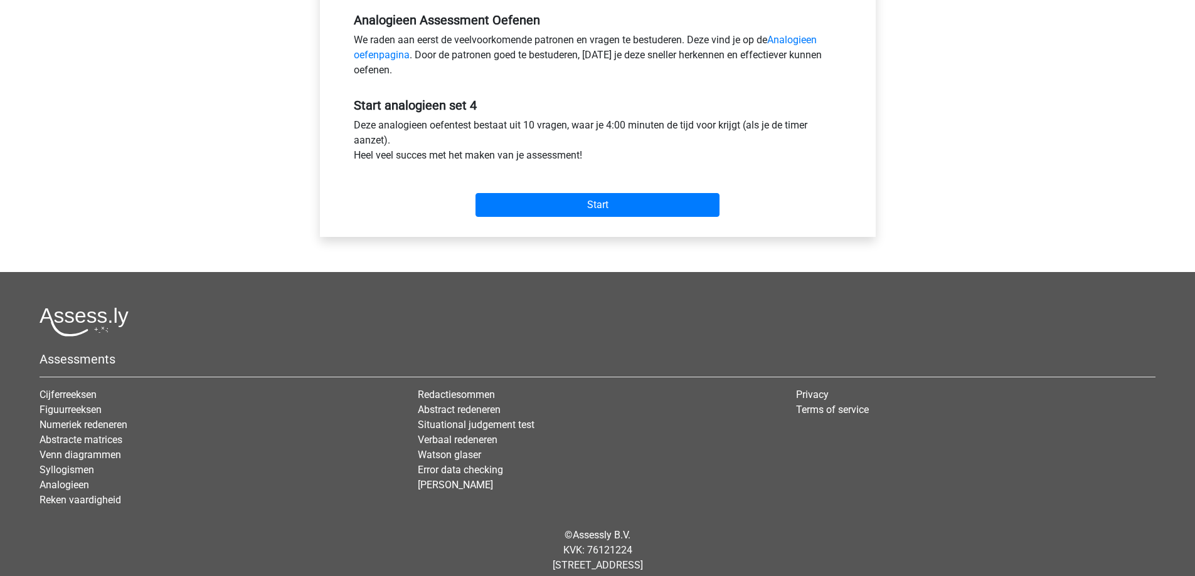
scroll to position [415, 0]
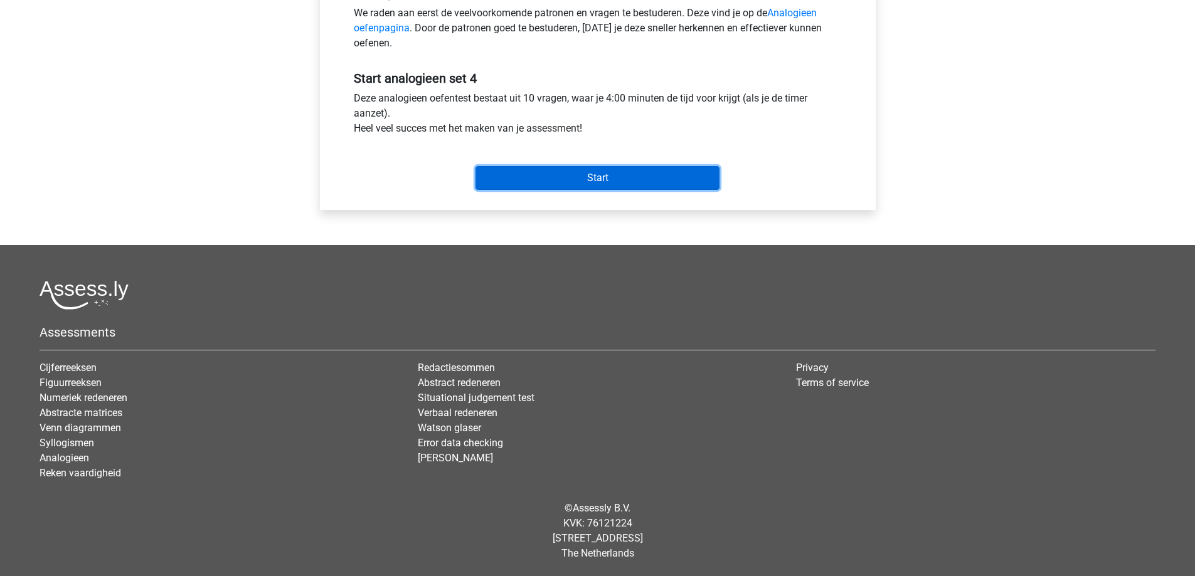
click at [631, 178] on input "Start" at bounding box center [597, 178] width 244 height 24
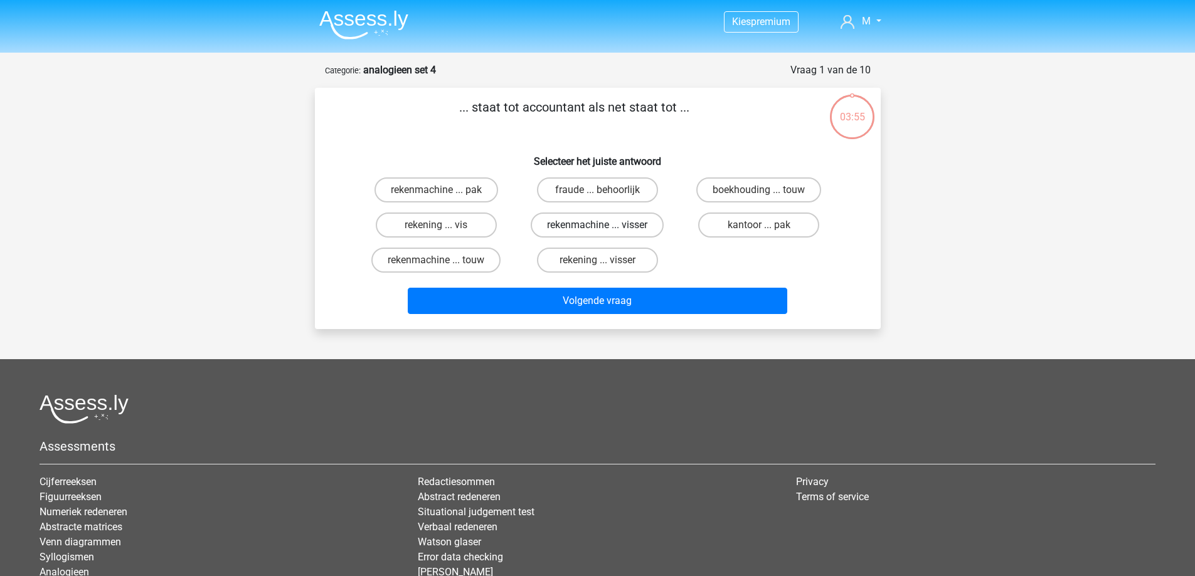
click at [577, 228] on label "rekenmachine ... visser" at bounding box center [597, 225] width 133 height 25
click at [597, 228] on input "rekenmachine ... visser" at bounding box center [601, 229] width 8 height 8
radio input "true"
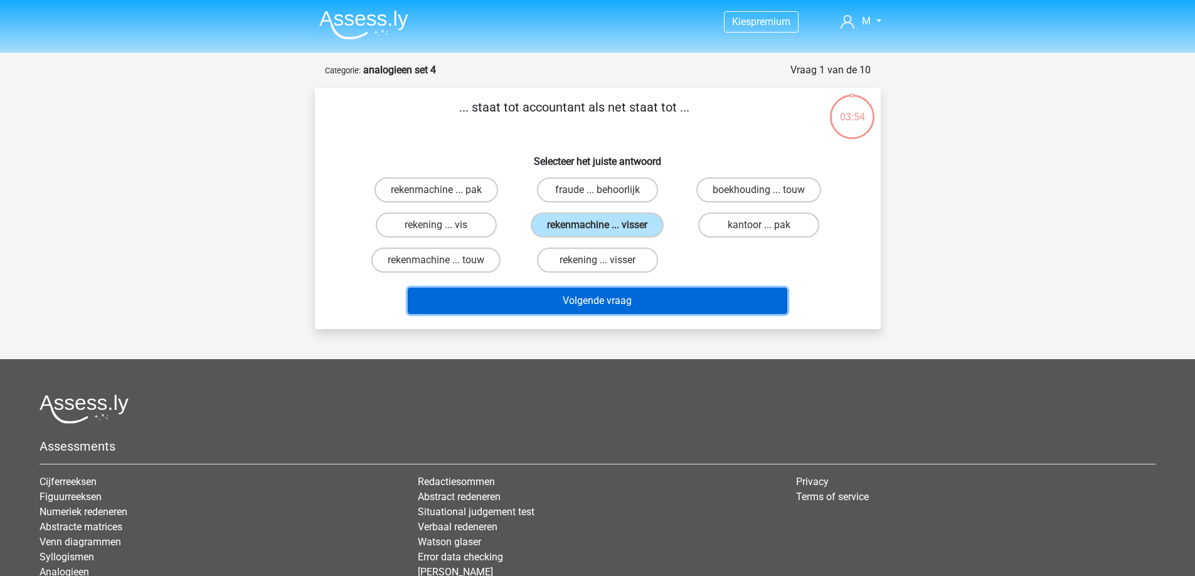
click at [588, 304] on button "Volgende vraag" at bounding box center [597, 301] width 379 height 26
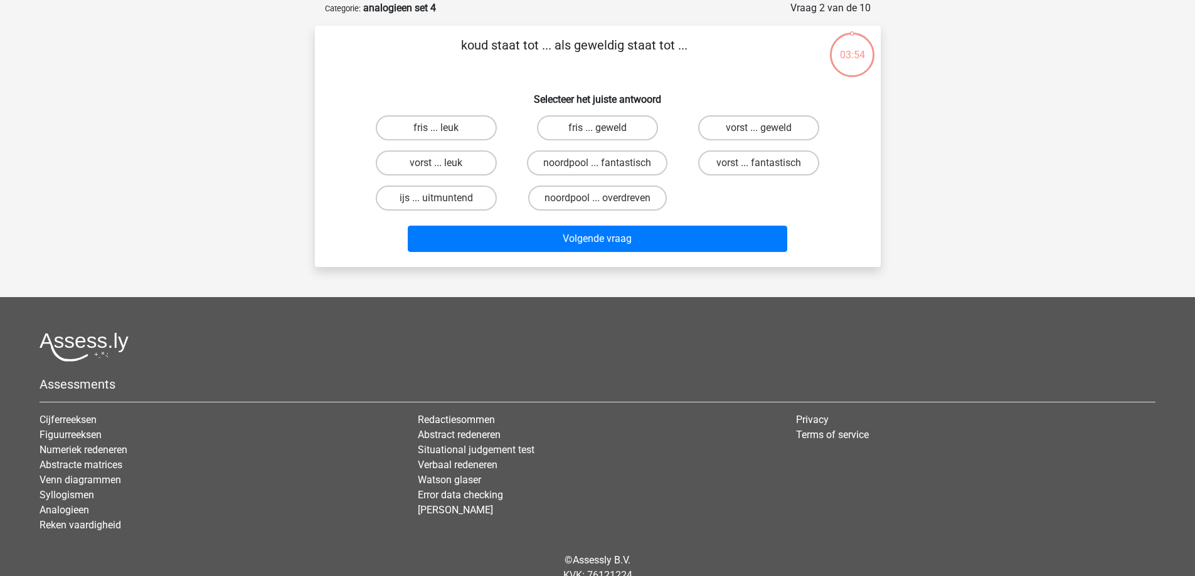
scroll to position [63, 0]
click at [474, 132] on label "fris ... leuk" at bounding box center [436, 127] width 121 height 25
click at [444, 132] on input "fris ... leuk" at bounding box center [440, 131] width 8 height 8
radio input "true"
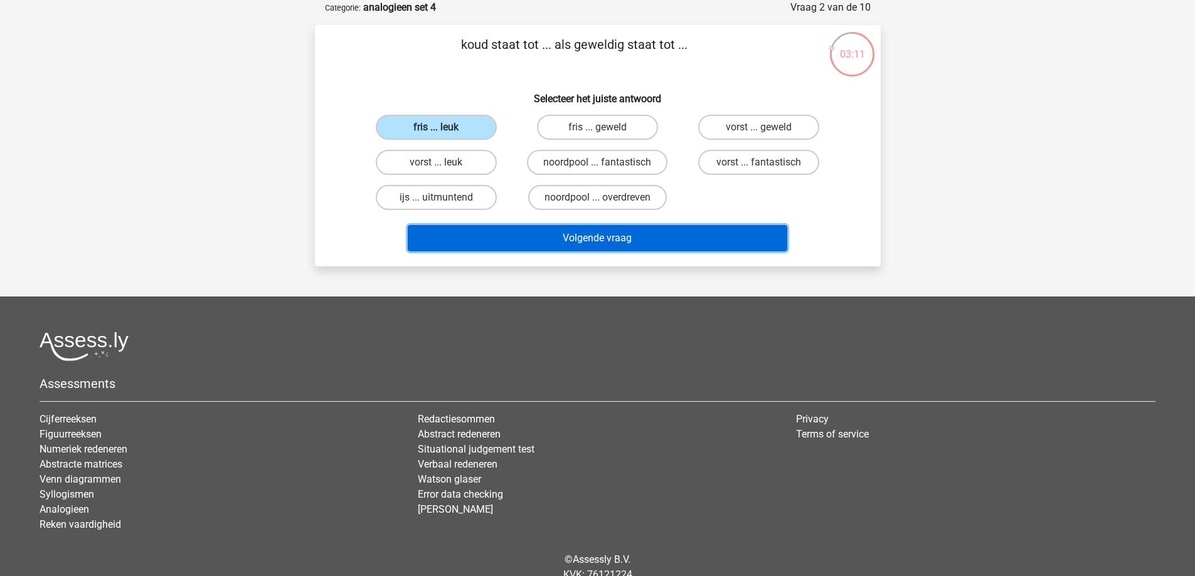
click at [637, 238] on button "Volgende vraag" at bounding box center [597, 238] width 379 height 26
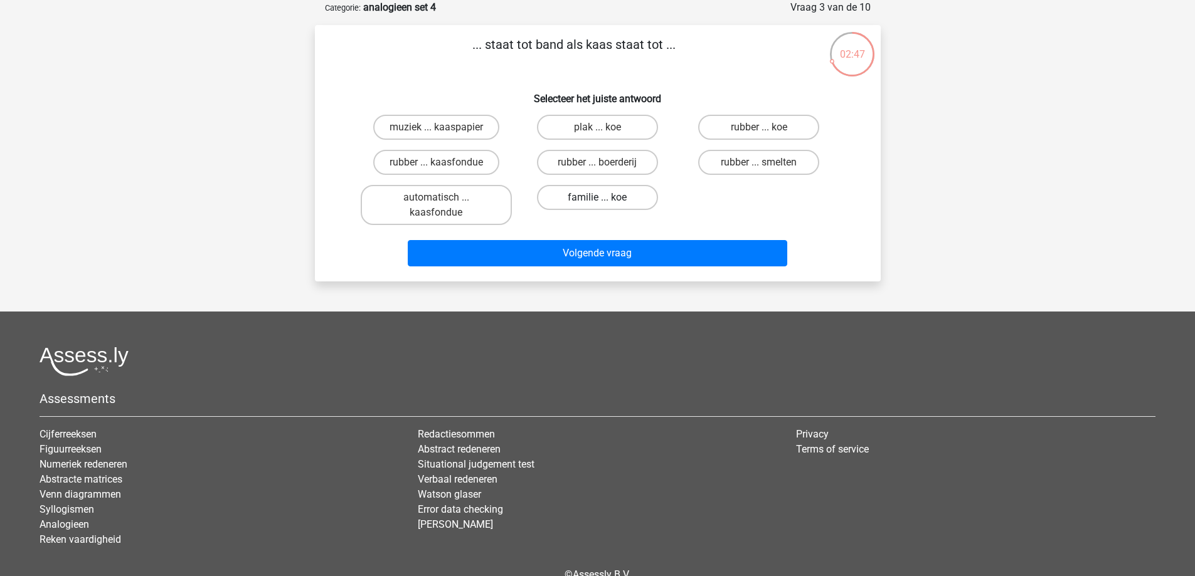
click at [597, 199] on label "familie ... koe" at bounding box center [597, 197] width 121 height 25
click at [597, 199] on input "familie ... koe" at bounding box center [601, 202] width 8 height 8
radio input "true"
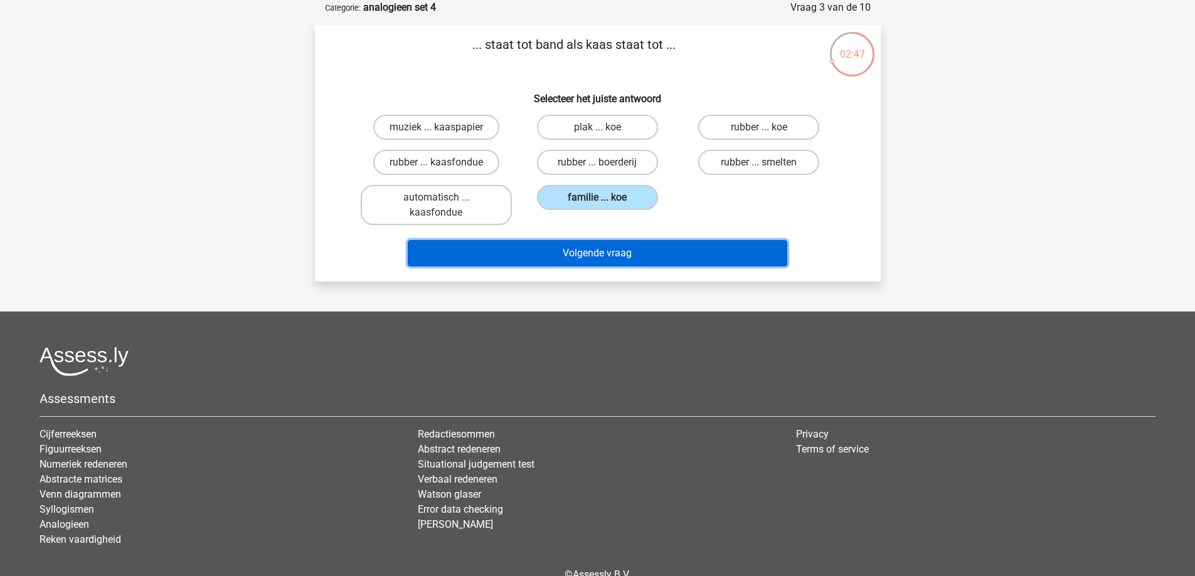
click at [607, 246] on button "Volgende vraag" at bounding box center [597, 253] width 379 height 26
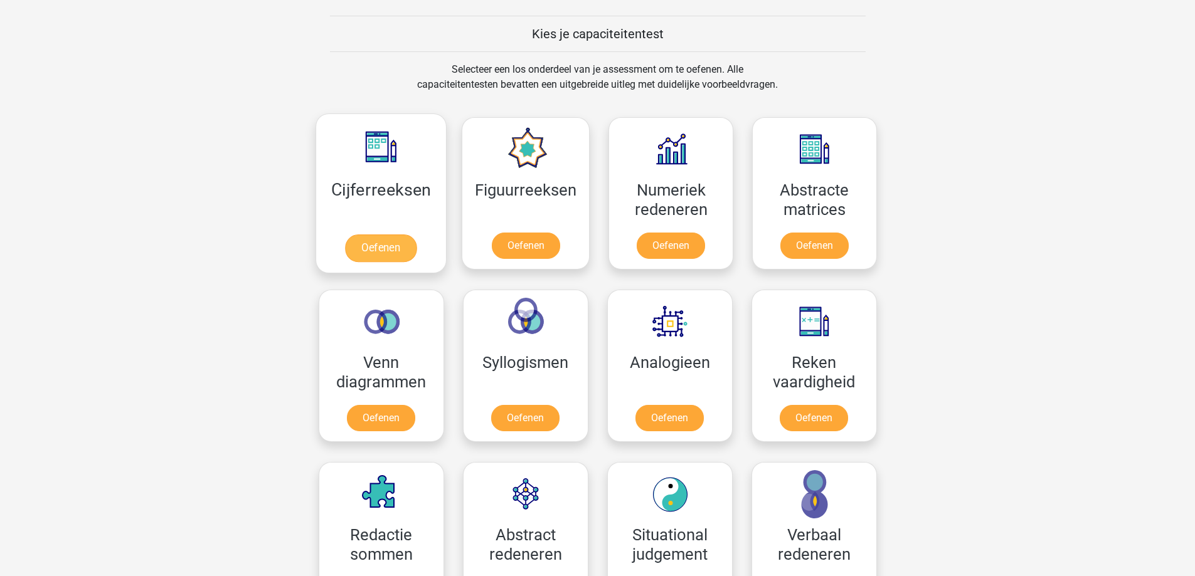
scroll to position [470, 0]
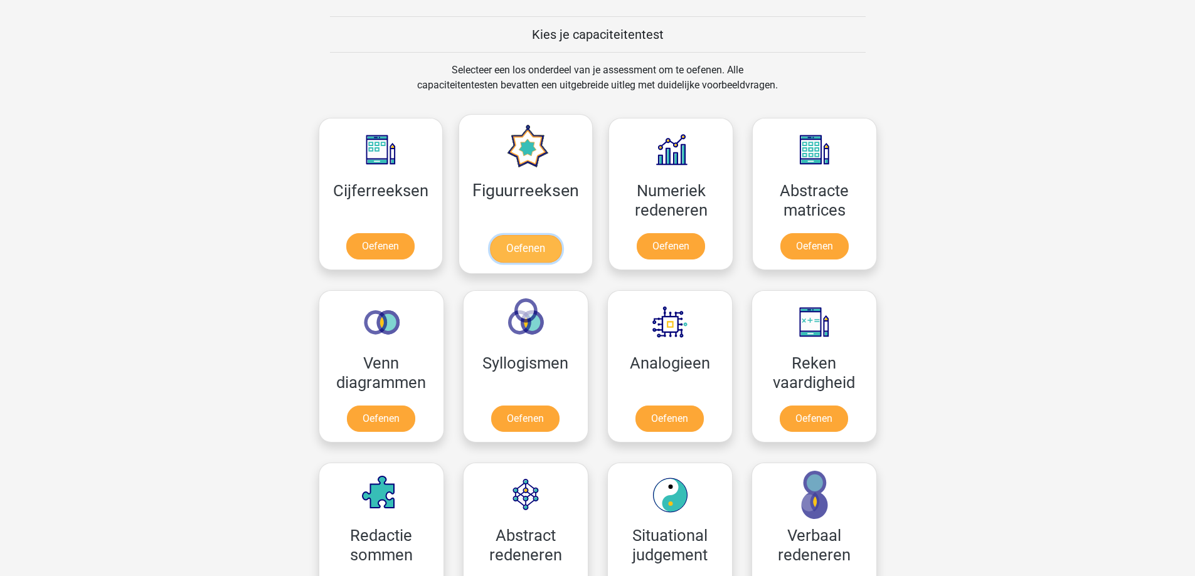
click at [526, 240] on link "Oefenen" at bounding box center [526, 249] width 72 height 28
click at [662, 425] on link "Oefenen" at bounding box center [670, 422] width 72 height 28
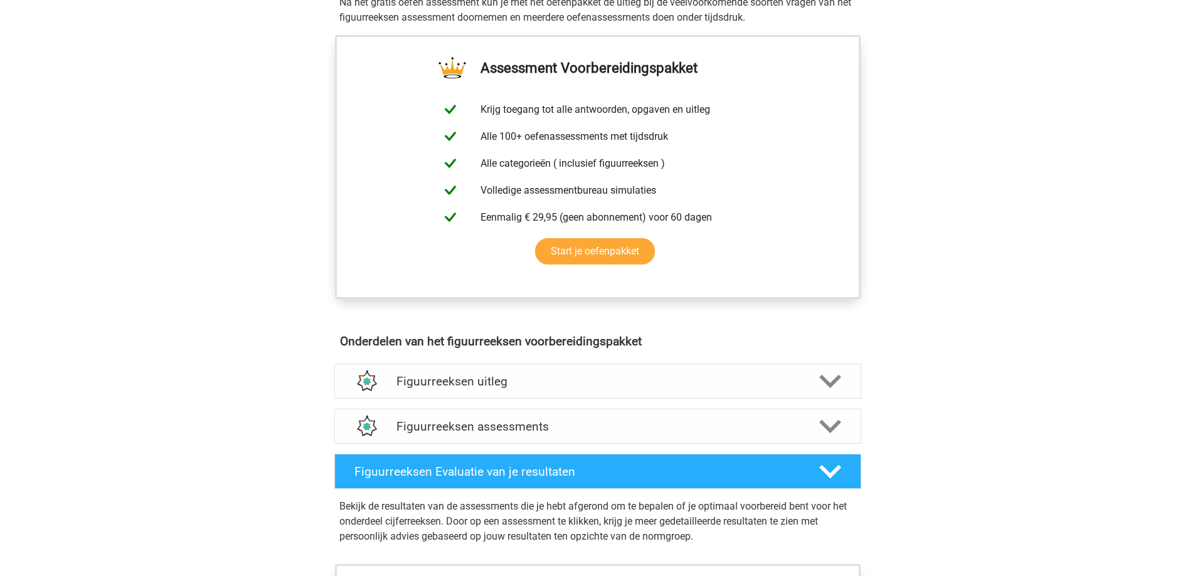
scroll to position [439, 0]
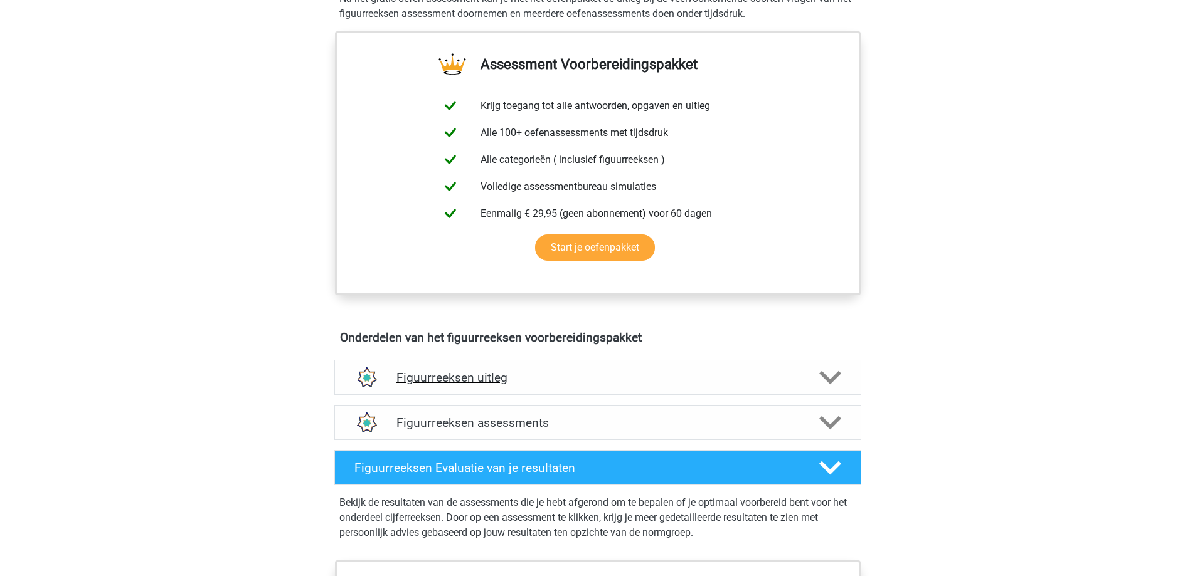
click at [546, 384] on h4 "Figuurreeksen uitleg" at bounding box center [597, 378] width 403 height 14
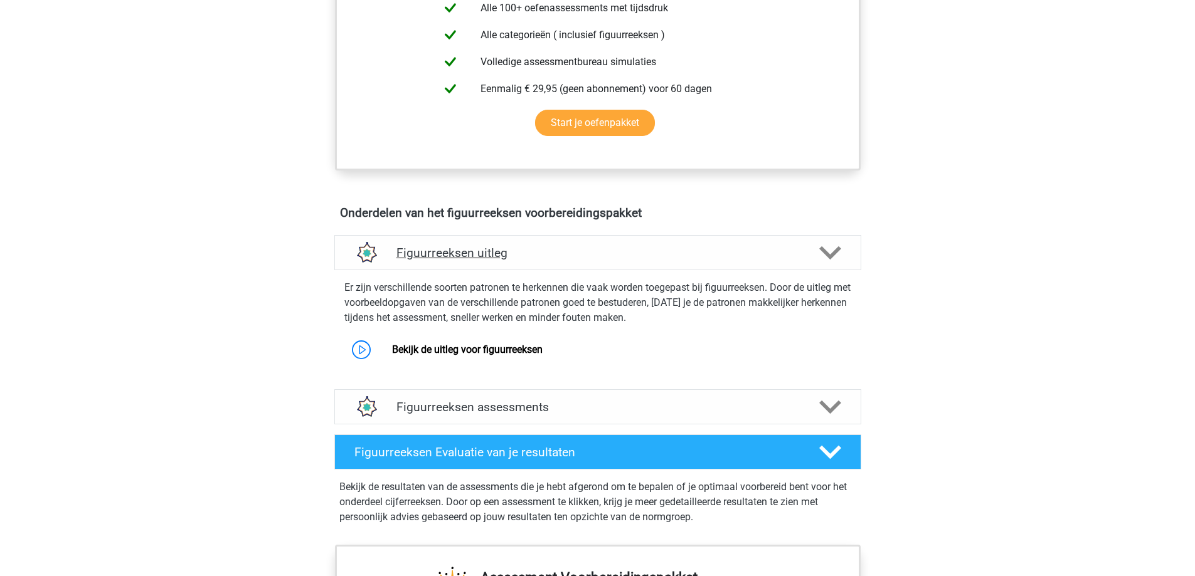
scroll to position [565, 0]
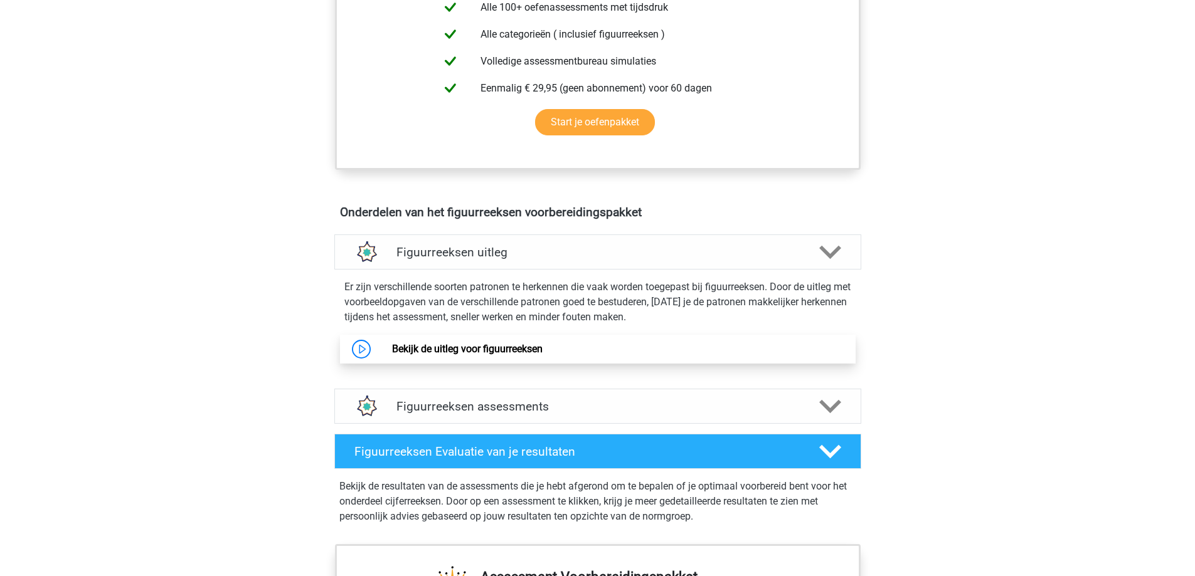
click at [543, 351] on link "Bekijk de uitleg voor figuurreeksen" at bounding box center [467, 349] width 151 height 12
click at [565, 408] on h4 "Figuurreeksen assessments" at bounding box center [597, 407] width 403 height 14
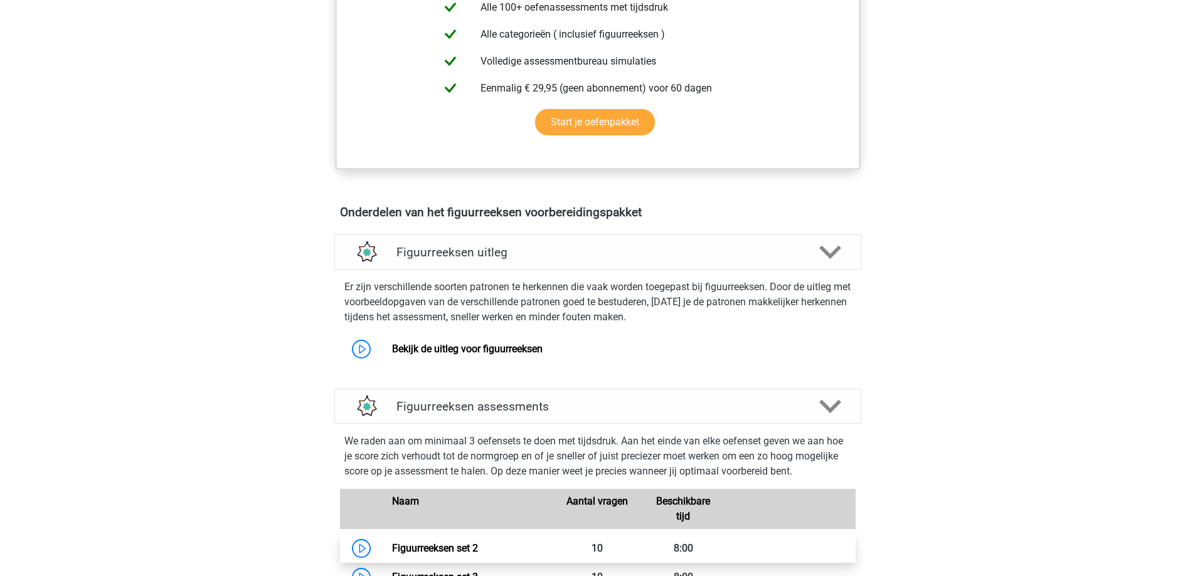
click at [478, 545] on link "Figuurreeksen set 2" at bounding box center [435, 549] width 86 height 12
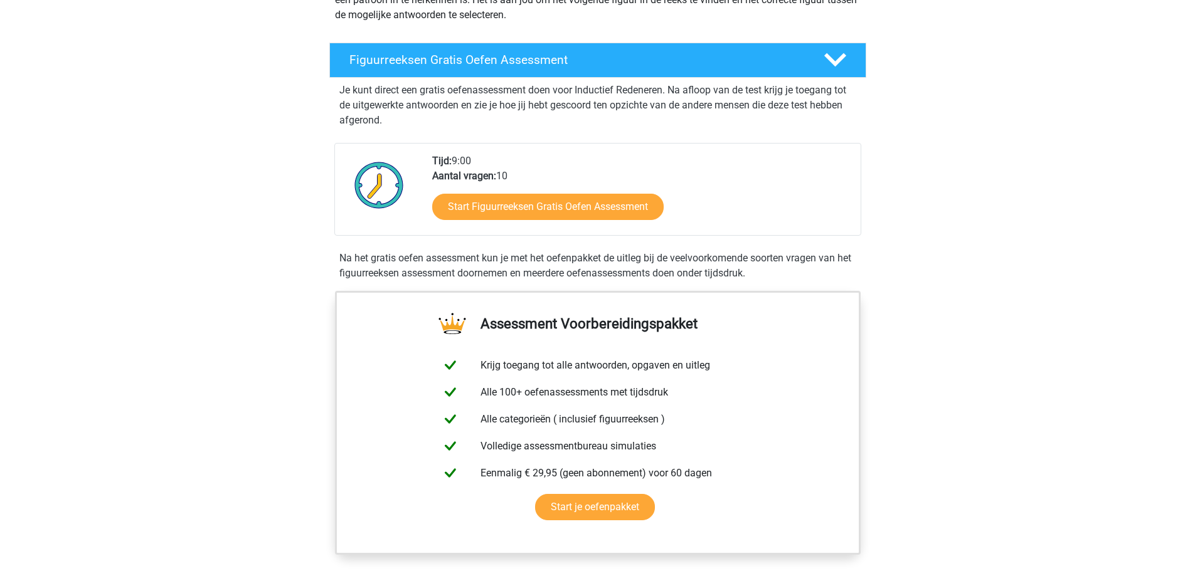
scroll to position [188, 0]
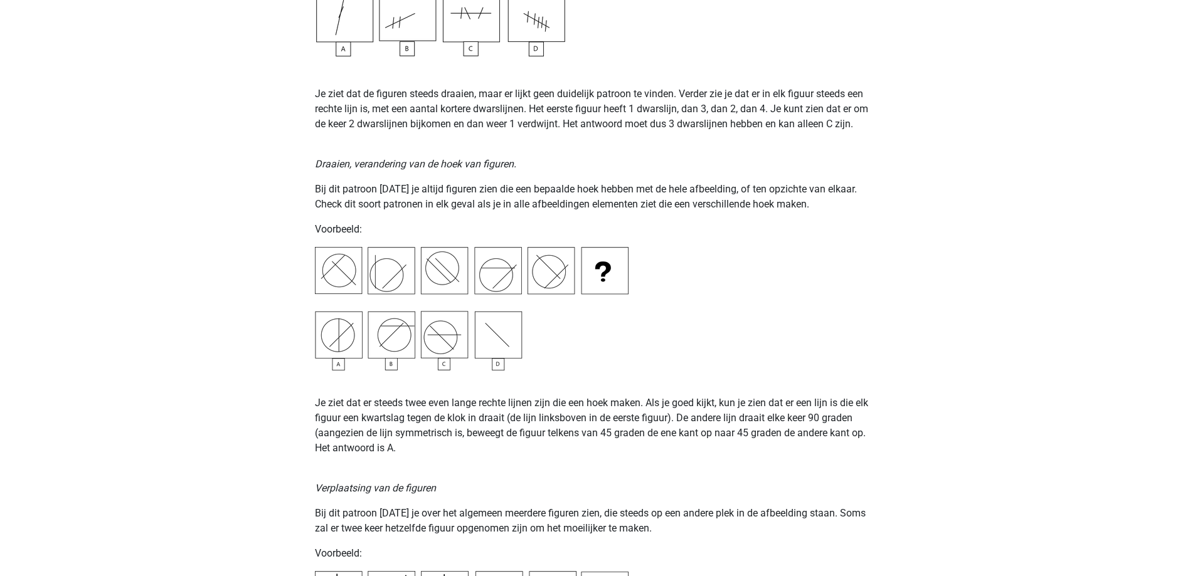
scroll to position [1443, 0]
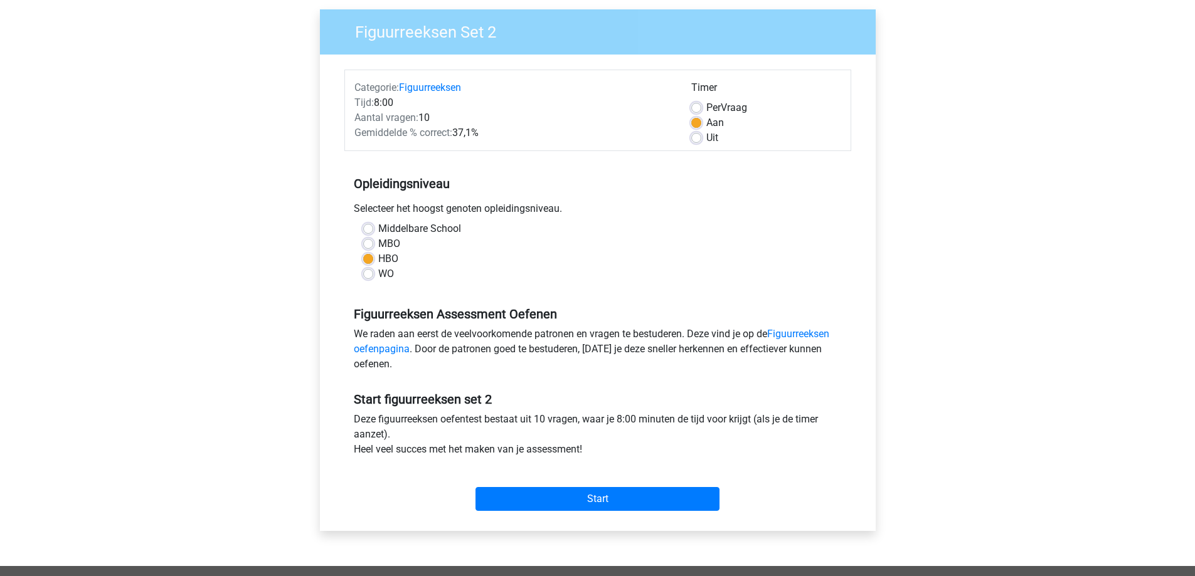
scroll to position [125, 0]
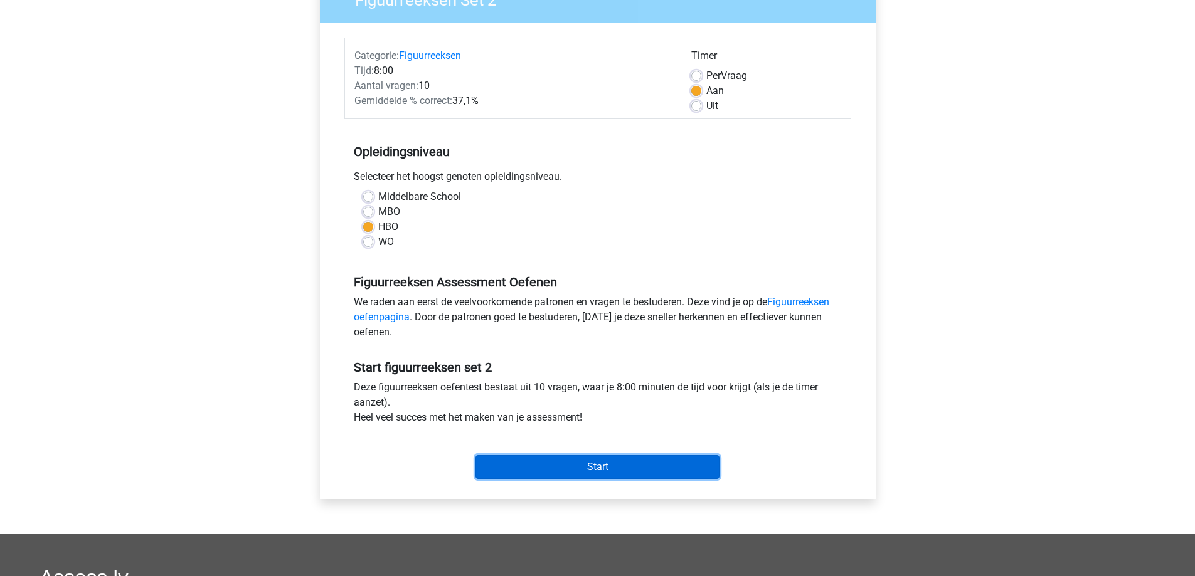
click at [644, 474] on input "Start" at bounding box center [597, 467] width 244 height 24
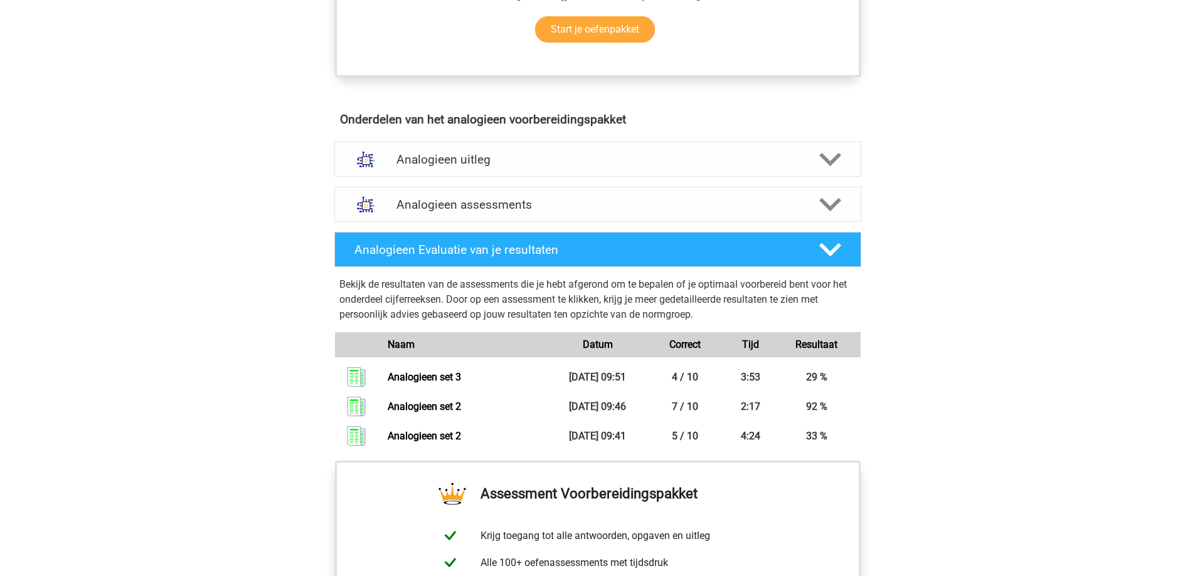
scroll to position [656, 0]
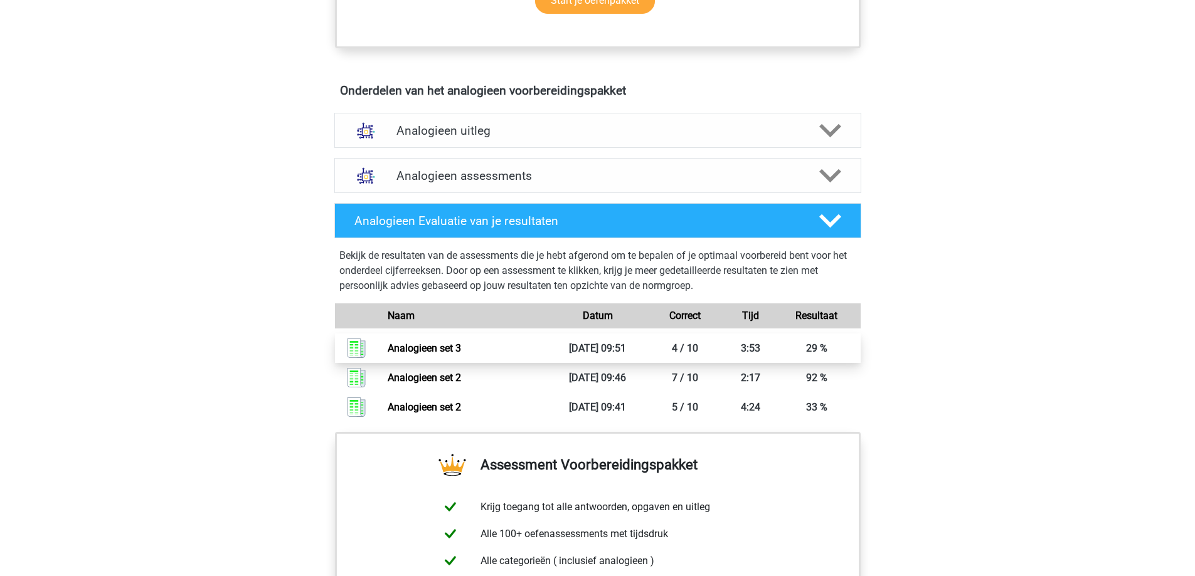
click at [451, 348] on link "Analogieen set 3" at bounding box center [424, 348] width 73 height 12
click at [728, 217] on h4 "Analogieen Evaluatie van je resultaten" at bounding box center [576, 221] width 445 height 14
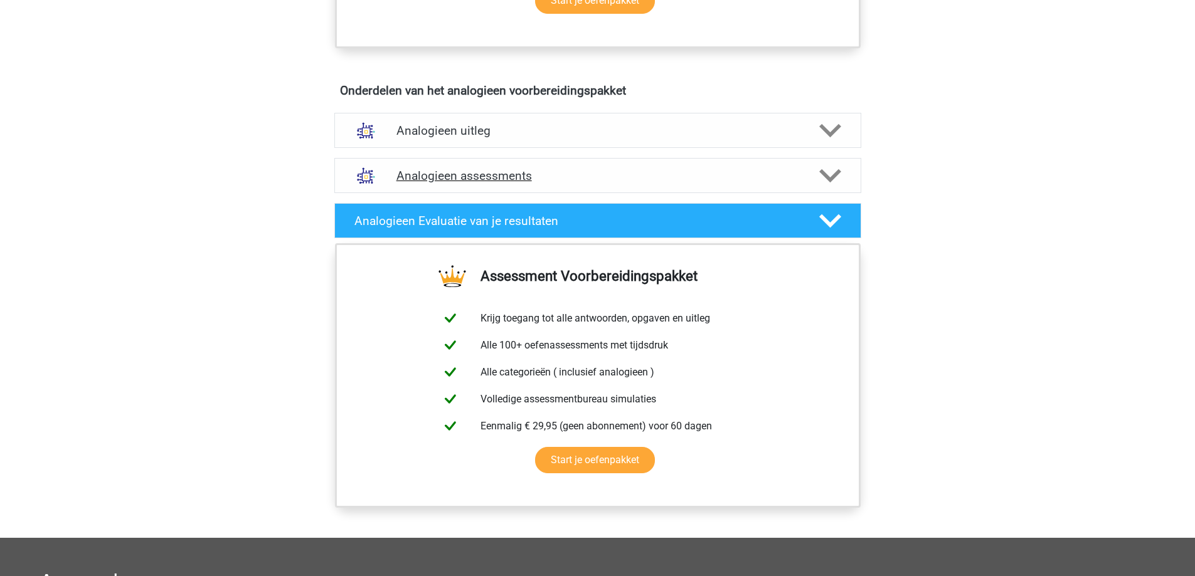
click at [691, 181] on h4 "Analogieen assessments" at bounding box center [597, 176] width 403 height 14
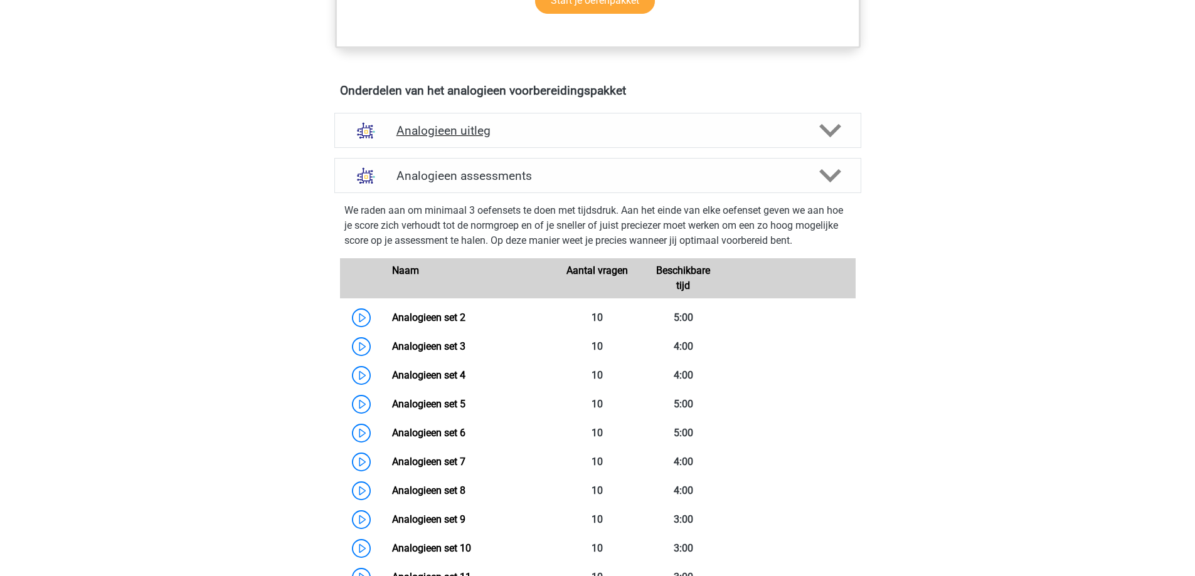
click at [679, 132] on h4 "Analogieen uitleg" at bounding box center [597, 131] width 403 height 14
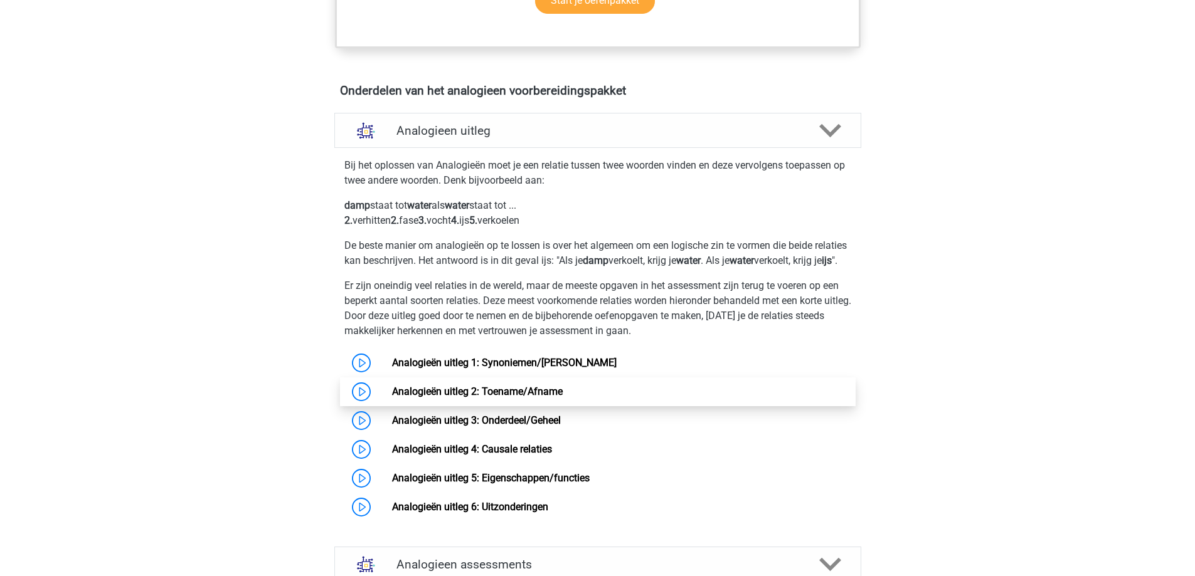
click at [493, 398] on link "Analogieën uitleg 2: Toename/Afname" at bounding box center [477, 392] width 171 height 12
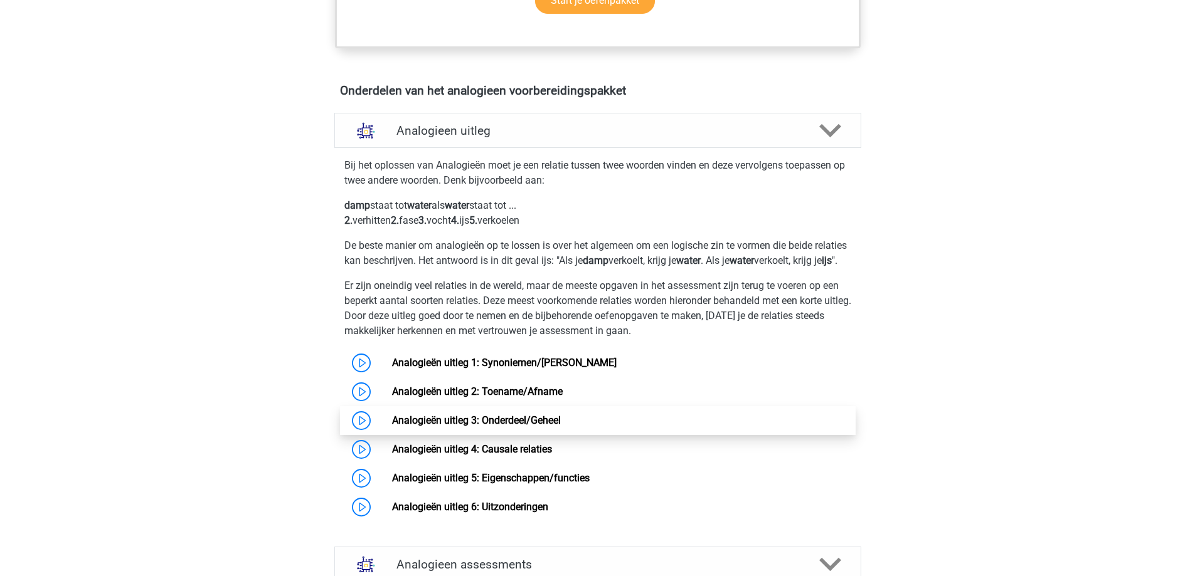
click at [450, 427] on link "Analogieën uitleg 3: Onderdeel/Geheel" at bounding box center [476, 421] width 169 height 12
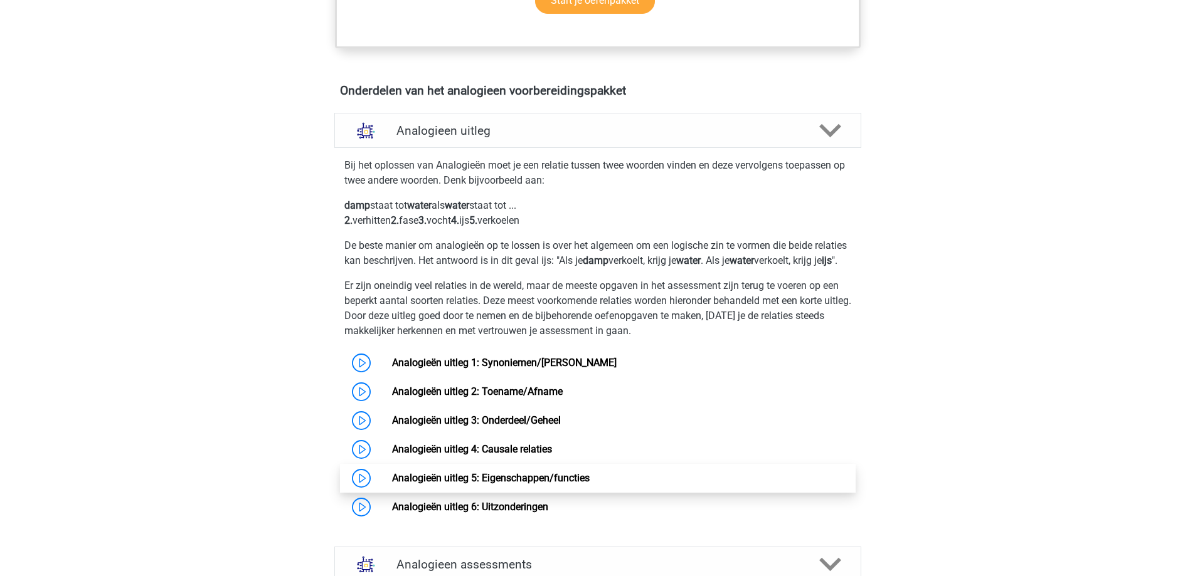
click at [472, 484] on link "Analogieën uitleg 5: Eigenschappen/functies" at bounding box center [491, 478] width 198 height 12
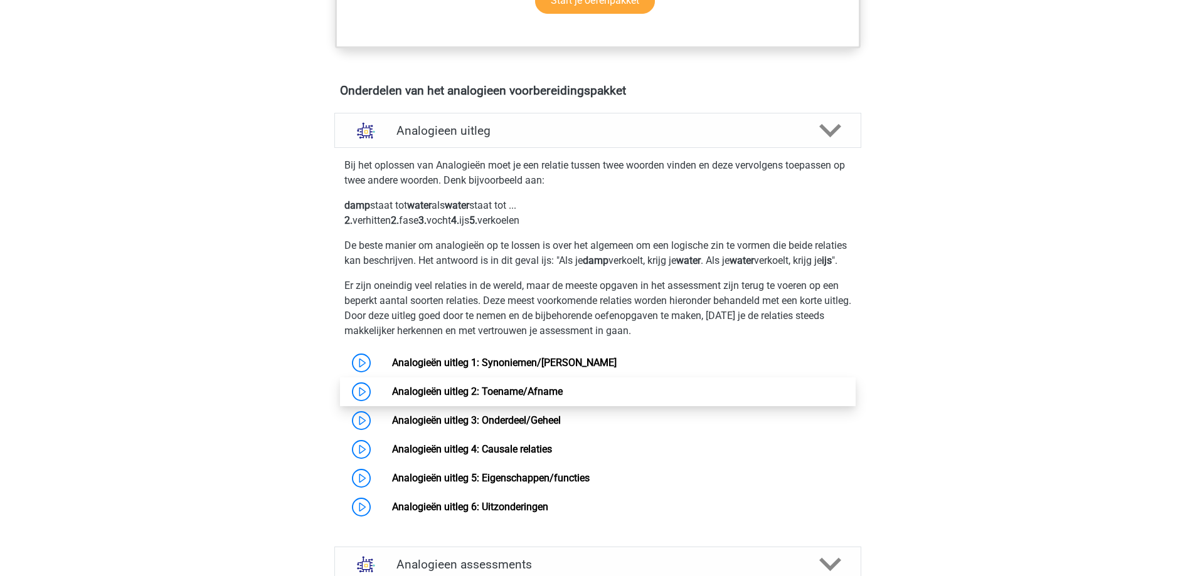
click at [478, 398] on link "Analogieën uitleg 2: Toename/Afname" at bounding box center [477, 392] width 171 height 12
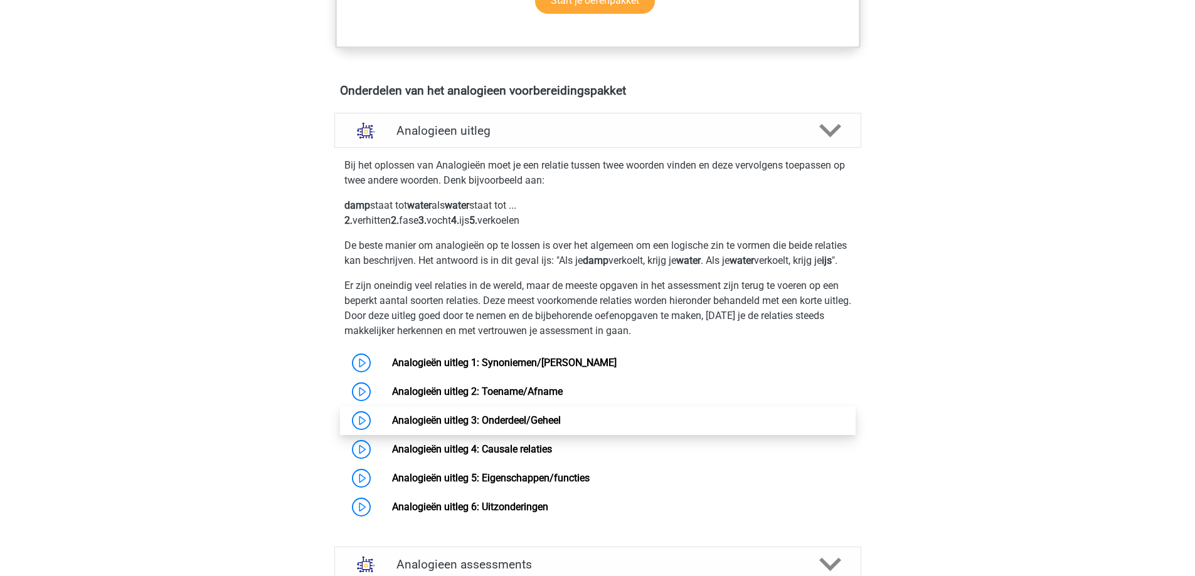
click at [427, 427] on link "Analogieën uitleg 3: Onderdeel/Geheel" at bounding box center [476, 421] width 169 height 12
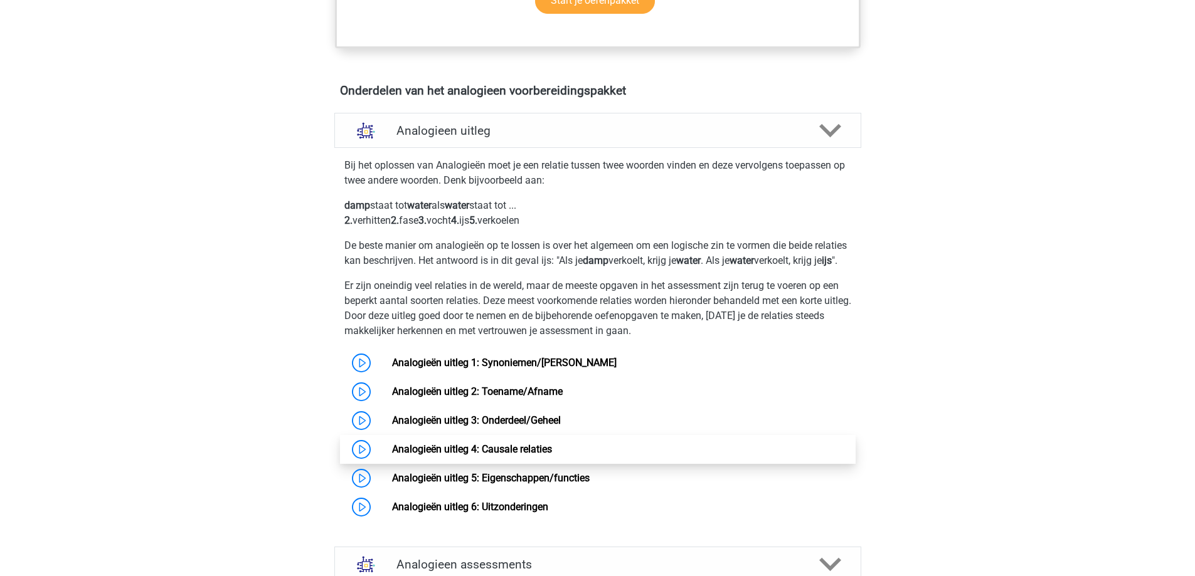
click at [495, 455] on link "Analogieën uitleg 4: Causale relaties" at bounding box center [472, 449] width 160 height 12
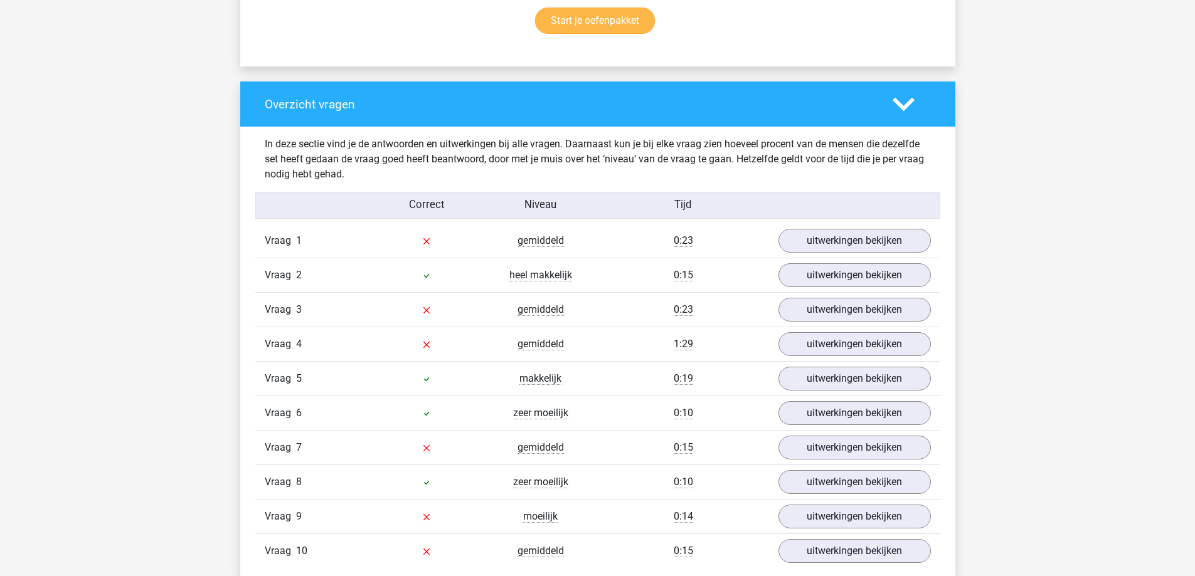
scroll to position [878, 0]
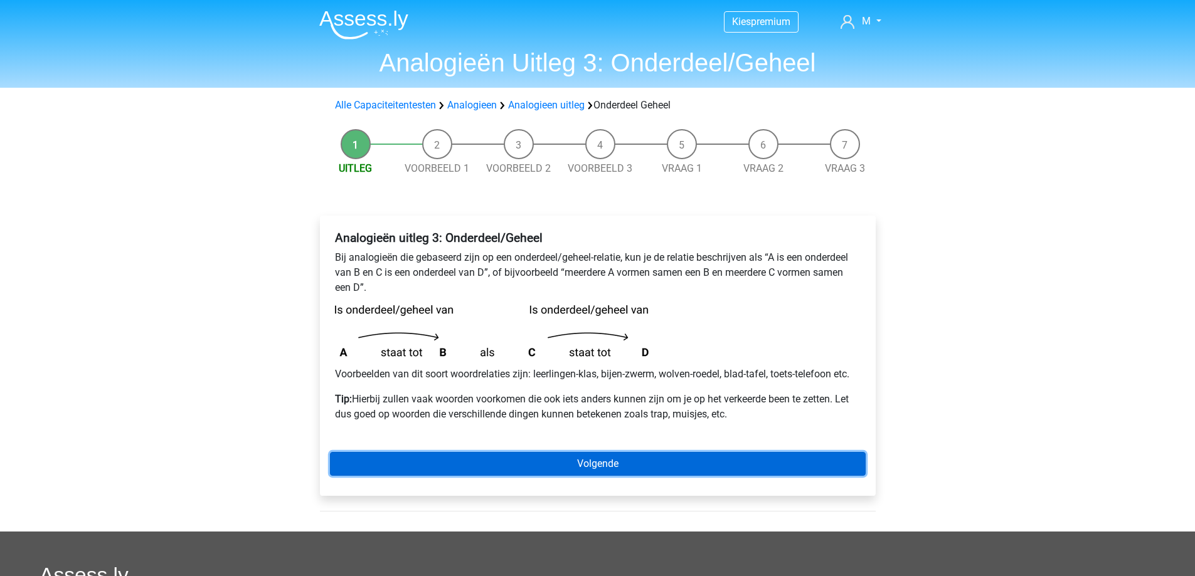
click at [626, 471] on link "Volgende" at bounding box center [598, 464] width 536 height 24
click at [543, 463] on link "Volgende" at bounding box center [598, 464] width 536 height 24
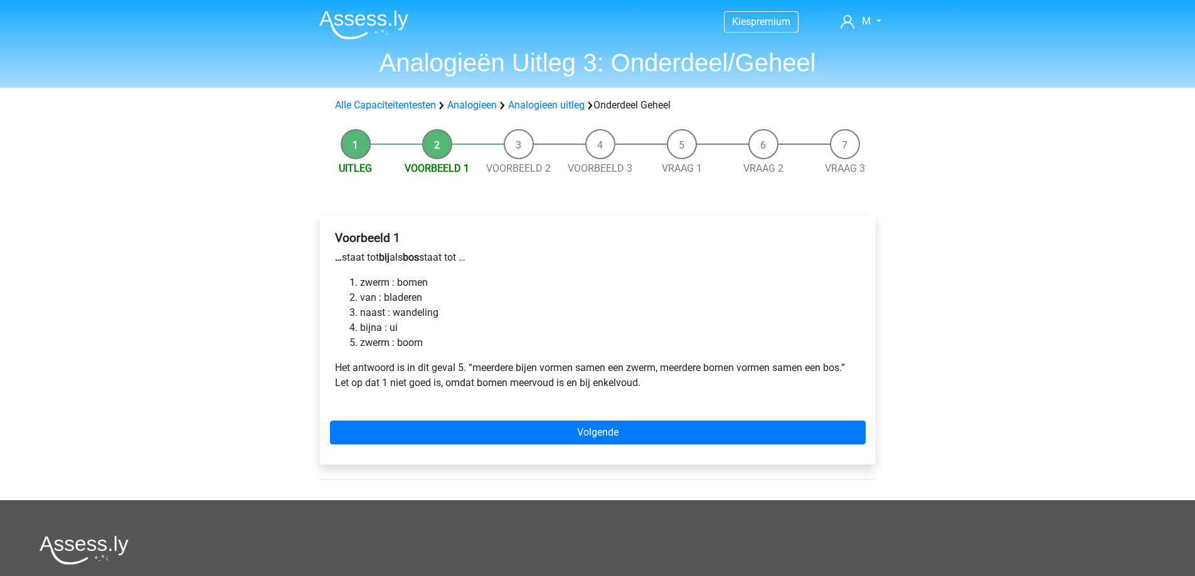
click at [555, 445] on div "Voorbeeld 1 … staat tot bij als bos staat tot … zwerm : bomen van : bladeren na…" at bounding box center [598, 340] width 556 height 249
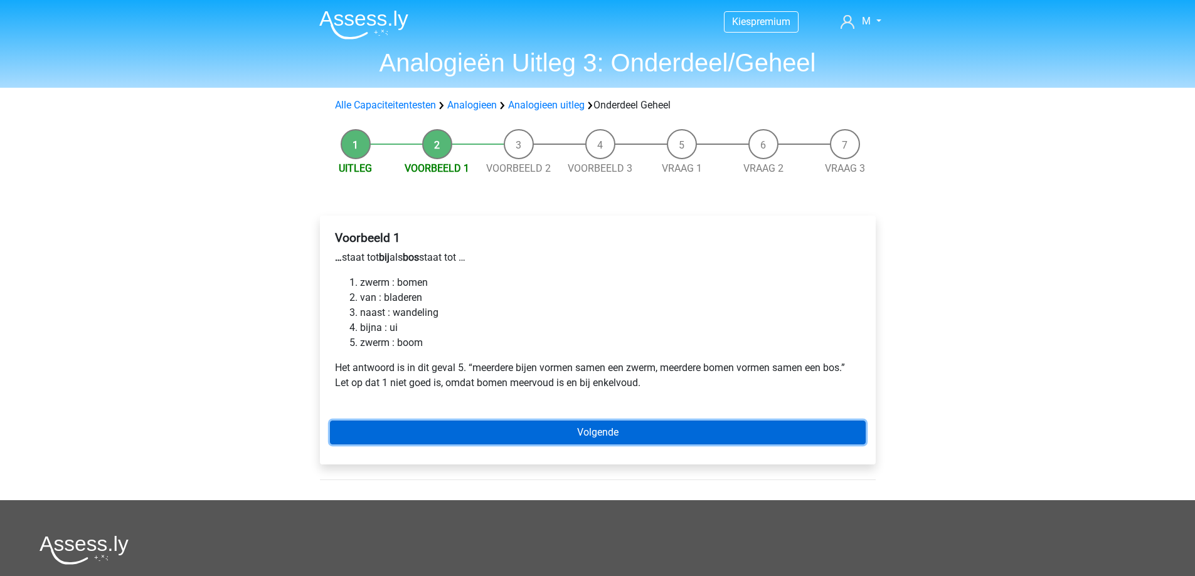
click at [566, 428] on link "Volgende" at bounding box center [598, 433] width 536 height 24
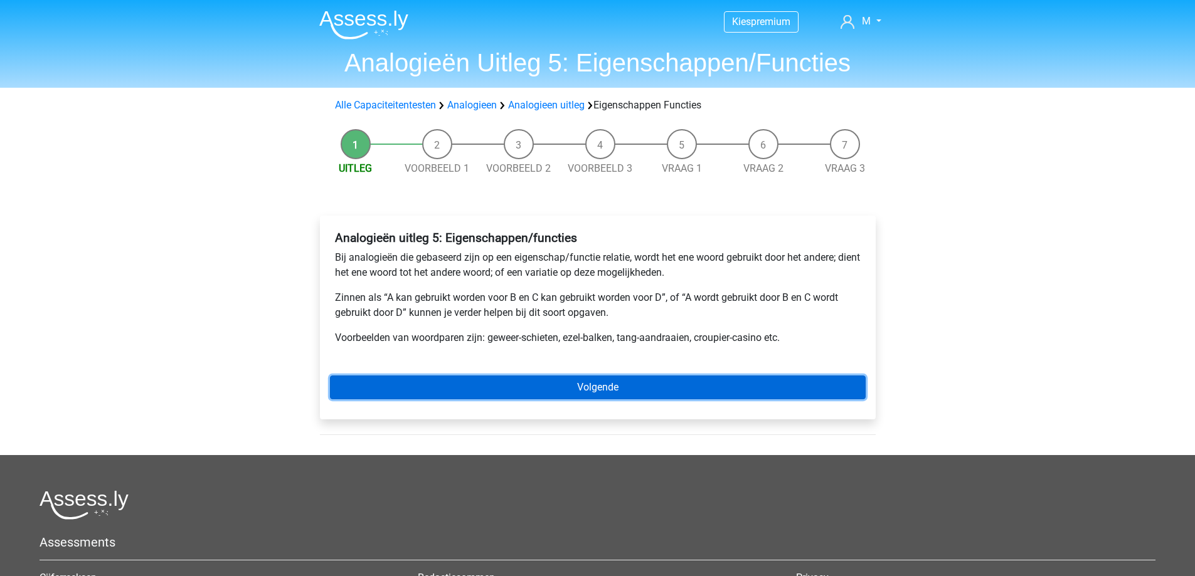
click at [563, 387] on link "Volgende" at bounding box center [598, 388] width 536 height 24
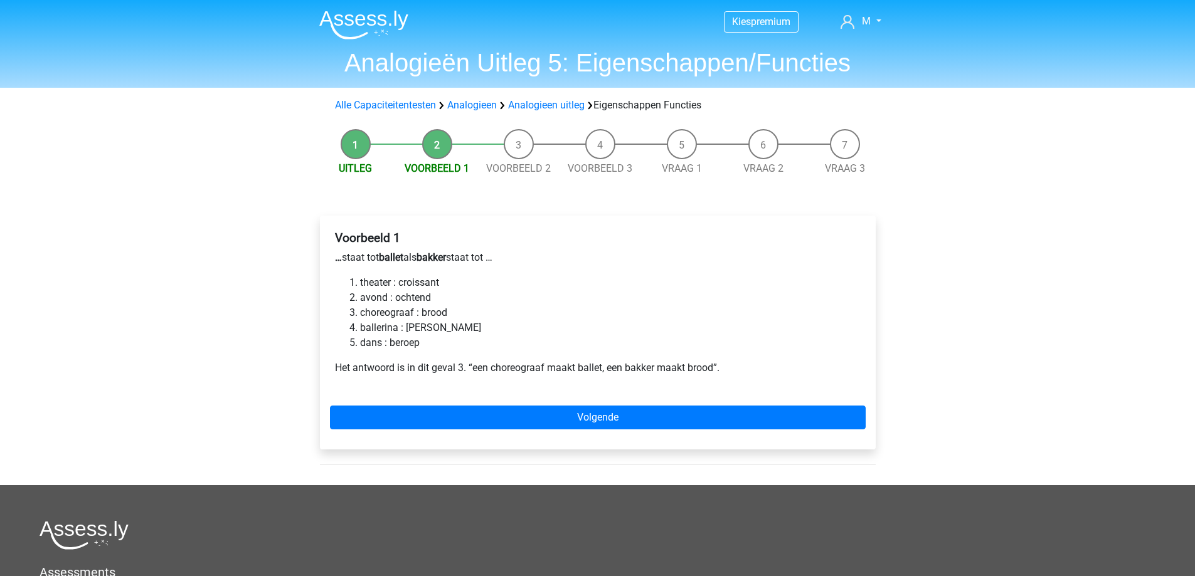
click at [468, 433] on div "Voorbeeld 1 … staat tot ballet als bakker staat tot … theater : croissant avond…" at bounding box center [598, 333] width 556 height 234
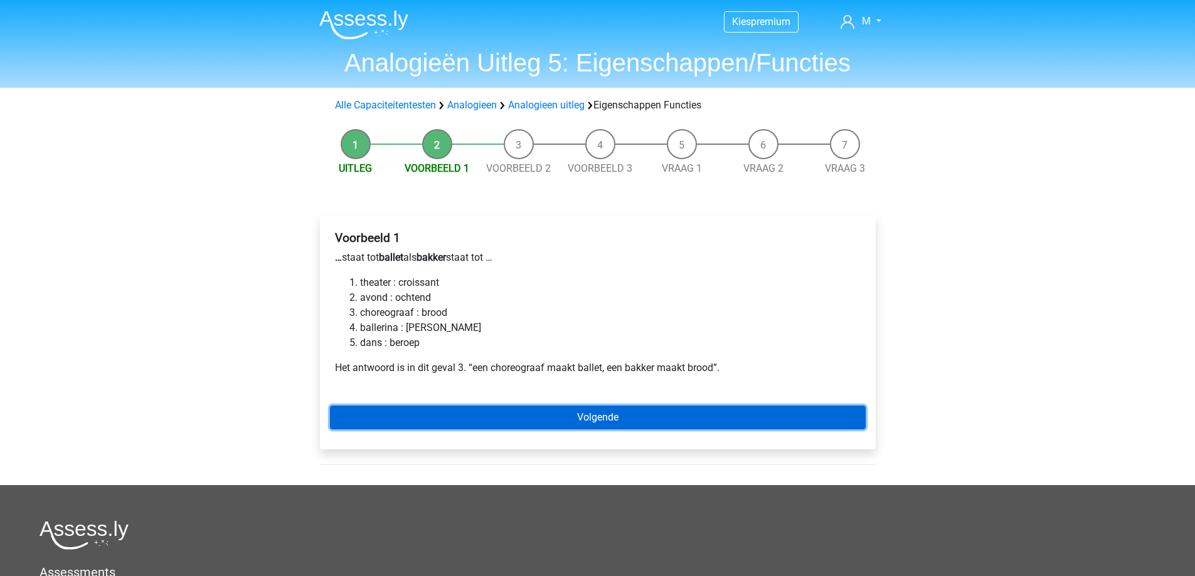
click at [477, 411] on link "Volgende" at bounding box center [598, 418] width 536 height 24
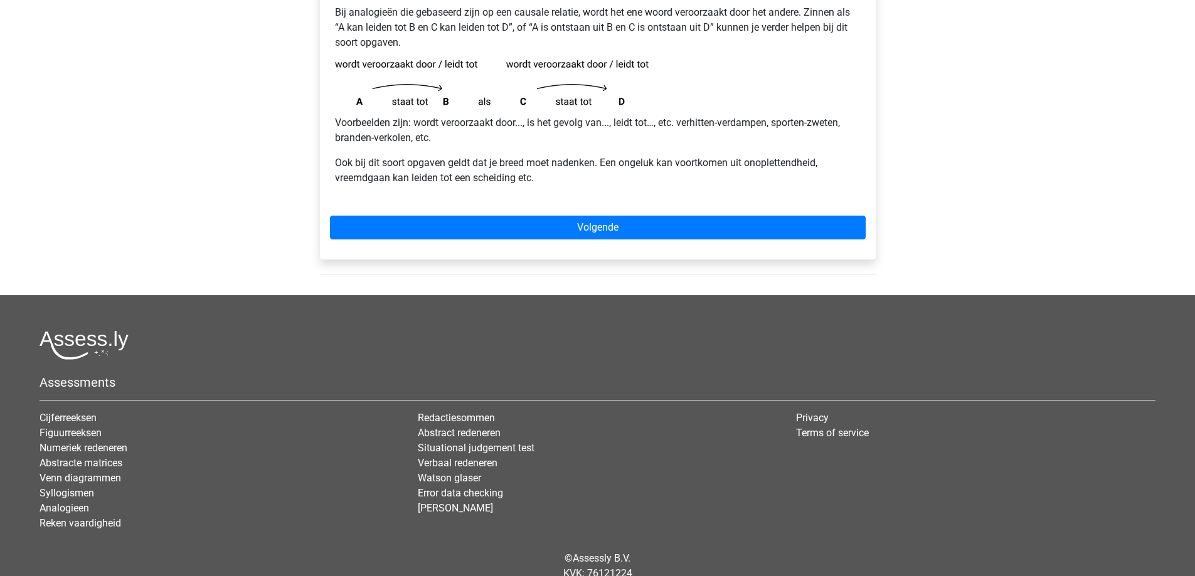
scroll to position [251, 0]
